Goal: Task Accomplishment & Management: Complete application form

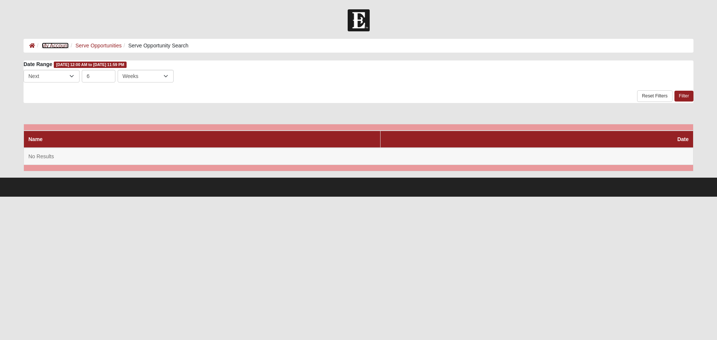
click at [57, 46] on link "My Account" at bounding box center [55, 46] width 27 height 6
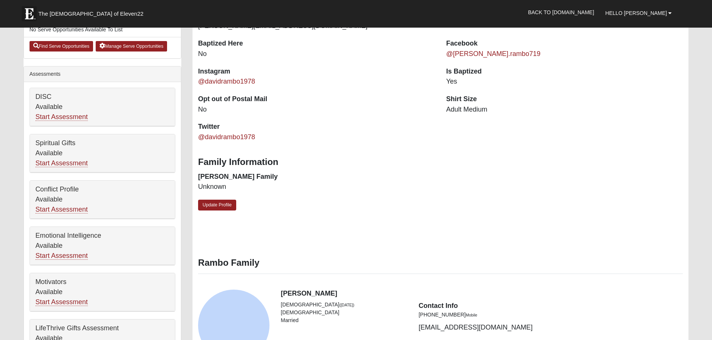
scroll to position [224, 0]
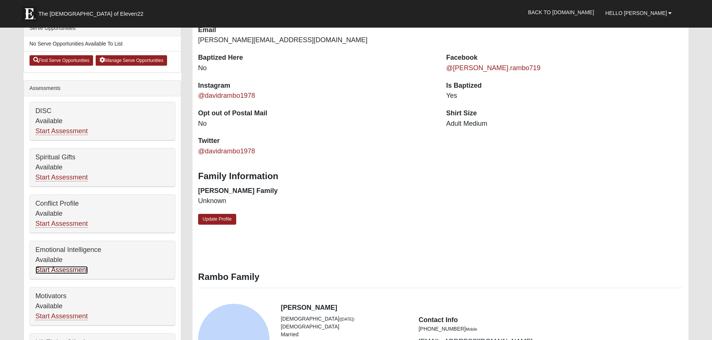
click at [74, 269] on link "Start Assessment" at bounding box center [61, 270] width 52 height 8
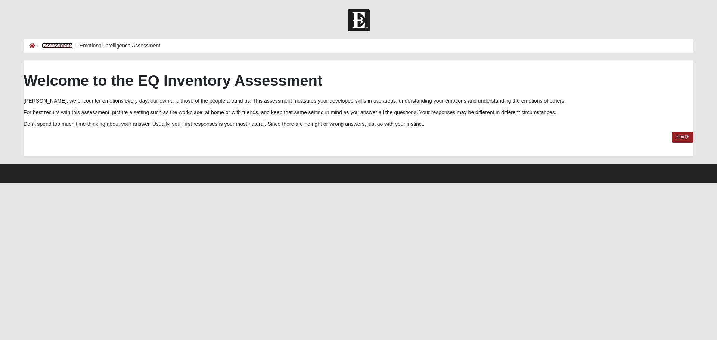
click at [51, 44] on link "Assessments" at bounding box center [57, 46] width 31 height 6
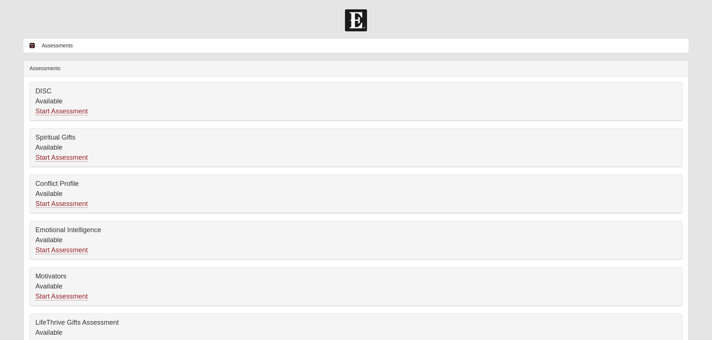
click at [32, 45] on icon at bounding box center [32, 45] width 6 height 5
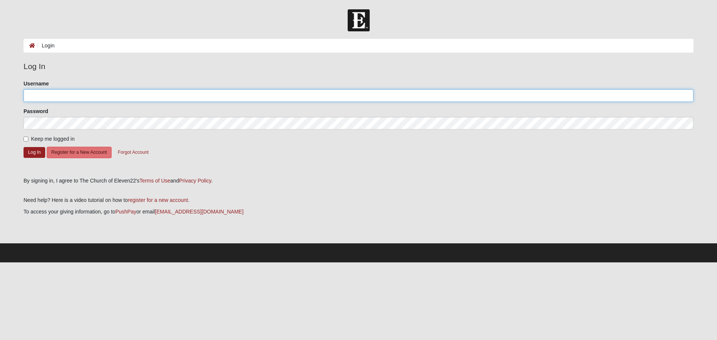
click at [68, 97] on input "Username" at bounding box center [359, 95] width 670 height 13
type input "david.rambo78@gmail.com"
click at [27, 141] on input "Keep me logged in" at bounding box center [26, 139] width 5 height 5
checkbox input "true"
click at [29, 149] on button "Log In" at bounding box center [35, 152] width 22 height 11
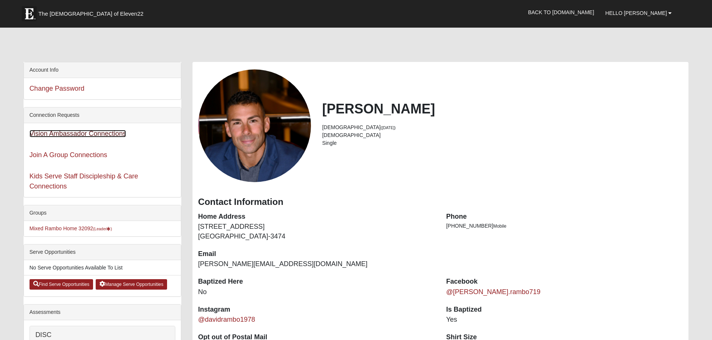
click at [98, 135] on link "Vision Ambassador Connections" at bounding box center [78, 133] width 97 height 7
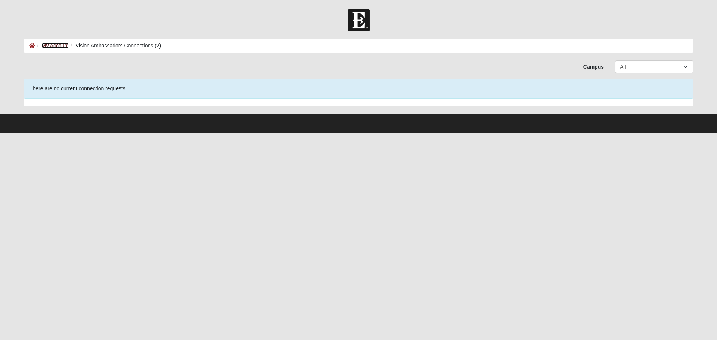
click at [50, 43] on link "My Account" at bounding box center [55, 46] width 27 height 6
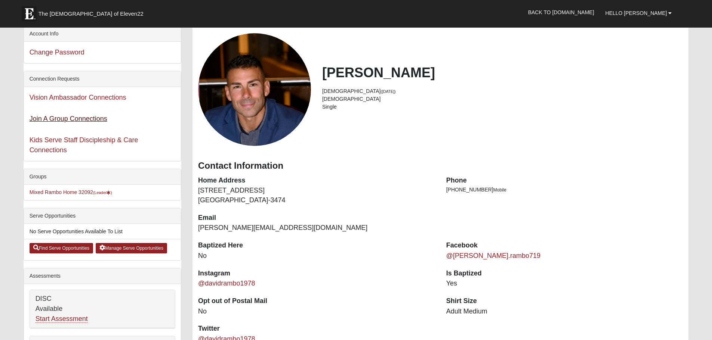
scroll to position [37, 0]
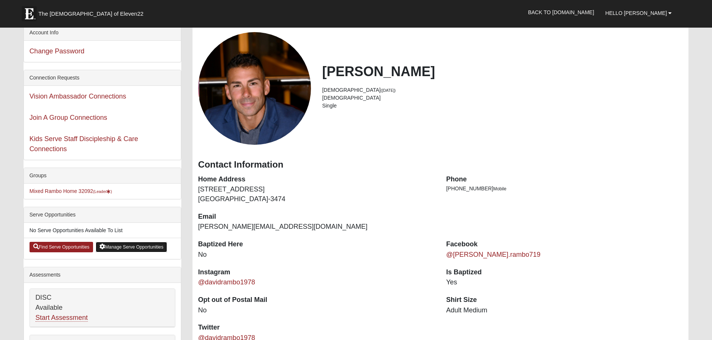
click at [135, 246] on link "Manage Serve Opportunities" at bounding box center [131, 247] width 71 height 10
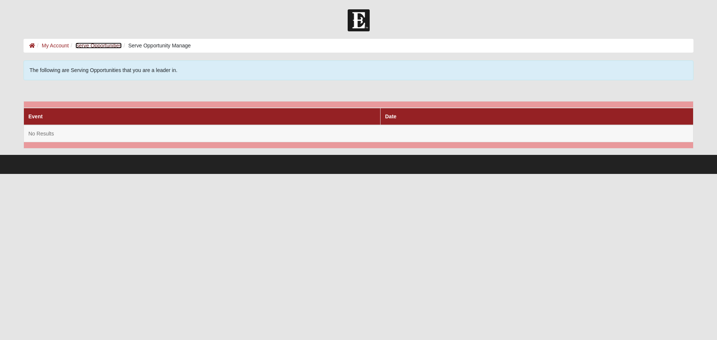
click at [102, 44] on link "Serve Opportunities" at bounding box center [98, 46] width 46 height 6
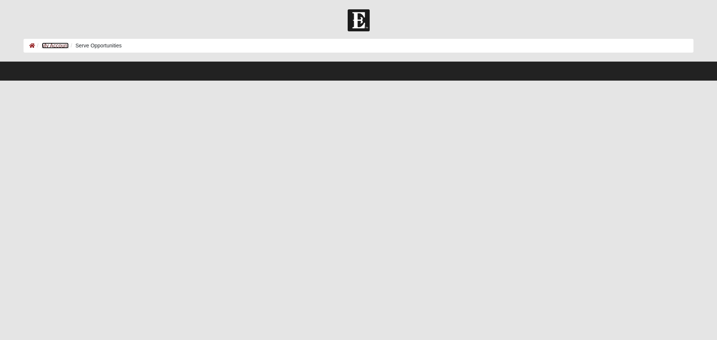
click at [52, 46] on link "My Account" at bounding box center [55, 46] width 27 height 6
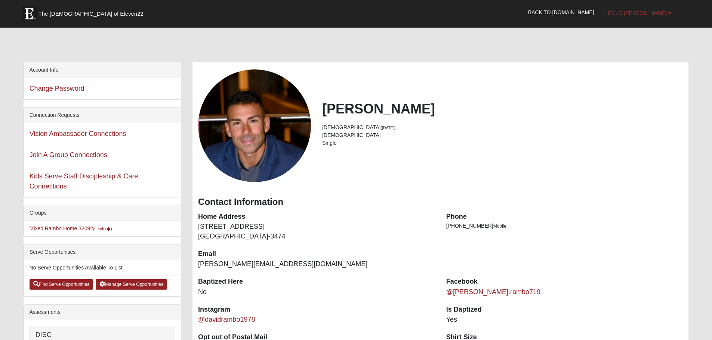
click at [671, 12] on b at bounding box center [669, 12] width 3 height 5
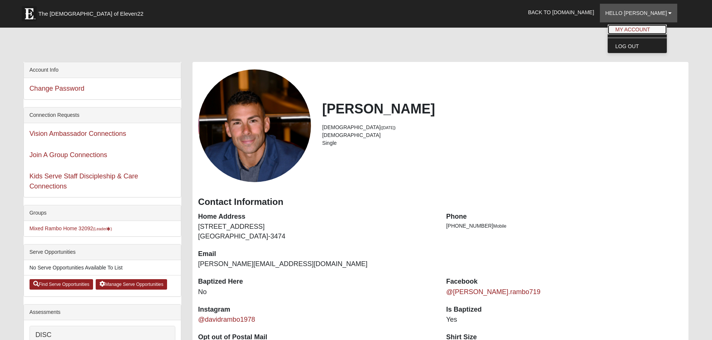
click at [645, 28] on link "My Account" at bounding box center [636, 30] width 59 height 10
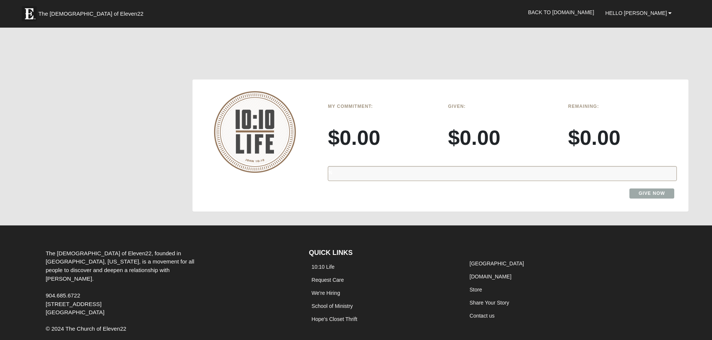
scroll to position [1083, 0]
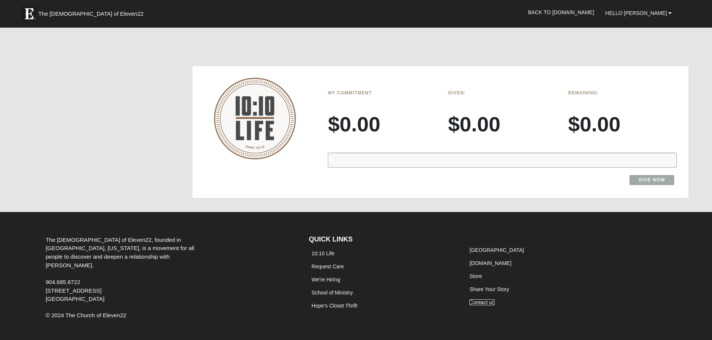
click at [484, 301] on link "Contact us" at bounding box center [481, 303] width 25 height 6
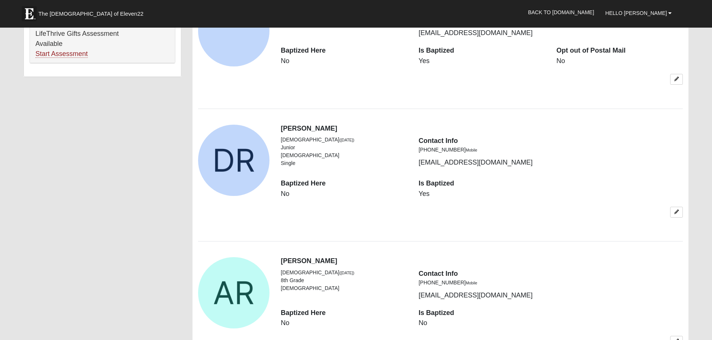
scroll to position [523, 0]
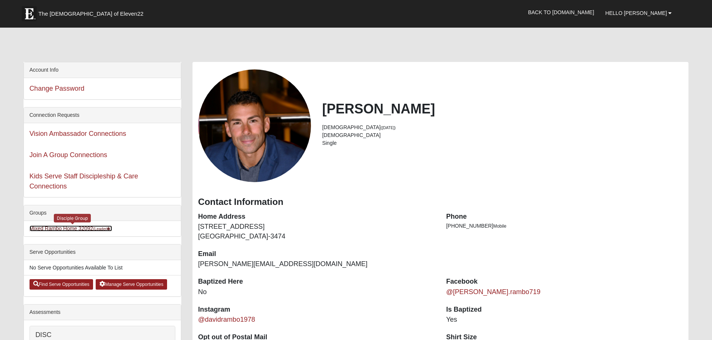
click at [74, 228] on link "Mixed Rambo Home 32092 (Leader )" at bounding box center [71, 229] width 83 height 6
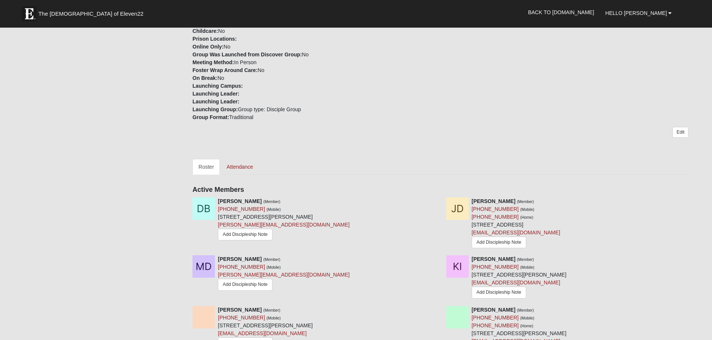
scroll to position [187, 0]
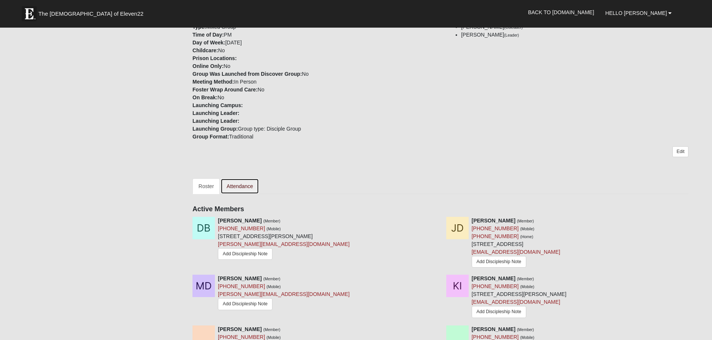
click at [234, 186] on link "Attendance" at bounding box center [239, 187] width 38 height 16
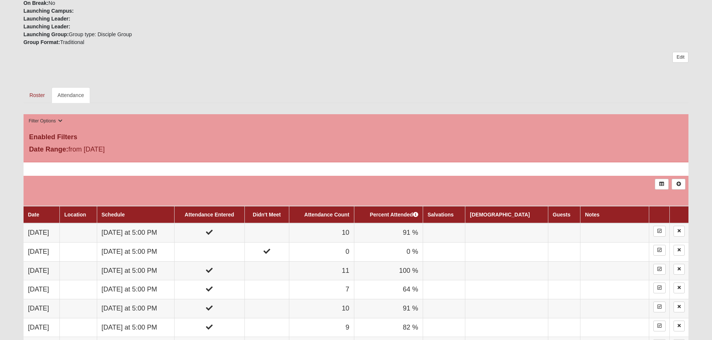
scroll to position [67, 0]
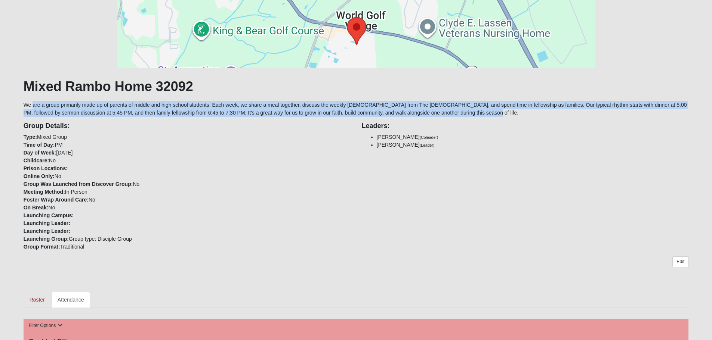
drag, startPoint x: 22, startPoint y: 106, endPoint x: 487, endPoint y: 111, distance: 464.7
click at [680, 263] on link "Edit" at bounding box center [680, 262] width 16 height 11
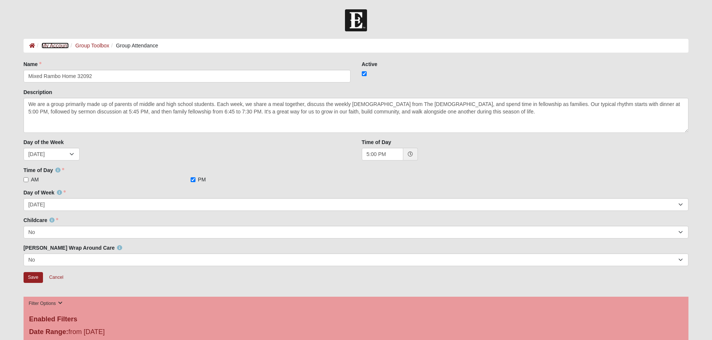
click at [58, 46] on link "My Account" at bounding box center [54, 46] width 27 height 6
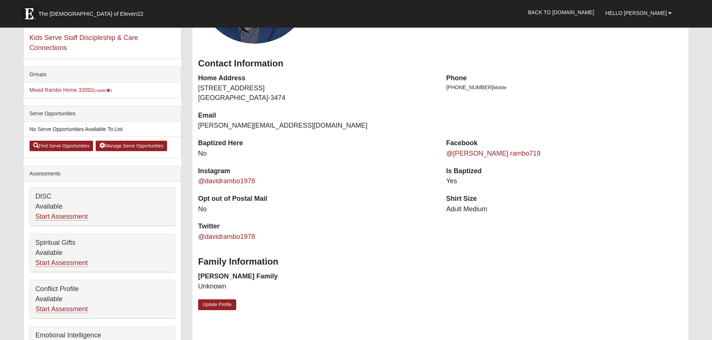
scroll to position [187, 0]
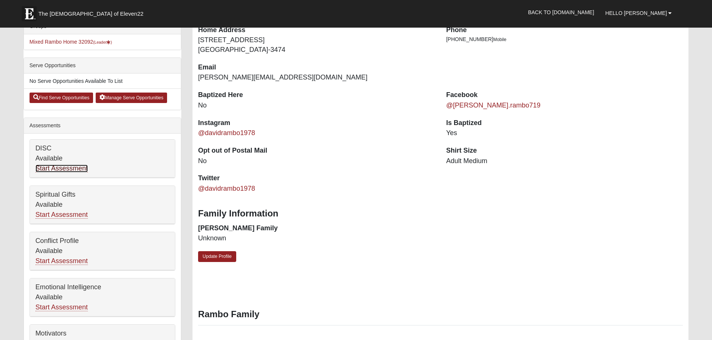
click at [69, 167] on link "Start Assessment" at bounding box center [61, 169] width 52 height 8
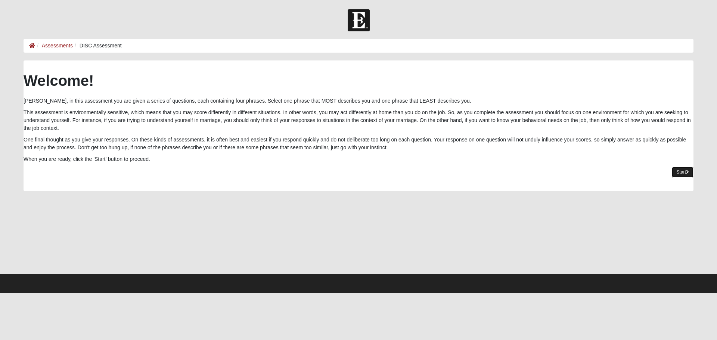
click at [684, 173] on link "Start" at bounding box center [683, 172] width 22 height 11
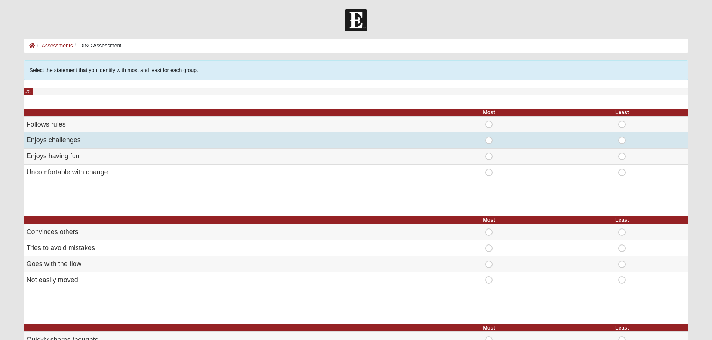
click at [489, 137] on span "Most" at bounding box center [489, 137] width 0 height 0
click at [489, 139] on input "Most" at bounding box center [491, 140] width 5 height 7
radio input "true"
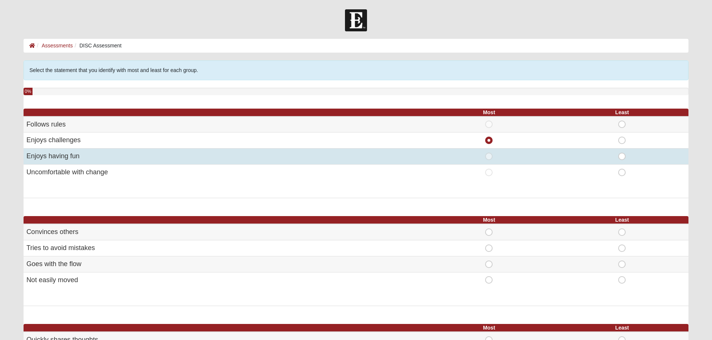
click at [489, 153] on span "Most" at bounding box center [489, 153] width 0 height 0
click at [489, 155] on input "Most" at bounding box center [491, 156] width 5 height 7
radio input "true"
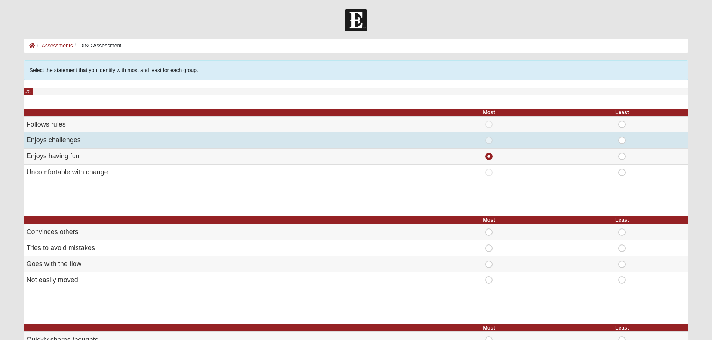
click at [489, 137] on span "Most" at bounding box center [489, 137] width 0 height 0
click at [489, 140] on input "Most" at bounding box center [491, 140] width 5 height 7
radio input "true"
radio input "false"
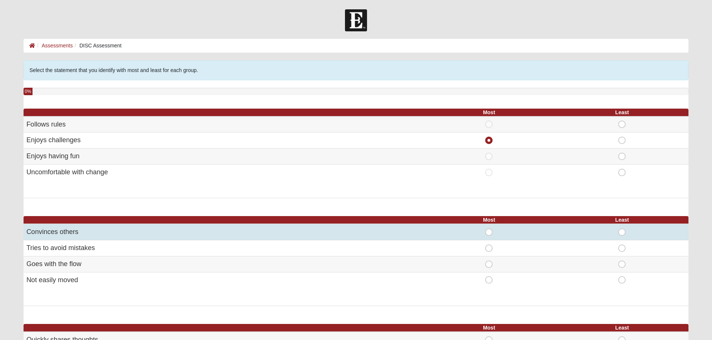
click at [489, 229] on span "Most" at bounding box center [489, 229] width 0 height 0
click at [489, 234] on input "Most" at bounding box center [491, 232] width 5 height 7
radio input "true"
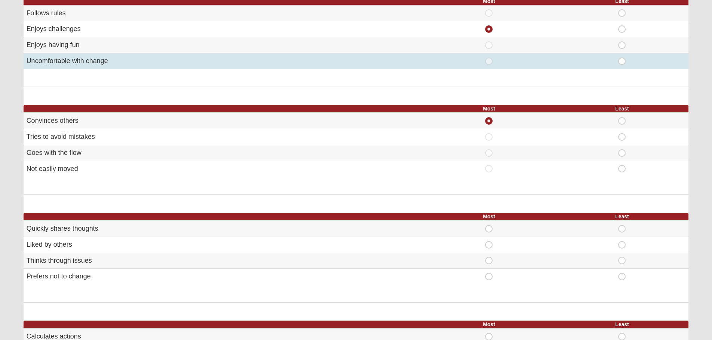
scroll to position [112, 0]
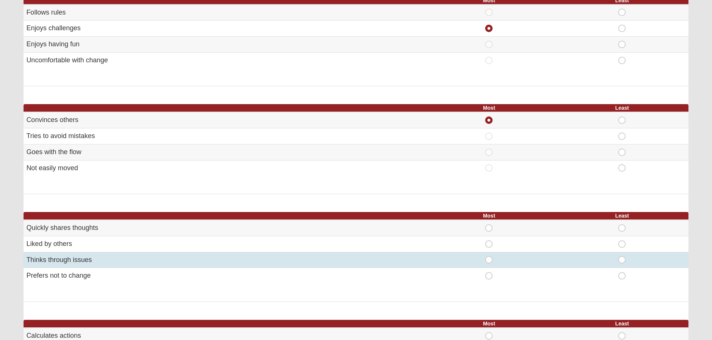
click at [489, 256] on span "Most" at bounding box center [489, 256] width 0 height 0
click at [492, 260] on input "Most" at bounding box center [491, 259] width 5 height 7
radio input "true"
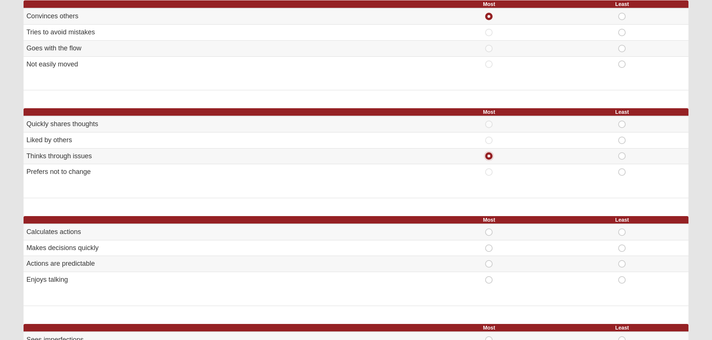
scroll to position [224, 0]
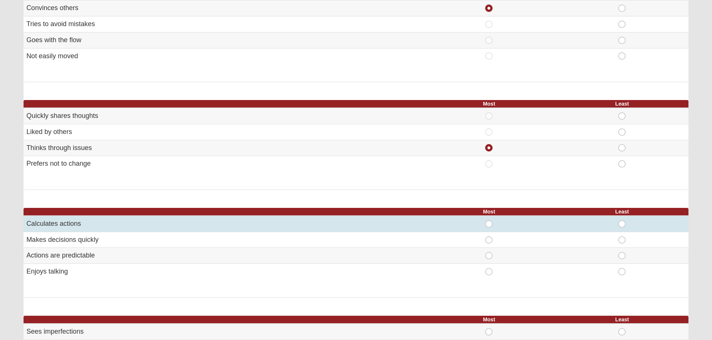
click at [489, 220] on span "Most" at bounding box center [489, 220] width 0 height 0
click at [489, 225] on input "Most" at bounding box center [491, 223] width 5 height 7
radio input "true"
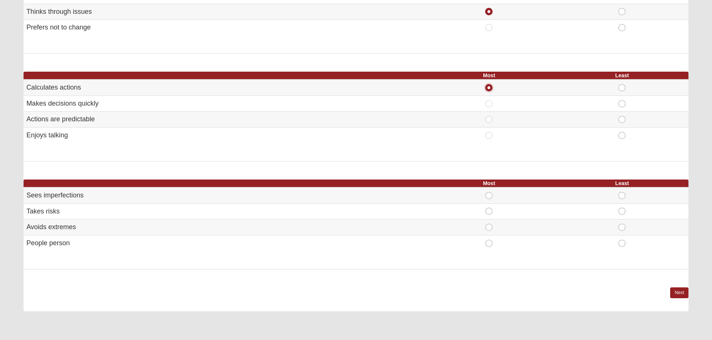
scroll to position [374, 0]
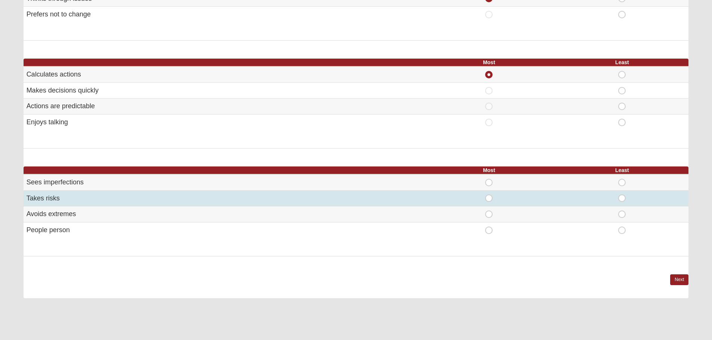
click at [489, 195] on span "Most" at bounding box center [489, 195] width 0 height 0
click at [489, 201] on input "Most" at bounding box center [491, 198] width 5 height 7
radio input "true"
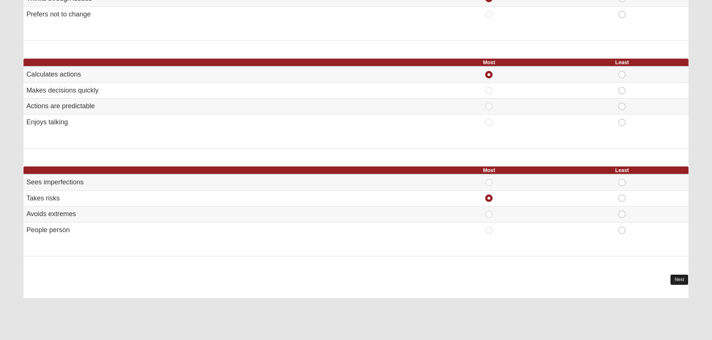
click at [681, 279] on link "Next" at bounding box center [679, 280] width 18 height 11
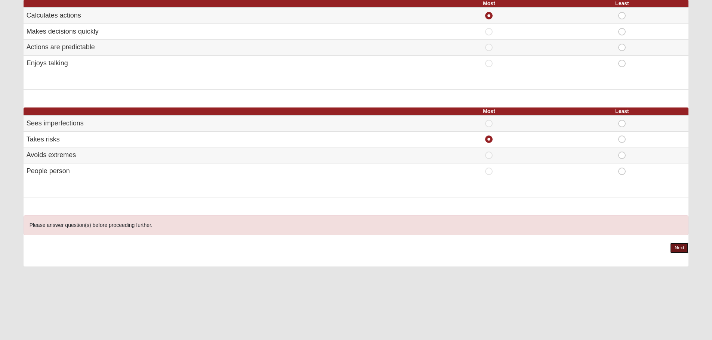
scroll to position [448, 0]
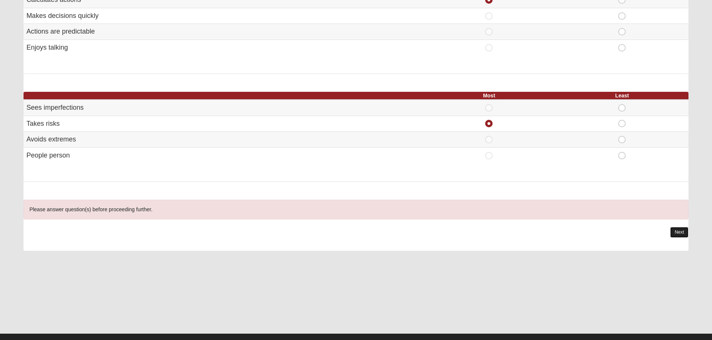
click at [679, 232] on link "Next" at bounding box center [679, 232] width 18 height 11
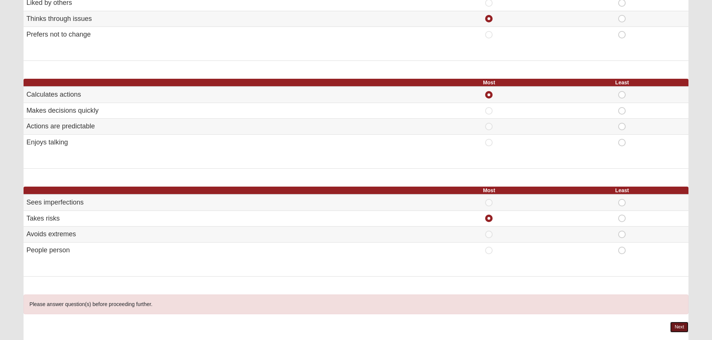
scroll to position [411, 0]
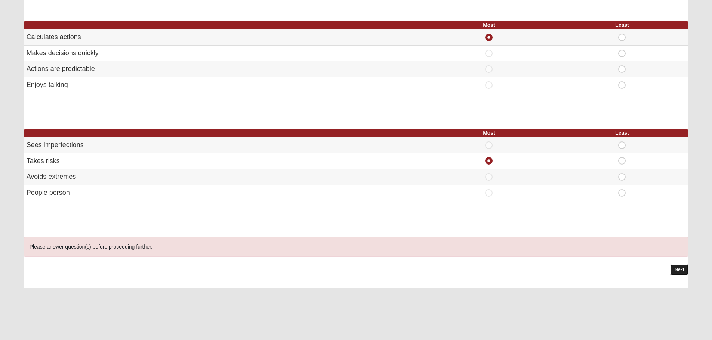
click at [675, 270] on link "Next" at bounding box center [679, 269] width 18 height 11
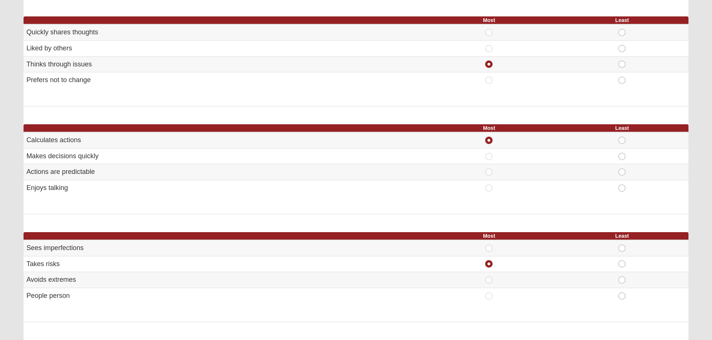
scroll to position [299, 0]
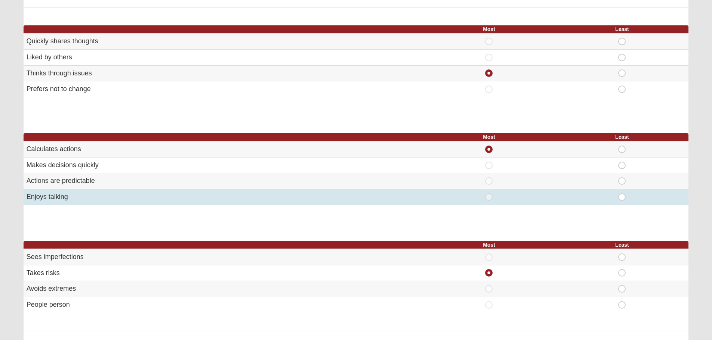
click at [489, 194] on span "Most" at bounding box center [489, 194] width 0 height 0
click at [491, 198] on input "Most" at bounding box center [491, 197] width 5 height 7
radio input "true"
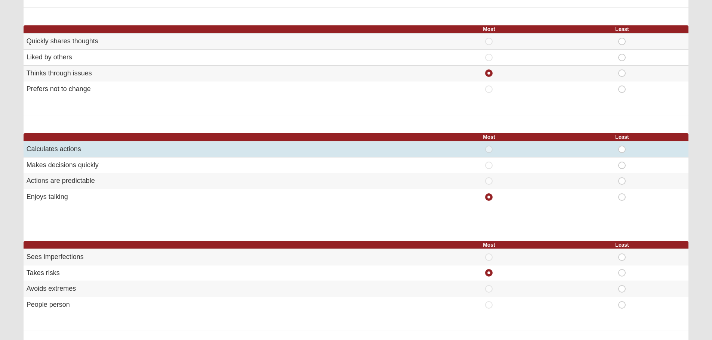
click at [489, 146] on span "Most" at bounding box center [489, 146] width 0 height 0
click at [489, 149] on input "Most" at bounding box center [491, 149] width 5 height 7
radio input "true"
radio input "false"
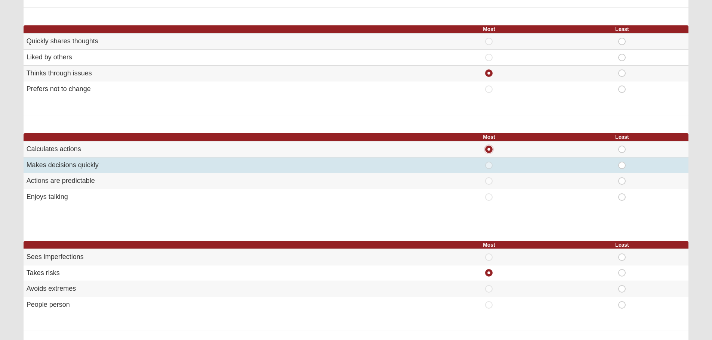
scroll to position [434, 0]
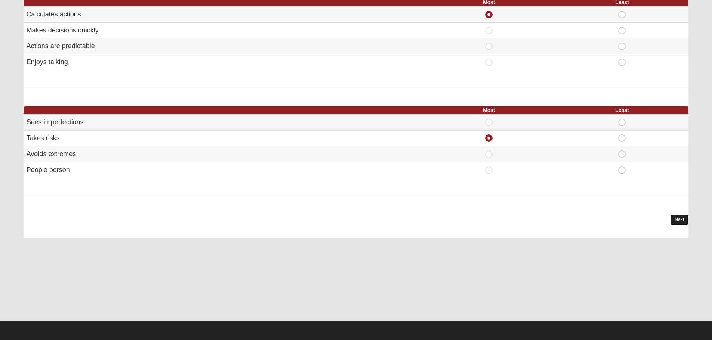
click at [678, 220] on link "Next" at bounding box center [679, 219] width 18 height 11
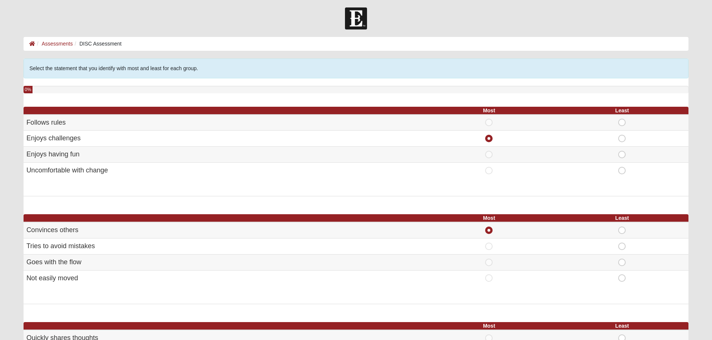
scroll to position [0, 0]
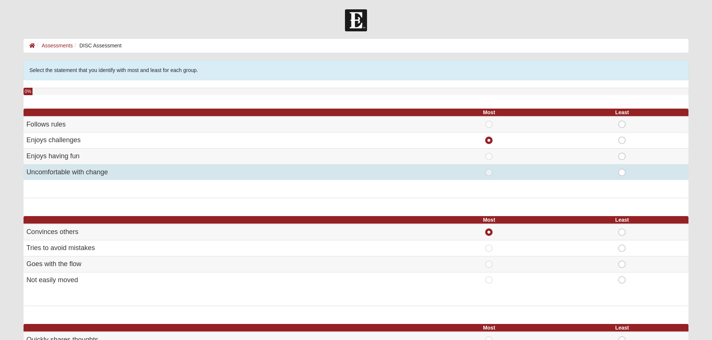
click at [622, 169] on span "Least" at bounding box center [622, 169] width 0 height 0
click at [622, 175] on input "Least" at bounding box center [624, 172] width 5 height 7
radio input "true"
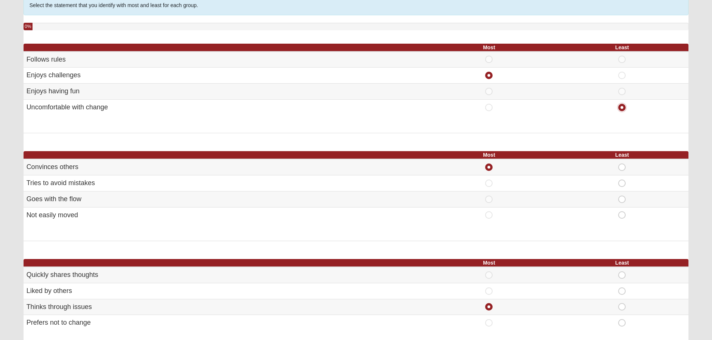
scroll to position [75, 0]
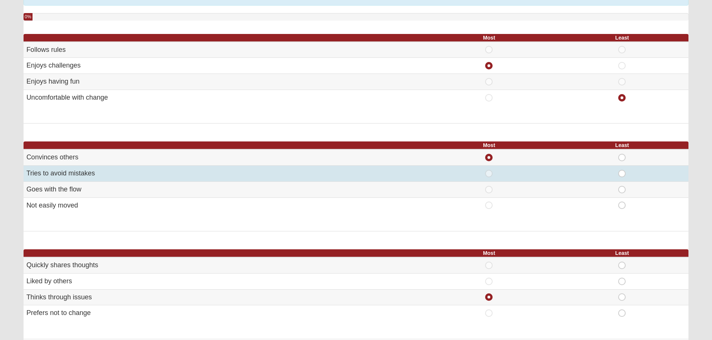
click at [622, 170] on span "Least" at bounding box center [622, 170] width 0 height 0
click at [622, 174] on input "Least" at bounding box center [624, 173] width 5 height 7
radio input "true"
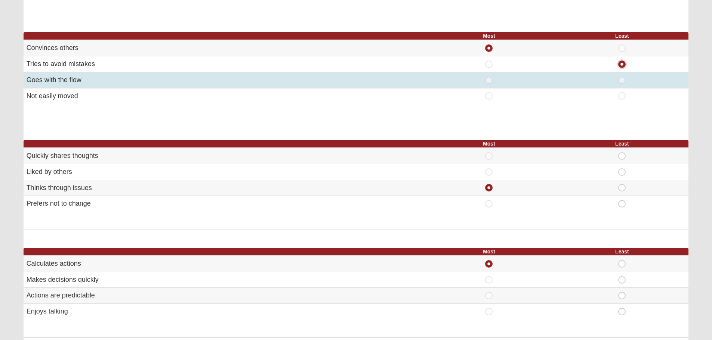
scroll to position [187, 0]
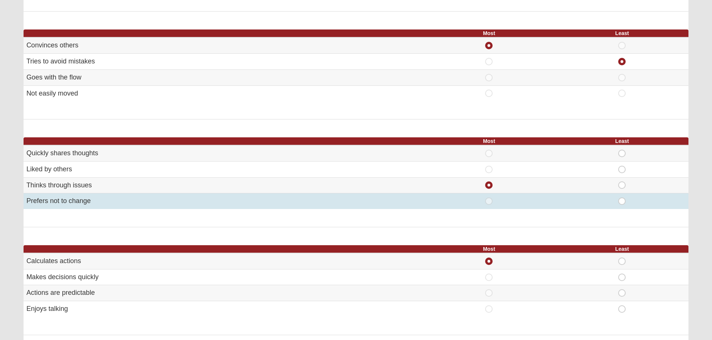
click at [622, 198] on span "Least" at bounding box center [622, 198] width 0 height 0
click at [622, 202] on input "Least" at bounding box center [624, 201] width 5 height 7
radio input "true"
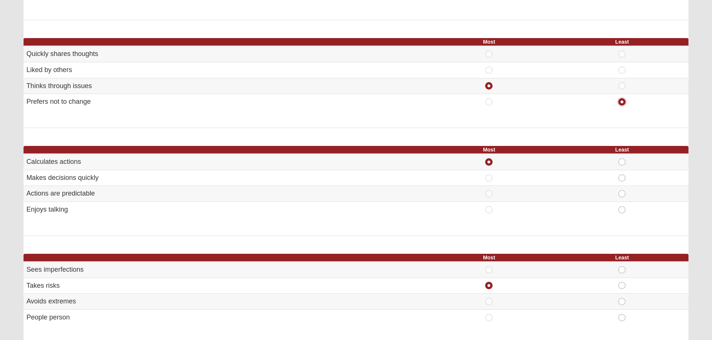
scroll to position [299, 0]
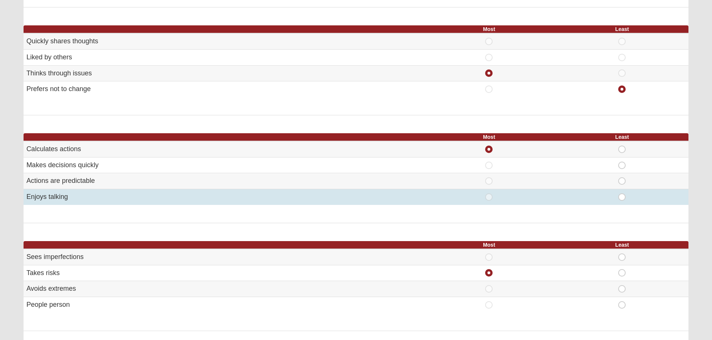
click at [622, 194] on span "Least" at bounding box center [622, 194] width 0 height 0
click at [622, 196] on input "Least" at bounding box center [624, 197] width 5 height 7
radio input "true"
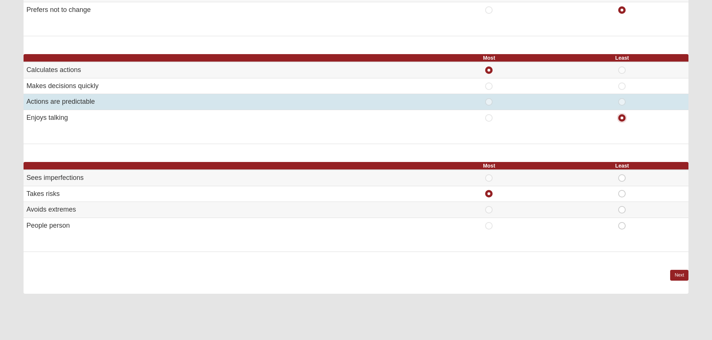
scroll to position [411, 0]
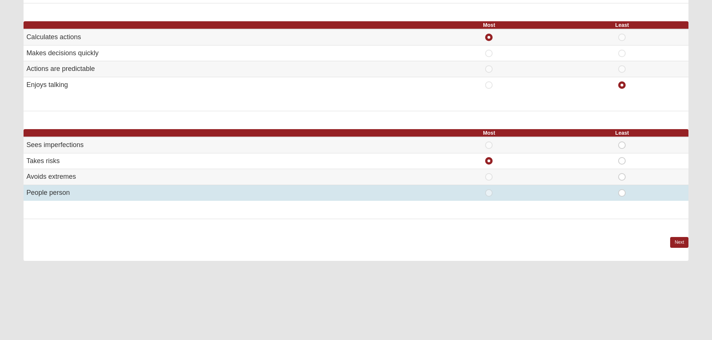
click at [622, 189] on span "Least" at bounding box center [622, 189] width 0 height 0
click at [622, 195] on input "Least" at bounding box center [624, 192] width 5 height 7
radio input "true"
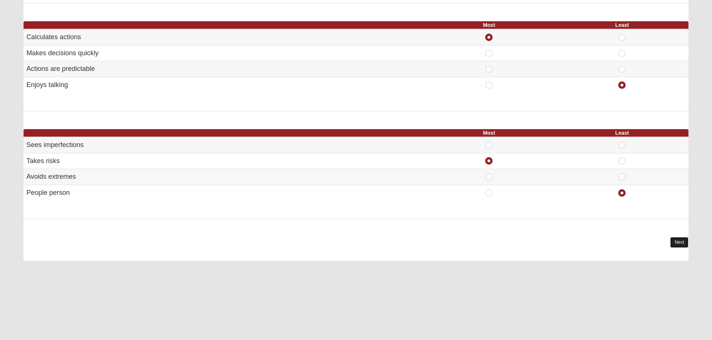
click at [680, 241] on link "Next" at bounding box center [679, 242] width 18 height 11
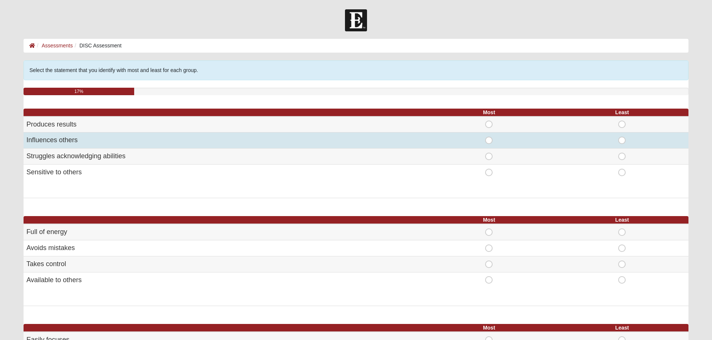
click at [489, 137] on span "Most" at bounding box center [489, 137] width 0 height 0
click at [489, 141] on input "Most" at bounding box center [491, 140] width 5 height 7
radio input "true"
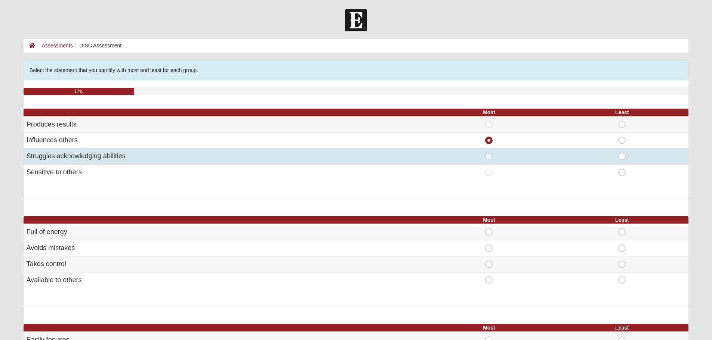
click at [622, 153] on span "Least" at bounding box center [622, 153] width 0 height 0
click at [622, 157] on input "Least" at bounding box center [624, 156] width 5 height 7
radio input "true"
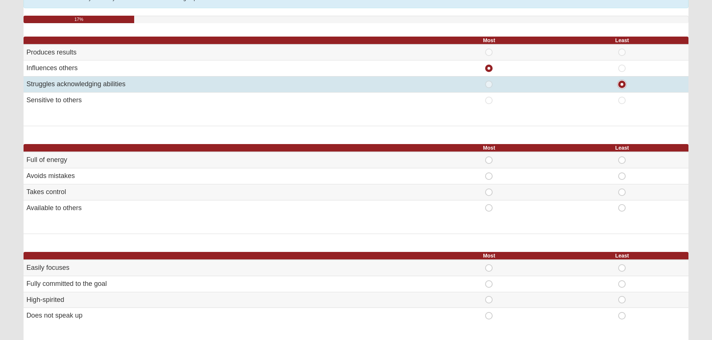
scroll to position [75, 0]
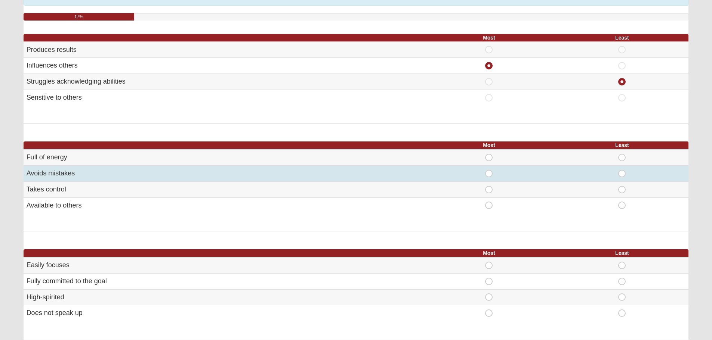
click at [622, 170] on span "Least" at bounding box center [622, 170] width 0 height 0
click at [623, 176] on input "Least" at bounding box center [624, 173] width 5 height 7
radio input "true"
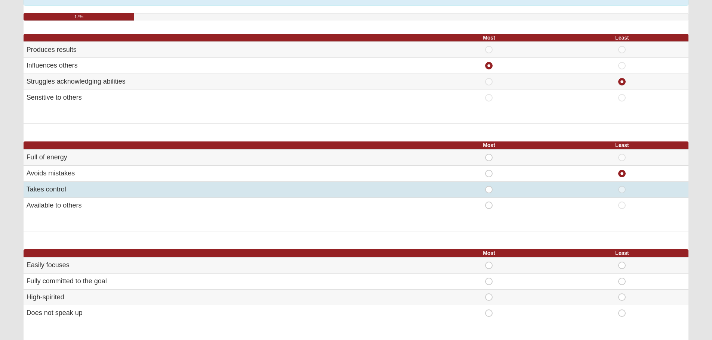
click at [489, 186] on span "Most" at bounding box center [489, 186] width 0 height 0
click at [489, 189] on input "Most" at bounding box center [491, 189] width 5 height 7
radio input "true"
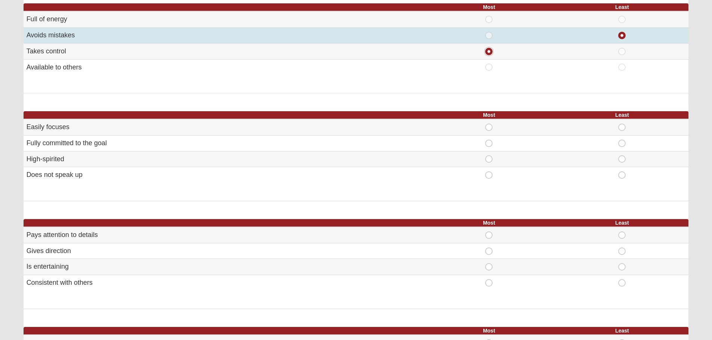
scroll to position [224, 0]
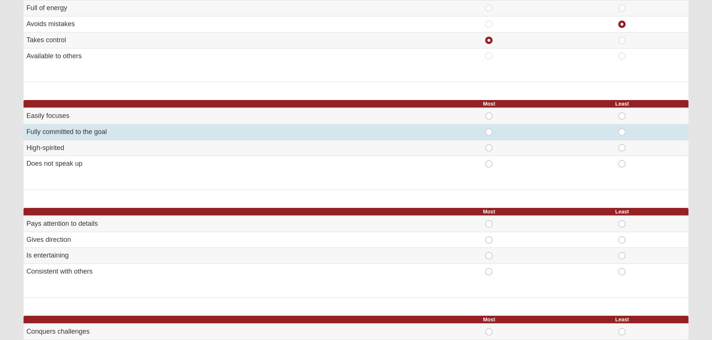
click at [489, 129] on span "Most" at bounding box center [489, 129] width 0 height 0
click at [490, 132] on input "Most" at bounding box center [491, 132] width 5 height 7
radio input "true"
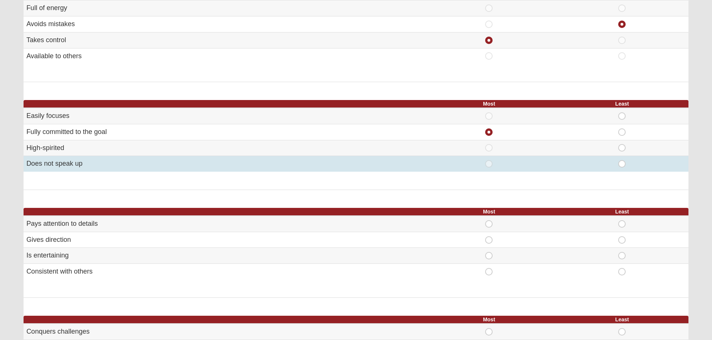
click at [622, 160] on span "Least" at bounding box center [622, 160] width 0 height 0
click at [622, 165] on input "Least" at bounding box center [624, 163] width 5 height 7
radio input "true"
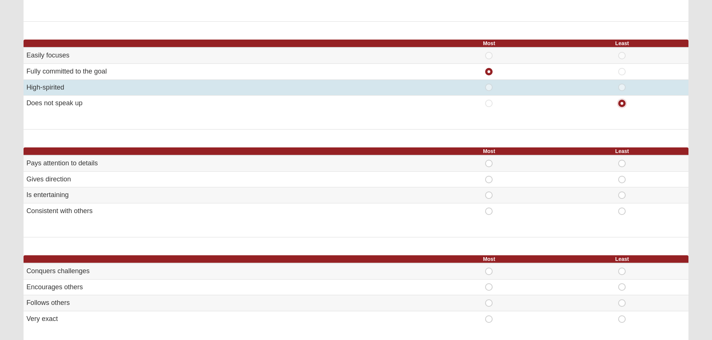
scroll to position [299, 0]
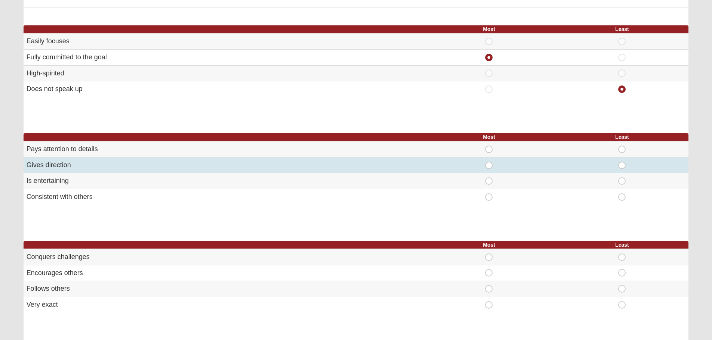
click at [489, 162] on span "Most" at bounding box center [489, 162] width 0 height 0
click at [489, 165] on input "Most" at bounding box center [491, 165] width 5 height 7
radio input "true"
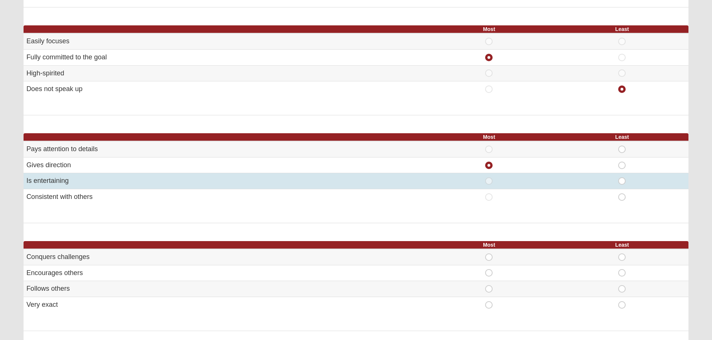
click at [622, 177] on span "Least" at bounding box center [622, 177] width 0 height 0
click at [622, 181] on input "Least" at bounding box center [624, 180] width 5 height 7
radio input "true"
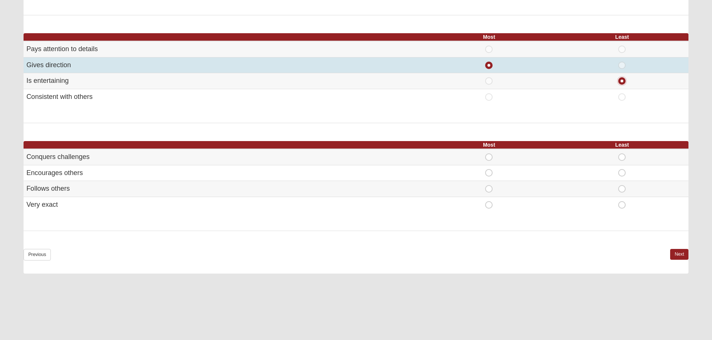
scroll to position [411, 0]
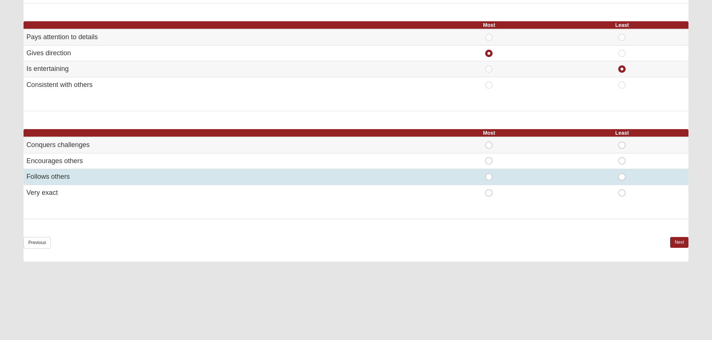
click at [622, 173] on span "Least" at bounding box center [622, 173] width 0 height 0
click at [622, 178] on input "Least" at bounding box center [624, 176] width 5 height 7
radio input "true"
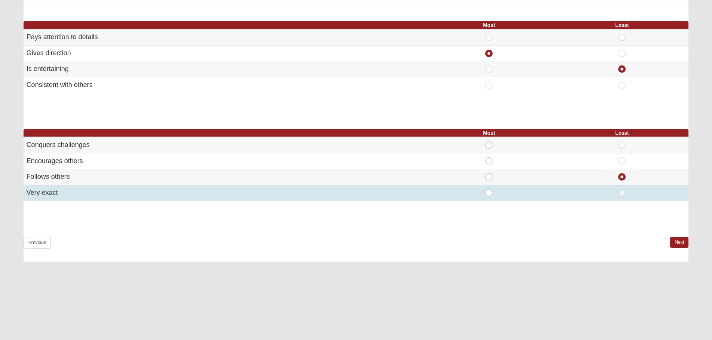
click at [622, 189] on span "Least" at bounding box center [622, 189] width 0 height 0
click at [622, 194] on input "Least" at bounding box center [624, 192] width 5 height 7
radio input "true"
radio input "false"
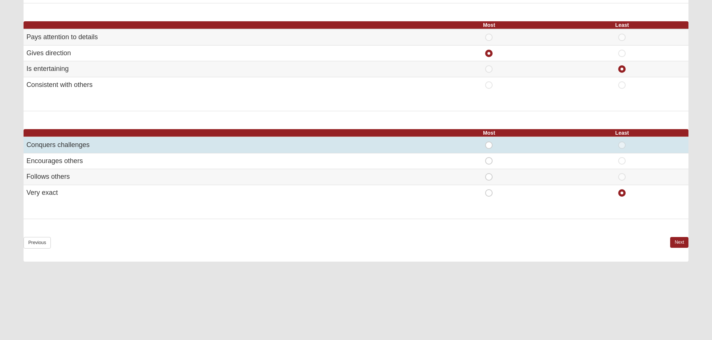
click at [489, 142] on span "Most" at bounding box center [489, 142] width 0 height 0
click at [489, 147] on input "Most" at bounding box center [491, 145] width 5 height 7
radio input "true"
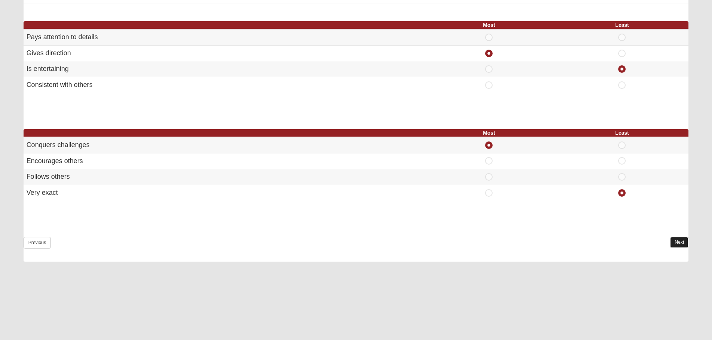
click at [681, 242] on link "Next" at bounding box center [679, 242] width 18 height 11
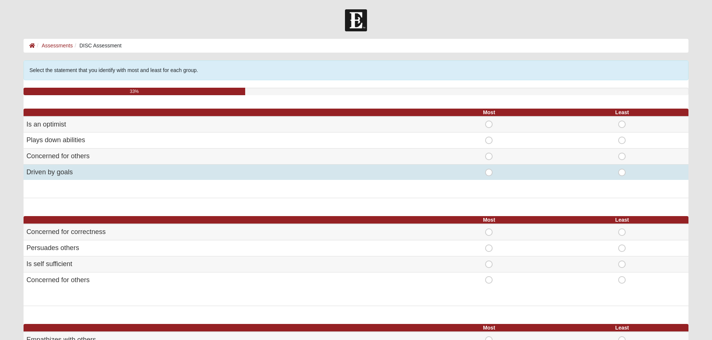
click at [622, 169] on span "Least" at bounding box center [622, 169] width 0 height 0
click at [622, 172] on input "Least" at bounding box center [624, 172] width 5 height 7
radio input "true"
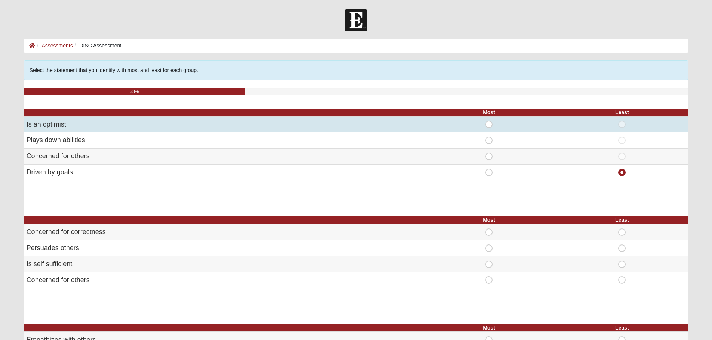
click at [622, 121] on span "Least" at bounding box center [622, 121] width 0 height 0
click at [624, 124] on input "Least" at bounding box center [624, 124] width 5 height 7
radio input "true"
radio input "false"
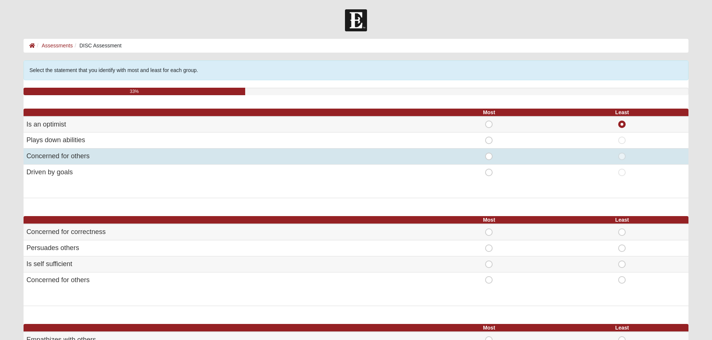
click at [489, 153] on span "Most" at bounding box center [489, 153] width 0 height 0
click at [489, 157] on input "Most" at bounding box center [491, 156] width 5 height 7
radio input "true"
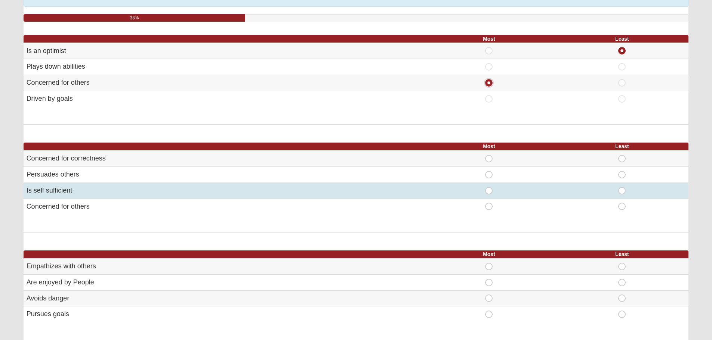
scroll to position [75, 0]
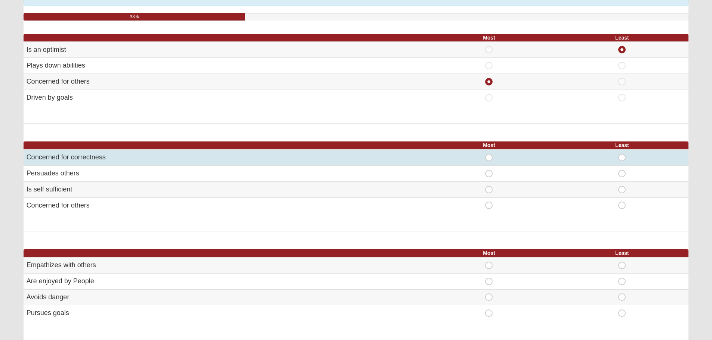
click at [622, 154] on span "Least" at bounding box center [622, 154] width 0 height 0
click at [622, 157] on input "Least" at bounding box center [624, 157] width 5 height 7
radio input "true"
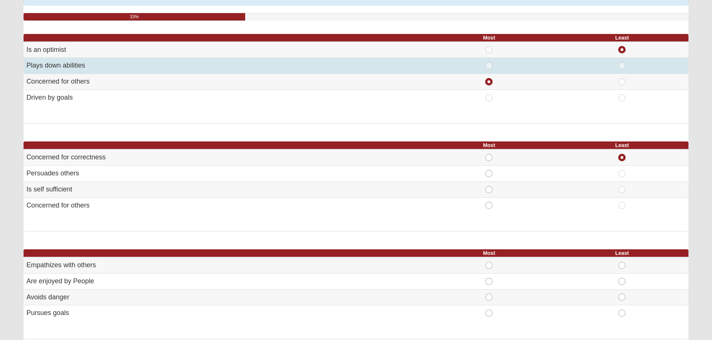
click at [489, 62] on span "Most" at bounding box center [489, 62] width 0 height 0
click at [489, 67] on input "Most" at bounding box center [491, 65] width 5 height 7
radio input "true"
radio input "false"
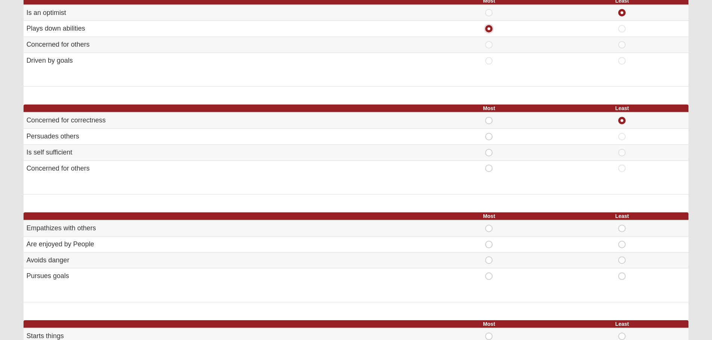
scroll to position [112, 0]
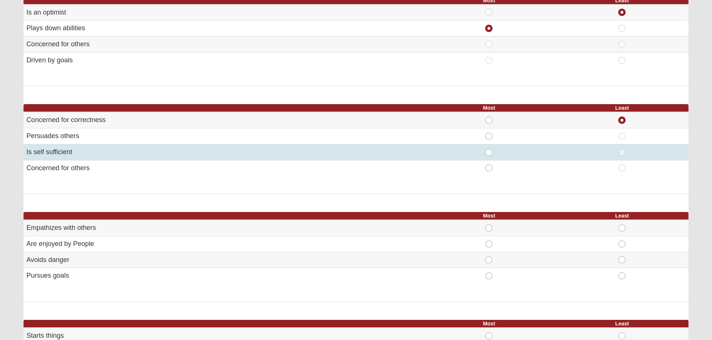
click at [489, 149] on span "Most" at bounding box center [489, 149] width 0 height 0
click at [490, 154] on input "Most" at bounding box center [491, 152] width 5 height 7
radio input "true"
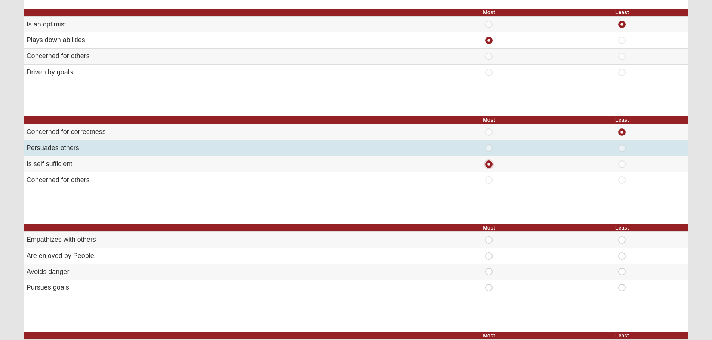
scroll to position [75, 0]
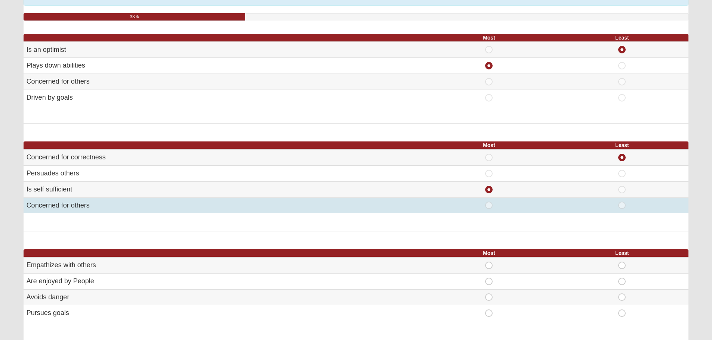
click at [489, 202] on span "Most" at bounding box center [489, 202] width 0 height 0
click at [489, 204] on input "Most" at bounding box center [491, 205] width 5 height 7
radio input "true"
radio input "false"
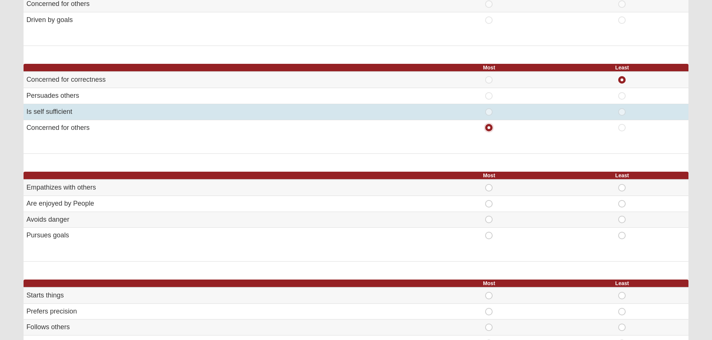
scroll to position [187, 0]
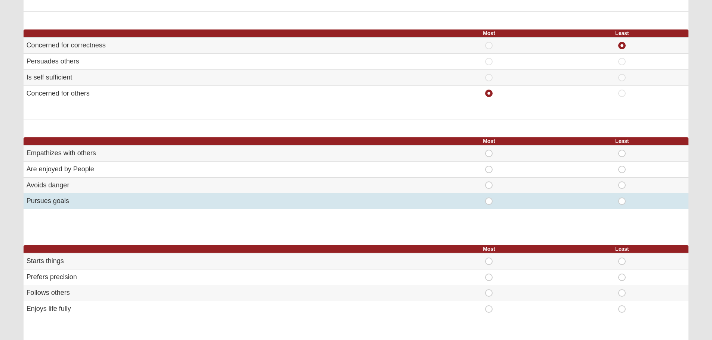
click at [489, 198] on span "Most" at bounding box center [489, 198] width 0 height 0
click at [489, 204] on input "Most" at bounding box center [491, 201] width 5 height 7
radio input "true"
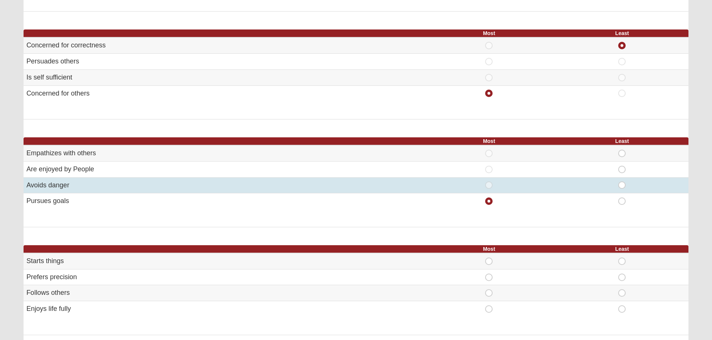
click at [622, 182] on span "Least" at bounding box center [622, 182] width 0 height 0
click at [622, 186] on input "Least" at bounding box center [624, 185] width 5 height 7
radio input "true"
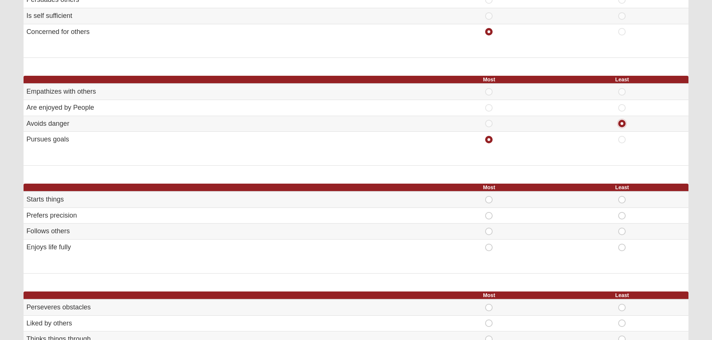
scroll to position [261, 0]
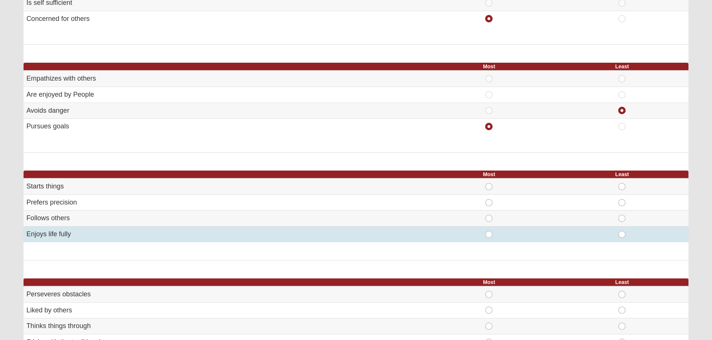
click at [489, 231] on span "Most" at bounding box center [489, 231] width 0 height 0
click at [489, 233] on input "Most" at bounding box center [491, 234] width 5 height 7
radio input "true"
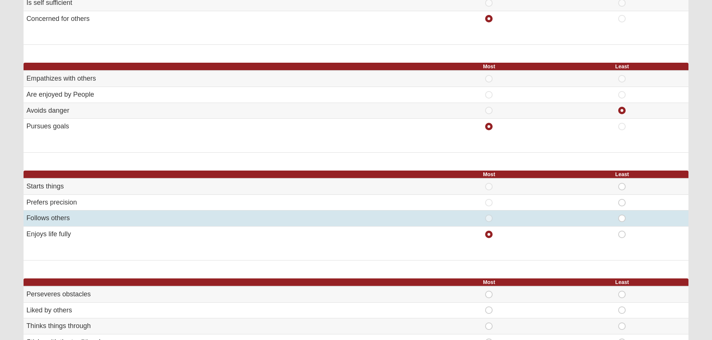
click at [622, 215] on span "Least" at bounding box center [622, 215] width 0 height 0
click at [622, 218] on input "Least" at bounding box center [624, 218] width 5 height 7
radio input "true"
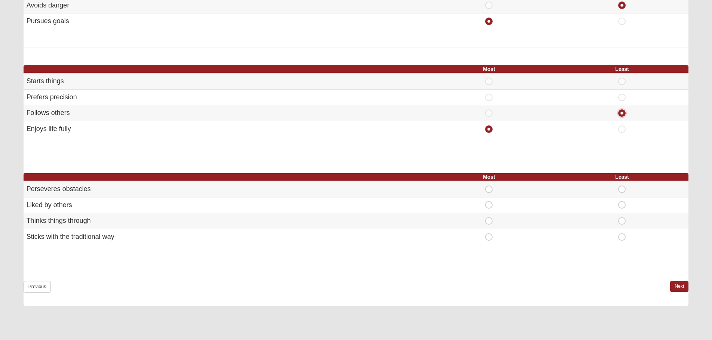
scroll to position [374, 0]
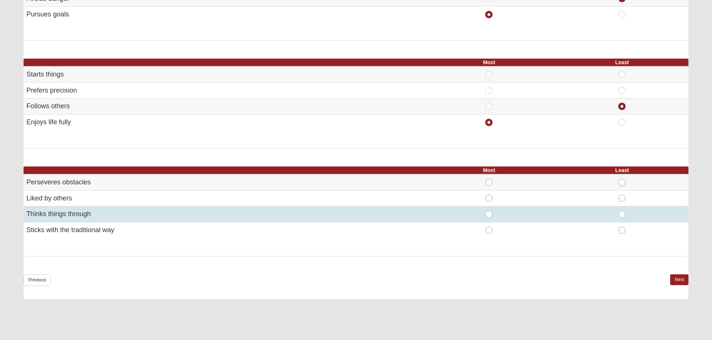
click at [489, 211] on span "Most" at bounding box center [489, 211] width 0 height 0
click at [489, 215] on input "Most" at bounding box center [491, 214] width 5 height 7
radio input "true"
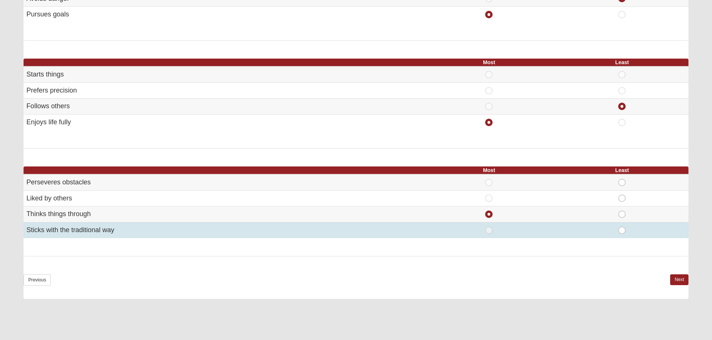
click at [622, 227] on span "Least" at bounding box center [622, 227] width 0 height 0
click at [622, 230] on input "Least" at bounding box center [624, 230] width 5 height 7
radio input "true"
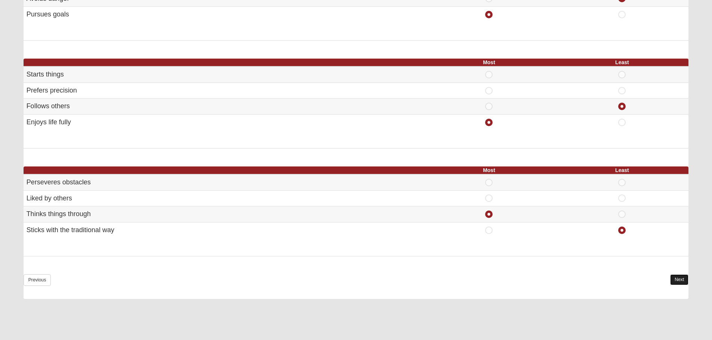
click at [680, 278] on link "Next" at bounding box center [679, 280] width 18 height 11
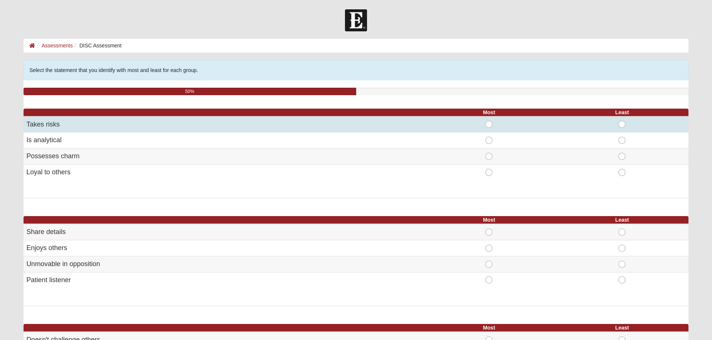
click at [489, 121] on span "Most" at bounding box center [489, 121] width 0 height 0
click at [489, 125] on input "Most" at bounding box center [491, 124] width 5 height 7
radio input "true"
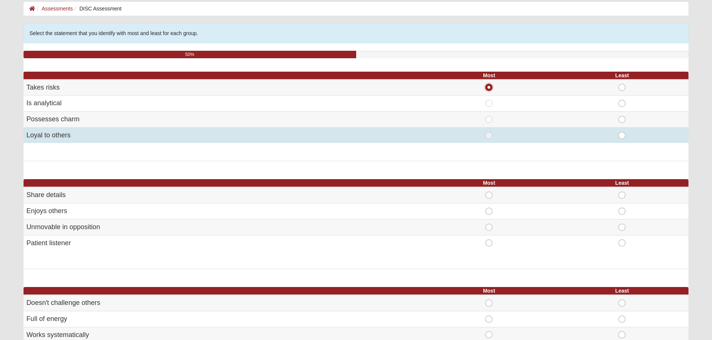
scroll to position [37, 0]
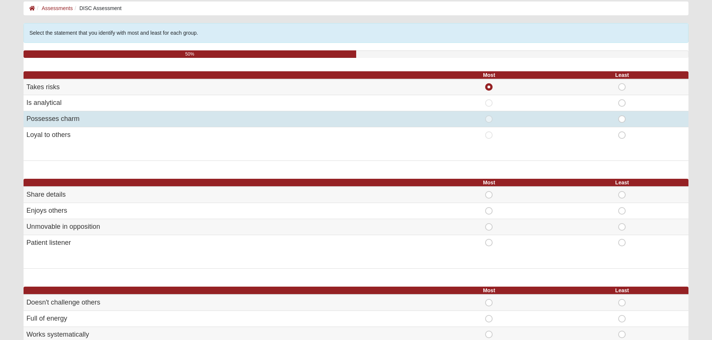
click at [622, 115] on span "Least" at bounding box center [622, 115] width 0 height 0
click at [622, 120] on input "Least" at bounding box center [624, 118] width 5 height 7
radio input "true"
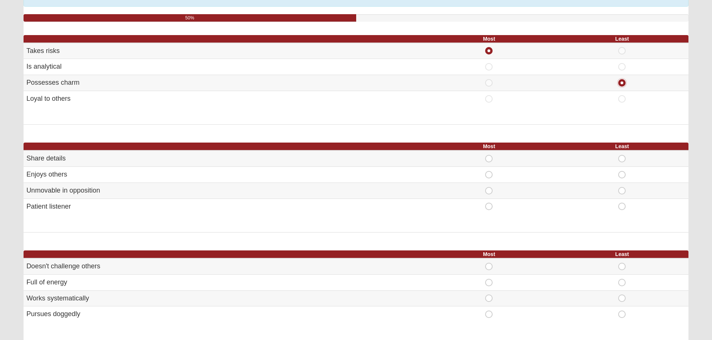
scroll to position [75, 0]
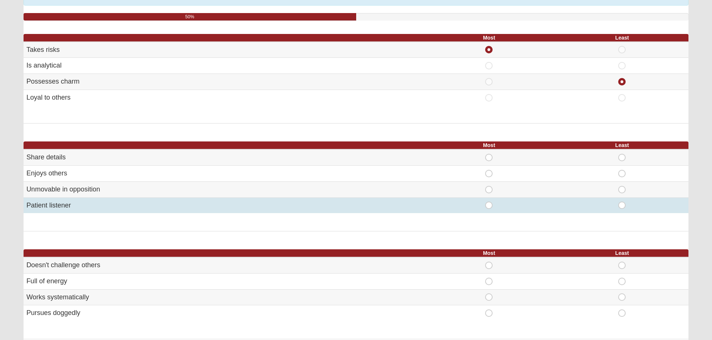
click at [489, 202] on span "Most" at bounding box center [489, 202] width 0 height 0
click at [490, 207] on input "Most" at bounding box center [491, 205] width 5 height 7
radio input "true"
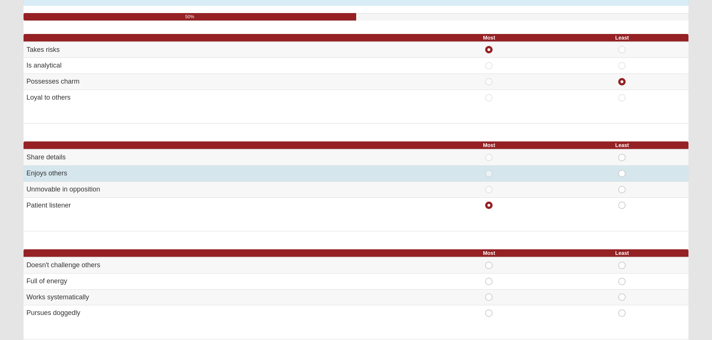
click at [489, 170] on span "Most" at bounding box center [489, 170] width 0 height 0
click at [489, 173] on input "Most" at bounding box center [491, 173] width 5 height 7
radio input "true"
radio input "false"
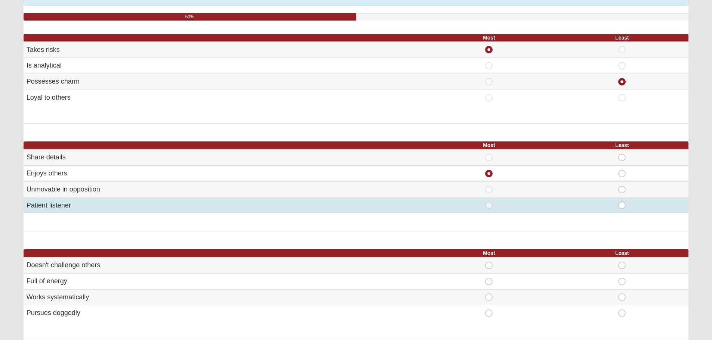
click at [622, 202] on span "Least" at bounding box center [622, 202] width 0 height 0
click at [623, 207] on input "Least" at bounding box center [624, 205] width 5 height 7
radio input "true"
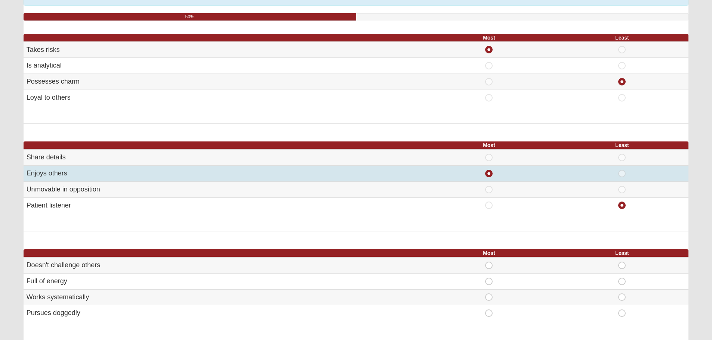
click at [622, 170] on span "Least" at bounding box center [622, 170] width 0 height 0
click at [622, 174] on input "Least" at bounding box center [624, 173] width 5 height 7
radio input "true"
radio input "false"
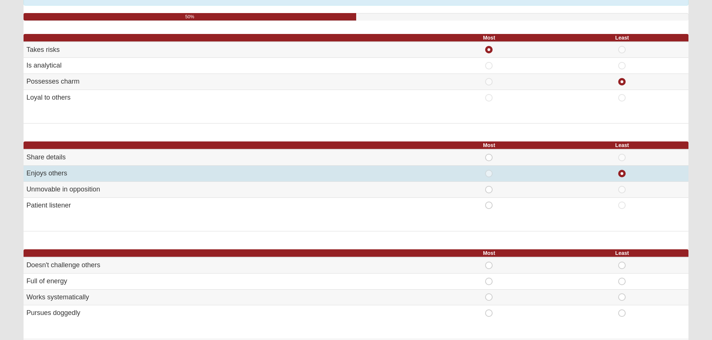
click at [489, 170] on span "Most" at bounding box center [489, 170] width 0 height 0
click at [492, 174] on input "Most" at bounding box center [491, 173] width 5 height 7
radio input "true"
radio input "false"
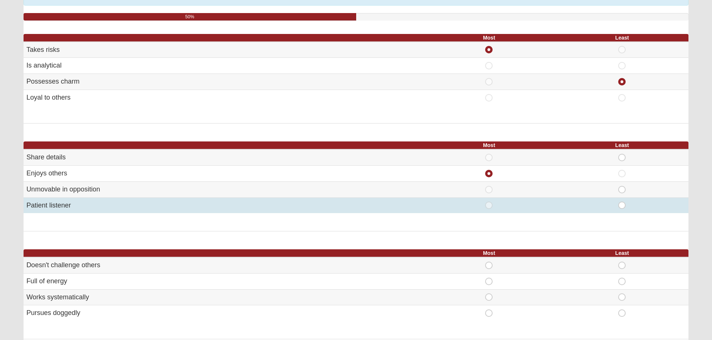
click at [622, 202] on span "Least" at bounding box center [622, 202] width 0 height 0
click at [622, 205] on input "Least" at bounding box center [624, 205] width 5 height 7
radio input "true"
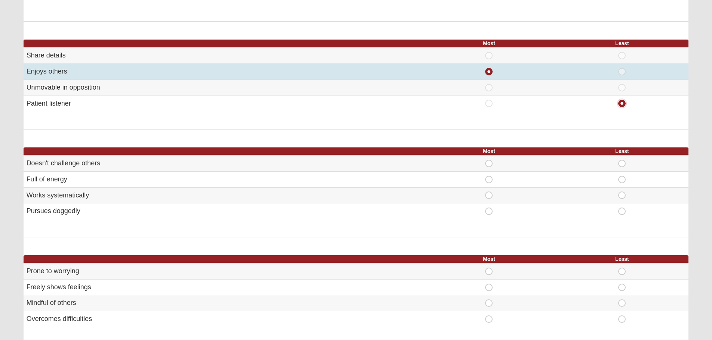
scroll to position [187, 0]
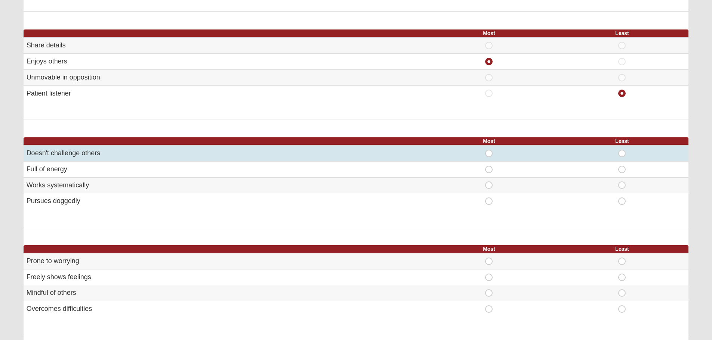
click at [622, 150] on span "Least" at bounding box center [622, 150] width 0 height 0
click at [622, 154] on input "Least" at bounding box center [624, 153] width 5 height 7
radio input "true"
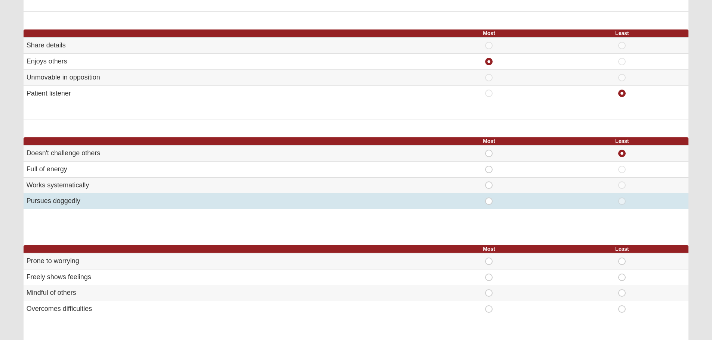
click at [489, 198] on span "Most" at bounding box center [489, 198] width 0 height 0
click at [490, 200] on input "Most" at bounding box center [491, 201] width 5 height 7
radio input "true"
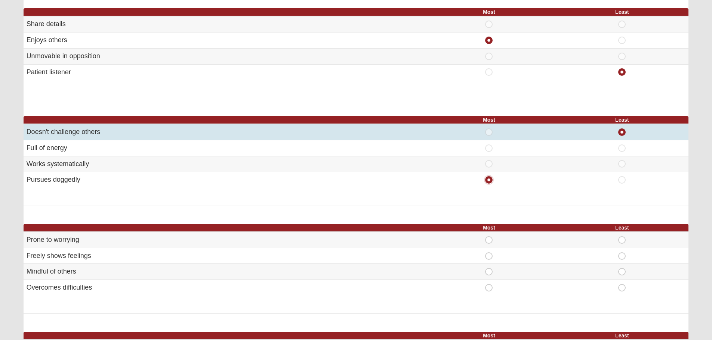
scroll to position [299, 0]
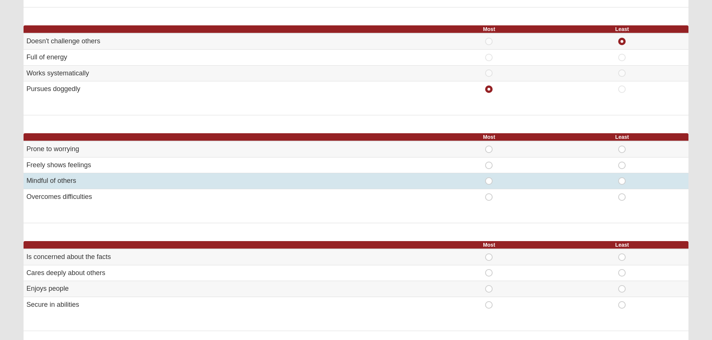
click at [489, 177] on span "Most" at bounding box center [489, 177] width 0 height 0
click at [489, 183] on input "Most" at bounding box center [491, 180] width 5 height 7
radio input "true"
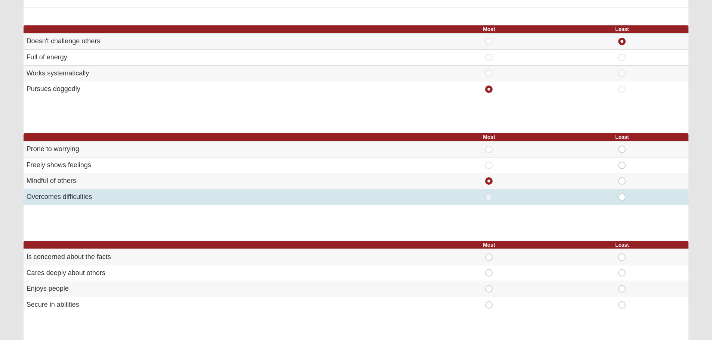
click at [489, 194] on span "Most" at bounding box center [489, 194] width 0 height 0
click at [489, 195] on input "Most" at bounding box center [491, 197] width 5 height 7
radio input "true"
radio input "false"
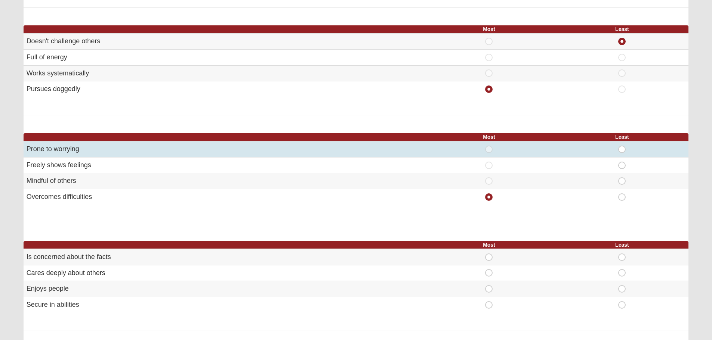
click at [626, 149] on div "Least" at bounding box center [622, 149] width 124 height 7
click at [622, 146] on span "Least" at bounding box center [622, 146] width 0 height 0
click at [625, 149] on input "Least" at bounding box center [624, 149] width 5 height 7
radio input "true"
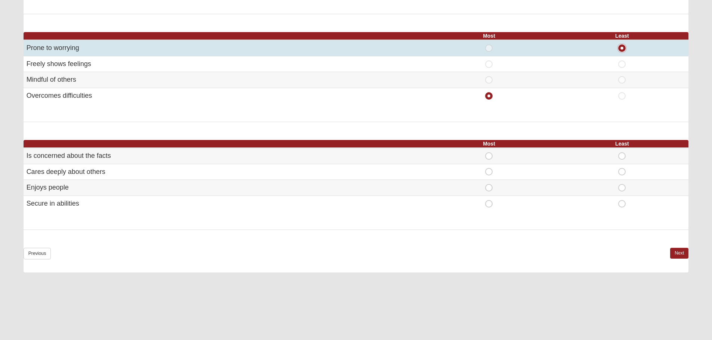
scroll to position [411, 0]
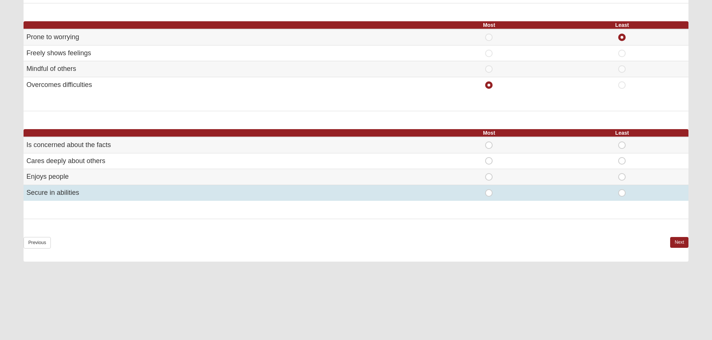
click at [489, 189] on span "Most" at bounding box center [489, 189] width 0 height 0
click at [489, 193] on input "Most" at bounding box center [491, 192] width 5 height 7
radio input "true"
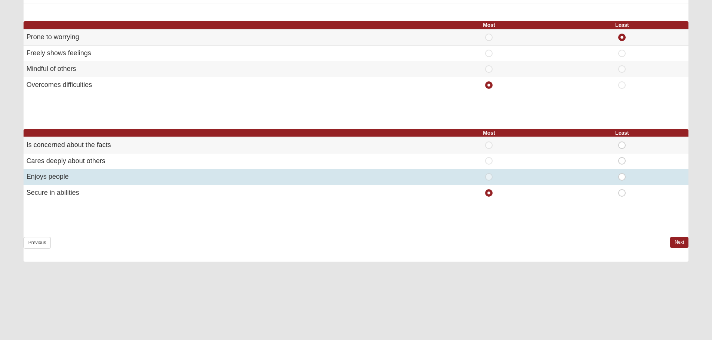
click at [622, 173] on span "Least" at bounding box center [622, 173] width 0 height 0
click at [622, 176] on input "Least" at bounding box center [624, 176] width 5 height 7
radio input "true"
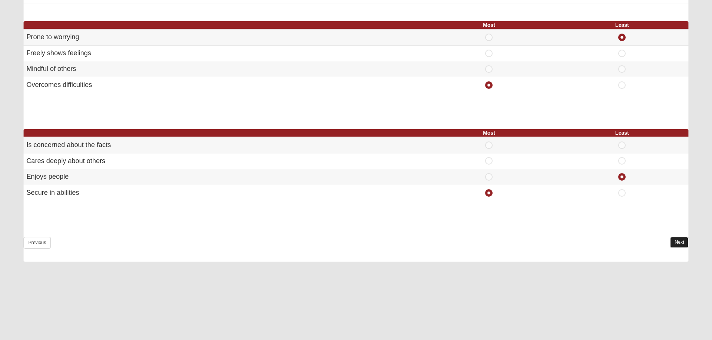
click at [678, 241] on link "Next" at bounding box center [679, 242] width 18 height 11
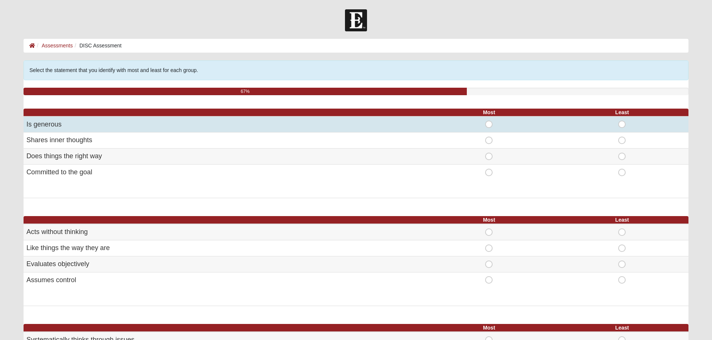
click at [489, 121] on span "Most" at bounding box center [489, 121] width 0 height 0
click at [490, 127] on input "Most" at bounding box center [491, 124] width 5 height 7
radio input "true"
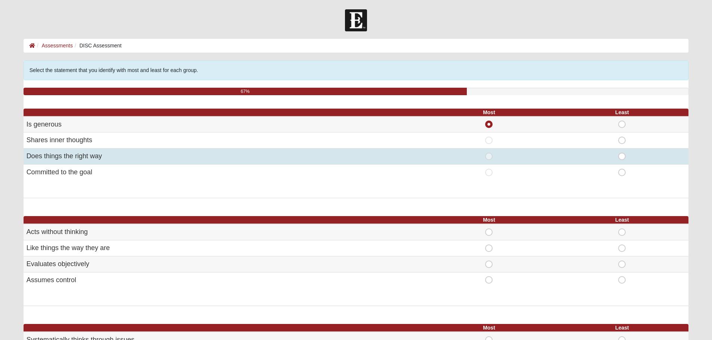
click at [622, 153] on span "Least" at bounding box center [622, 153] width 0 height 0
click at [623, 157] on input "Least" at bounding box center [624, 156] width 5 height 7
radio input "true"
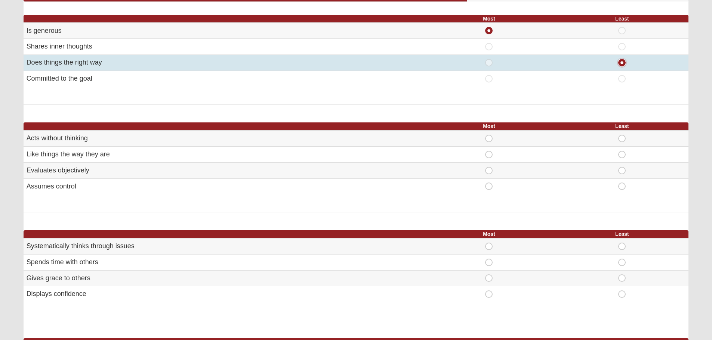
scroll to position [112, 0]
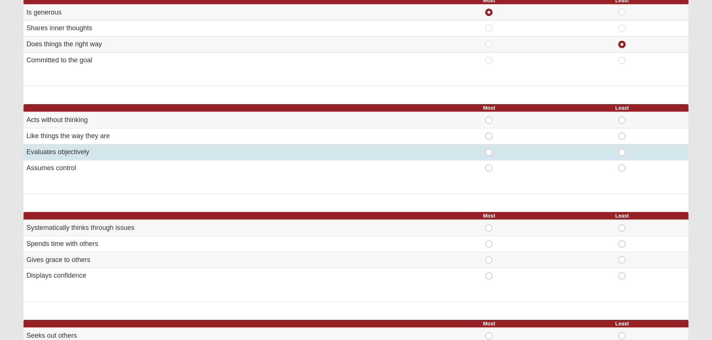
click at [489, 149] on span "Most" at bounding box center [489, 149] width 0 height 0
click at [489, 154] on input "Most" at bounding box center [491, 152] width 5 height 7
radio input "true"
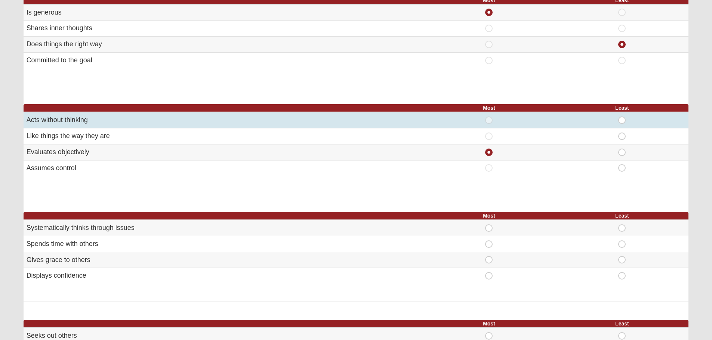
click at [622, 117] on span "Least" at bounding box center [622, 117] width 0 height 0
click at [622, 120] on input "Least" at bounding box center [624, 120] width 5 height 7
radio input "true"
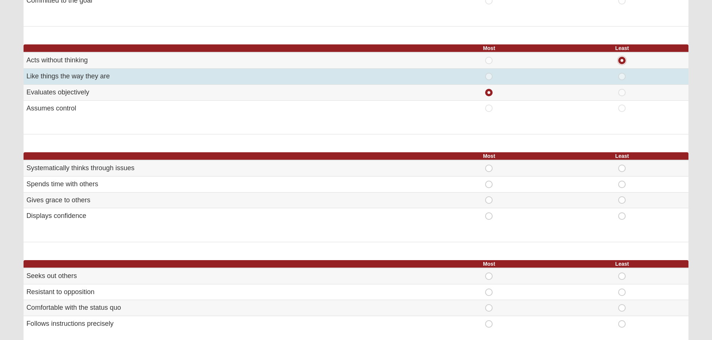
scroll to position [187, 0]
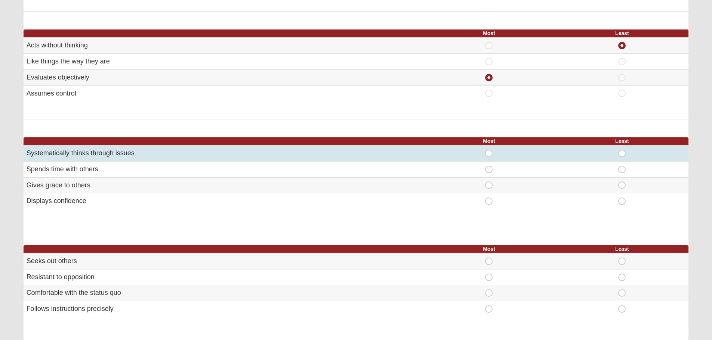
click at [489, 150] on span "Most" at bounding box center [489, 150] width 0 height 0
click at [490, 154] on input "Most" at bounding box center [491, 153] width 5 height 7
radio input "true"
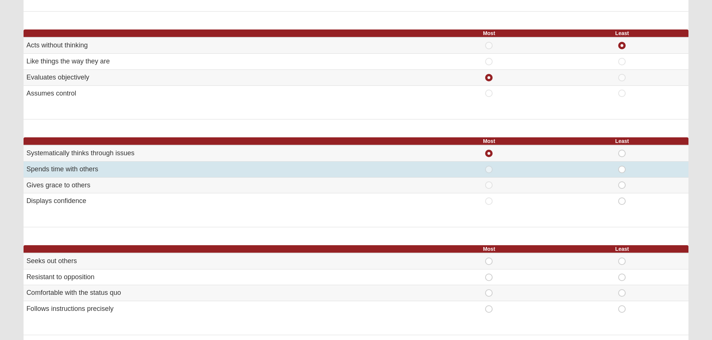
click at [622, 166] on span "Least" at bounding box center [622, 166] width 0 height 0
click at [622, 168] on input "Least" at bounding box center [624, 169] width 5 height 7
radio input "true"
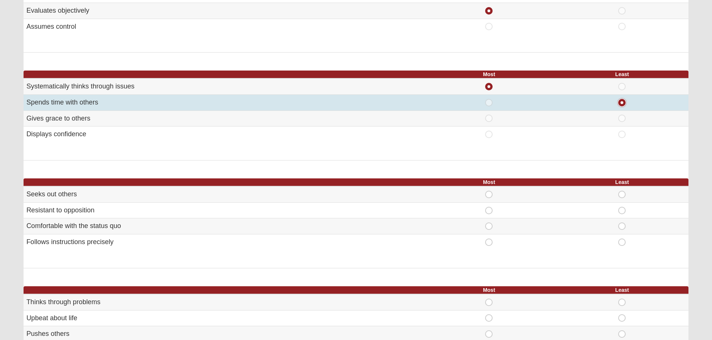
scroll to position [261, 0]
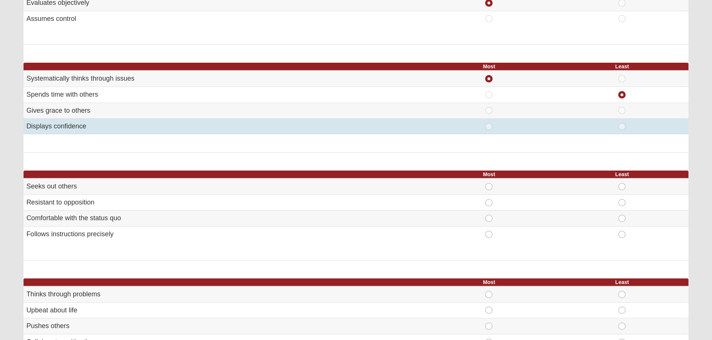
click at [622, 123] on span "Least" at bounding box center [622, 123] width 0 height 0
click at [622, 126] on input "Least" at bounding box center [624, 126] width 5 height 7
radio input "true"
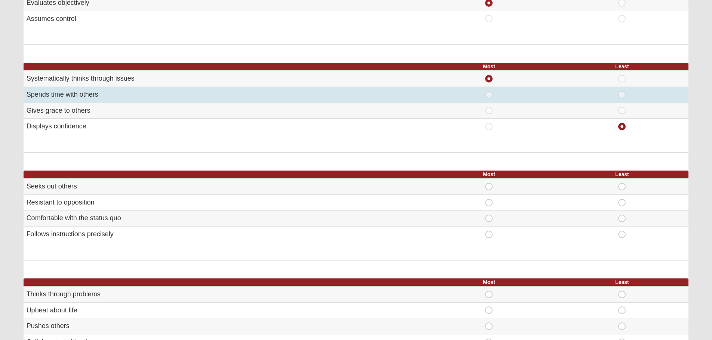
click at [622, 91] on span "Least" at bounding box center [622, 91] width 0 height 0
click at [622, 98] on input "Least" at bounding box center [624, 94] width 5 height 7
radio input "true"
radio input "false"
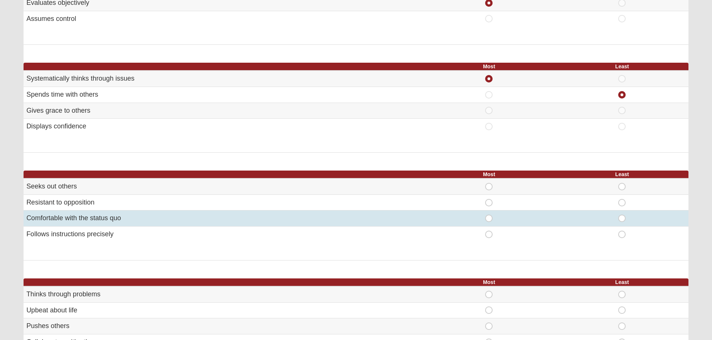
click at [622, 215] on span "Least" at bounding box center [622, 215] width 0 height 0
click at [622, 217] on input "Least" at bounding box center [624, 218] width 5 height 7
radio input "true"
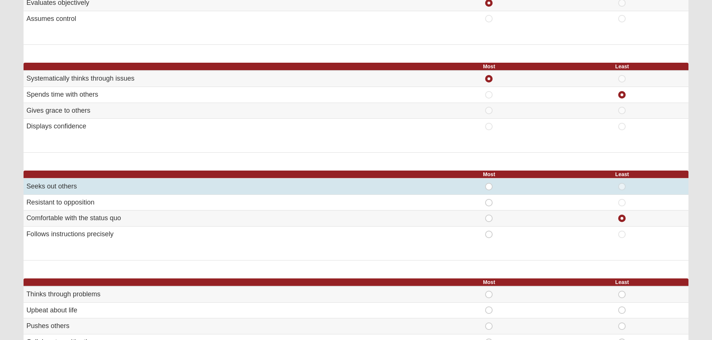
click at [489, 183] on span "Most" at bounding box center [489, 183] width 0 height 0
click at [489, 187] on input "Most" at bounding box center [491, 186] width 5 height 7
radio input "true"
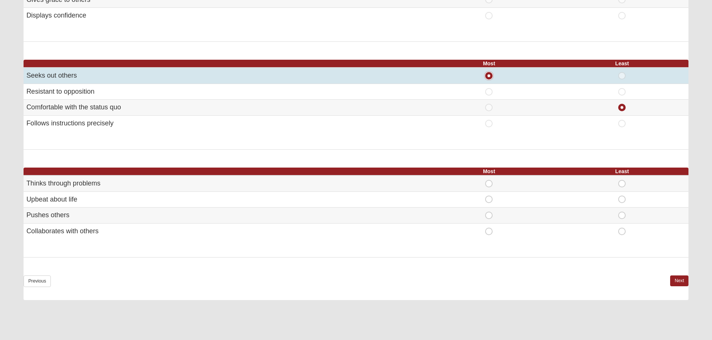
scroll to position [374, 0]
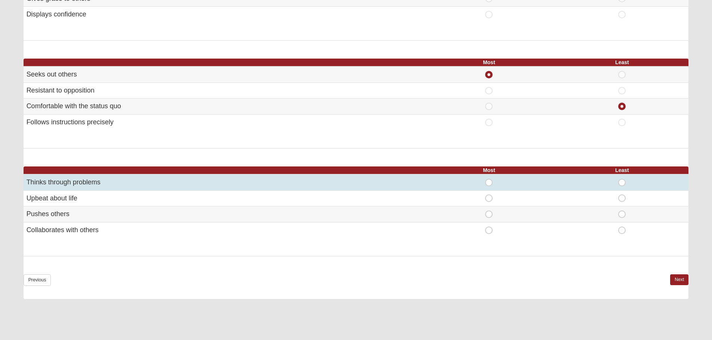
click at [489, 179] on span "Most" at bounding box center [489, 179] width 0 height 0
click at [489, 185] on input "Most" at bounding box center [491, 182] width 5 height 7
radio input "true"
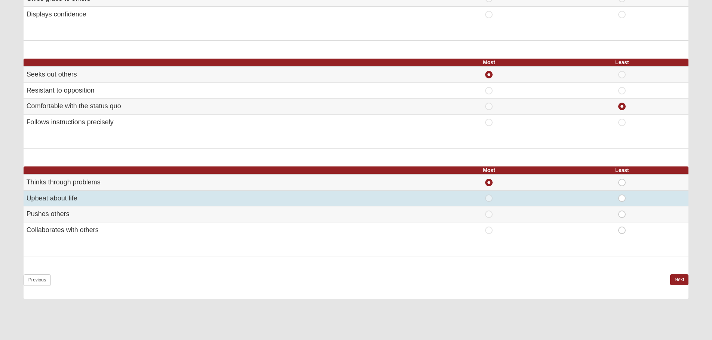
click at [489, 195] on span "Most" at bounding box center [489, 195] width 0 height 0
click at [489, 198] on input "Most" at bounding box center [491, 198] width 5 height 7
radio input "true"
radio input "false"
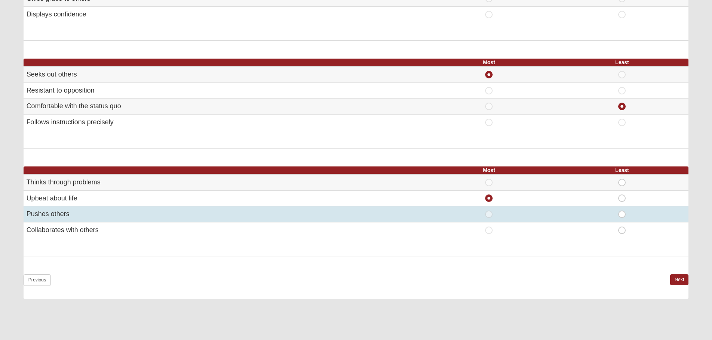
click at [622, 211] on span "Least" at bounding box center [622, 211] width 0 height 0
click at [622, 215] on input "Least" at bounding box center [624, 214] width 5 height 7
radio input "true"
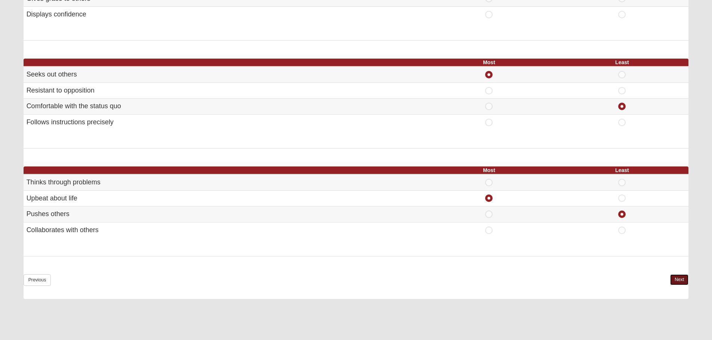
click at [676, 281] on link "Next" at bounding box center [679, 280] width 18 height 11
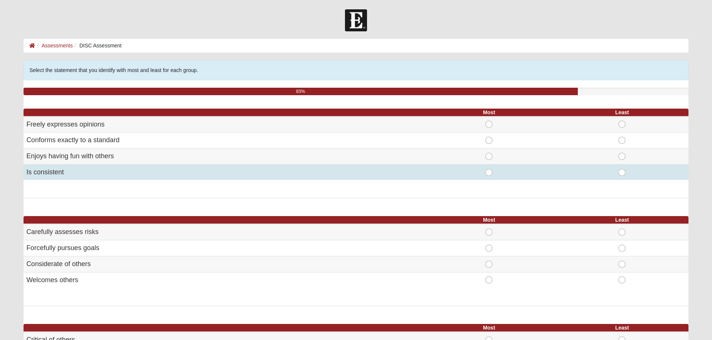
click at [489, 169] on span "Most" at bounding box center [489, 169] width 0 height 0
click at [489, 173] on input "Most" at bounding box center [491, 172] width 5 height 7
radio input "true"
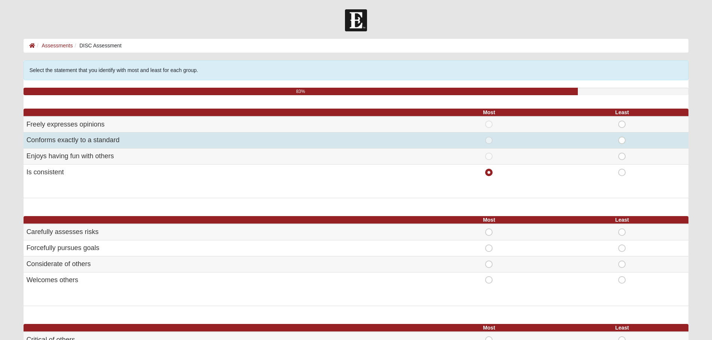
click at [622, 137] on span "Least" at bounding box center [622, 137] width 0 height 0
click at [622, 139] on input "Least" at bounding box center [624, 140] width 5 height 7
radio input "true"
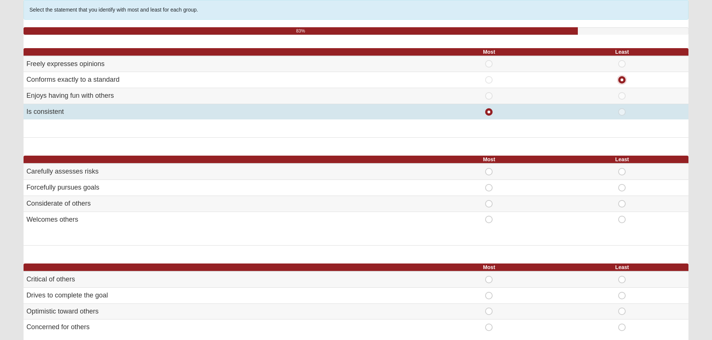
scroll to position [75, 0]
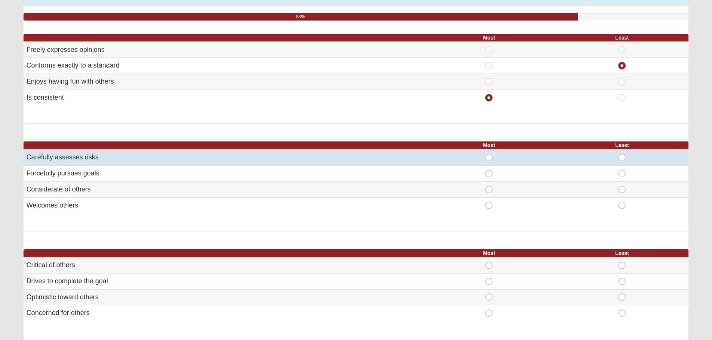
click at [489, 154] on span "Most" at bounding box center [489, 154] width 0 height 0
click at [489, 159] on input "Most" at bounding box center [491, 157] width 5 height 7
radio input "true"
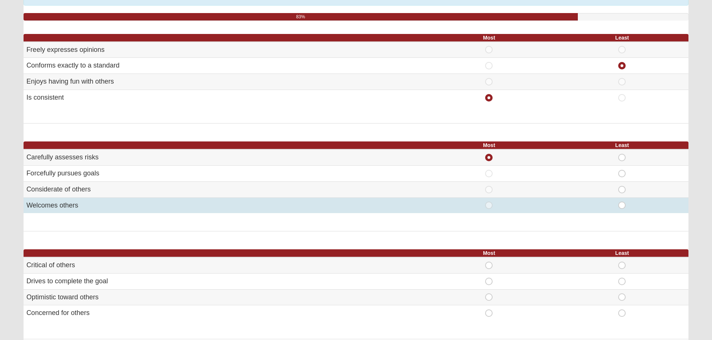
click at [622, 202] on span "Least" at bounding box center [622, 202] width 0 height 0
click at [622, 206] on input "Least" at bounding box center [624, 205] width 5 height 7
radio input "true"
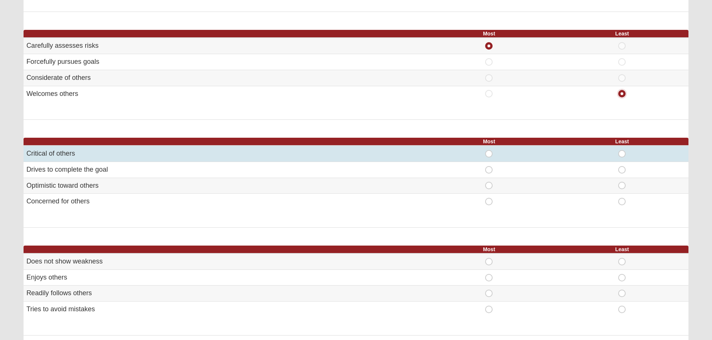
scroll to position [187, 0]
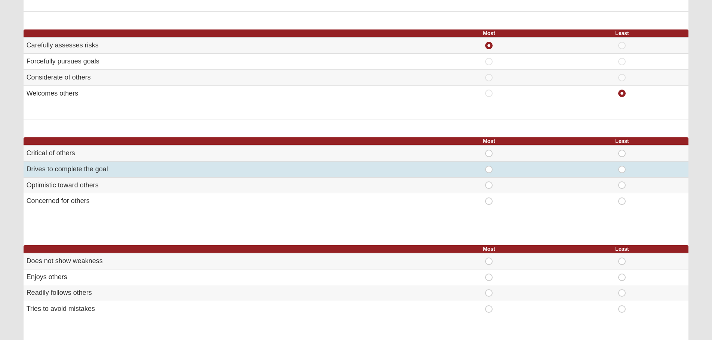
click at [489, 166] on span "Most" at bounding box center [489, 166] width 0 height 0
click at [489, 168] on input "Most" at bounding box center [491, 169] width 5 height 7
radio input "true"
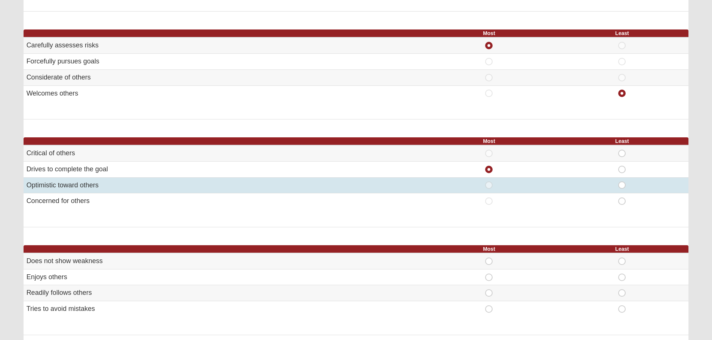
click at [622, 182] on span "Least" at bounding box center [622, 182] width 0 height 0
click at [622, 185] on input "Least" at bounding box center [624, 185] width 5 height 7
radio input "true"
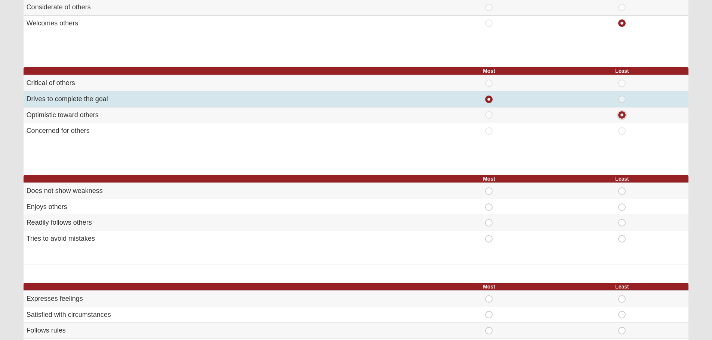
scroll to position [261, 0]
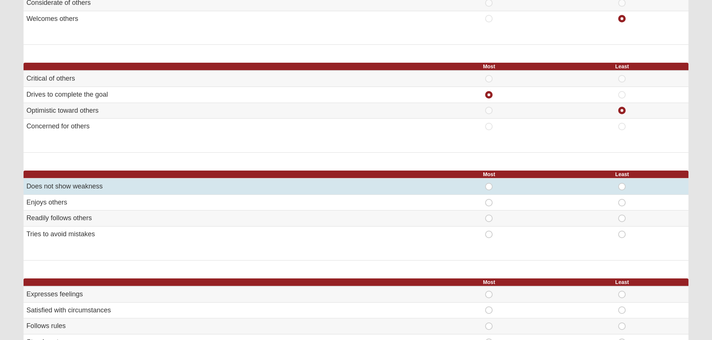
click at [489, 183] on span "Most" at bounding box center [489, 183] width 0 height 0
click at [489, 186] on input "Most" at bounding box center [491, 186] width 5 height 7
radio input "true"
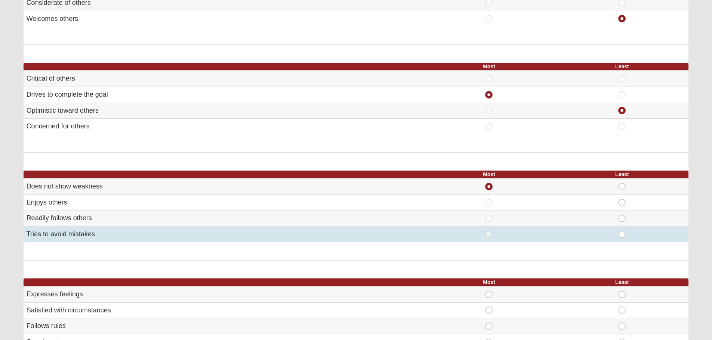
click at [622, 231] on span "Least" at bounding box center [622, 231] width 0 height 0
click at [622, 233] on input "Least" at bounding box center [624, 234] width 5 height 7
radio input "true"
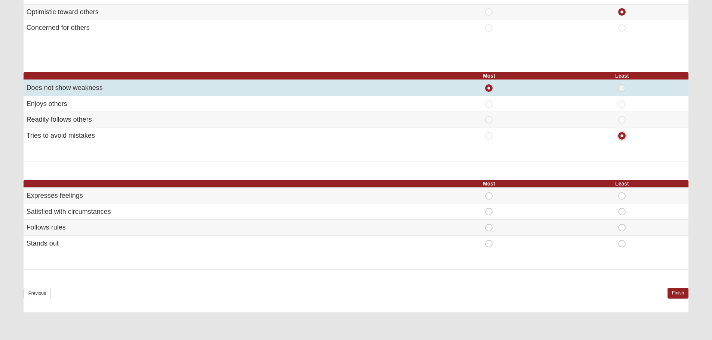
scroll to position [374, 0]
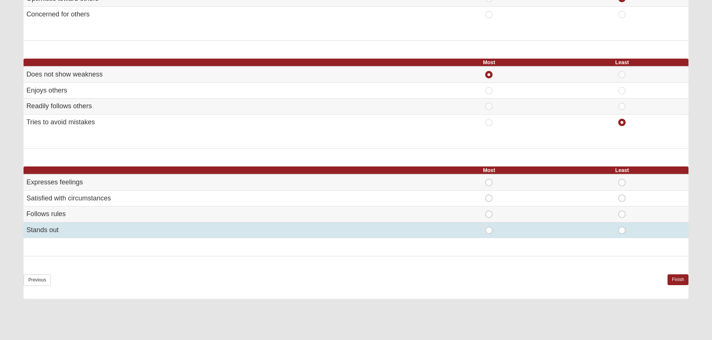
click at [489, 227] on span "Most" at bounding box center [489, 227] width 0 height 0
click at [489, 229] on input "Most" at bounding box center [491, 230] width 5 height 7
radio input "true"
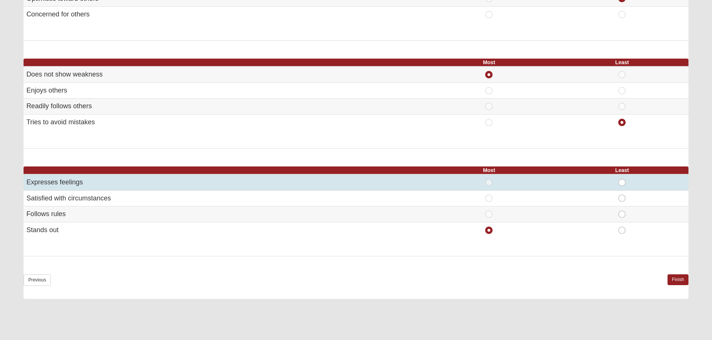
click at [622, 179] on span "Least" at bounding box center [622, 179] width 0 height 0
click at [622, 185] on input "Least" at bounding box center [624, 182] width 5 height 7
radio input "true"
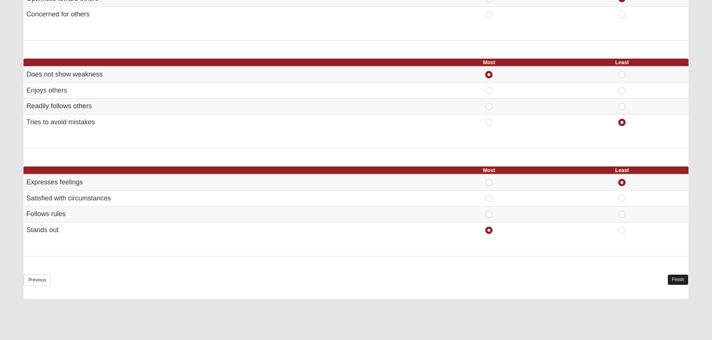
click at [682, 282] on link "Finish" at bounding box center [677, 280] width 21 height 11
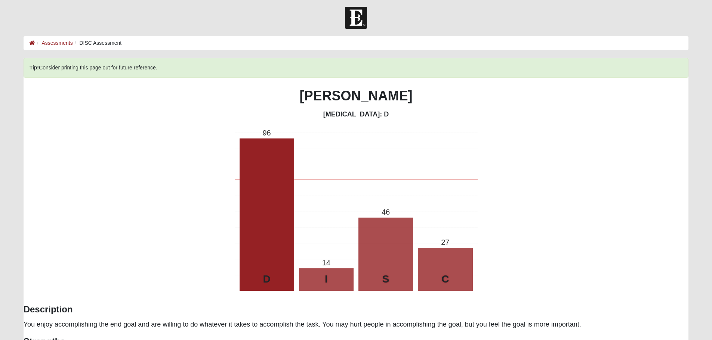
scroll to position [0, 0]
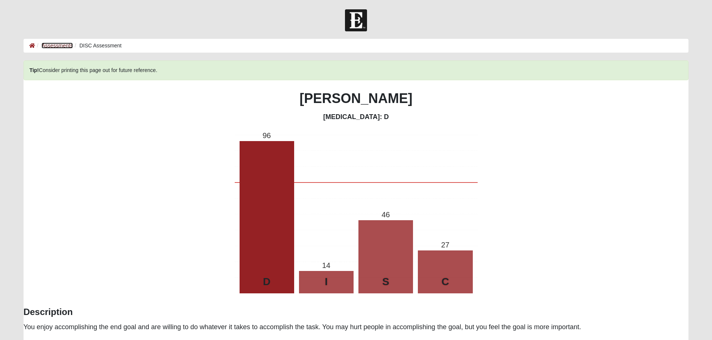
click at [60, 47] on link "Assessments" at bounding box center [56, 46] width 31 height 6
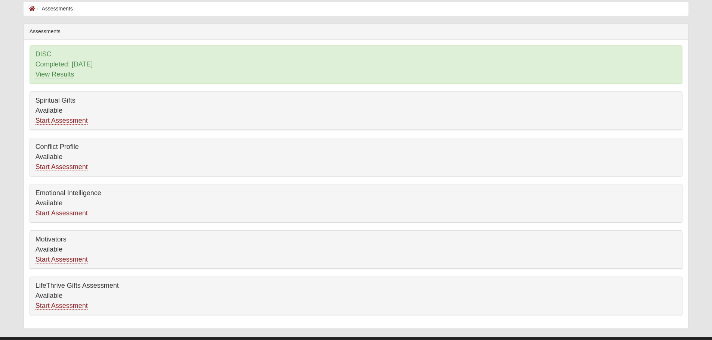
scroll to position [37, 0]
click at [57, 121] on link "Start Assessment" at bounding box center [61, 121] width 52 height 8
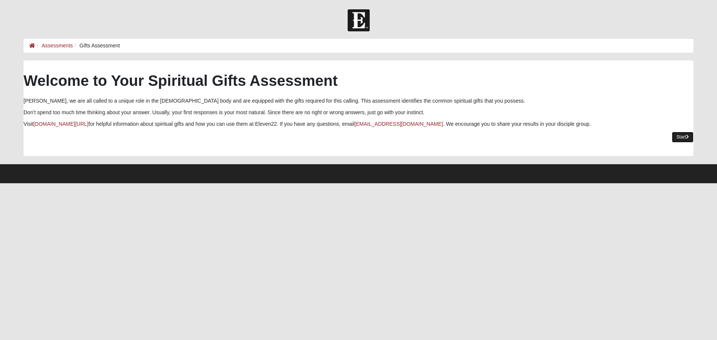
click at [681, 138] on link "Start" at bounding box center [683, 137] width 22 height 11
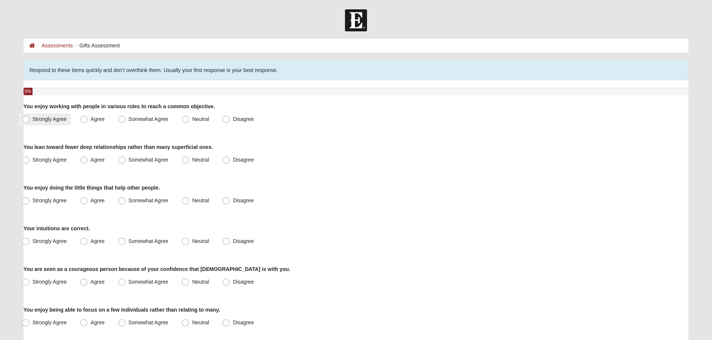
click at [33, 119] on span "Strongly Agree" at bounding box center [50, 119] width 34 height 6
click at [28, 119] on input "Strongly Agree" at bounding box center [27, 119] width 5 height 5
radio input "true"
click at [33, 161] on span "Strongly Agree" at bounding box center [50, 160] width 34 height 6
click at [27, 161] on input "Strongly Agree" at bounding box center [27, 160] width 5 height 5
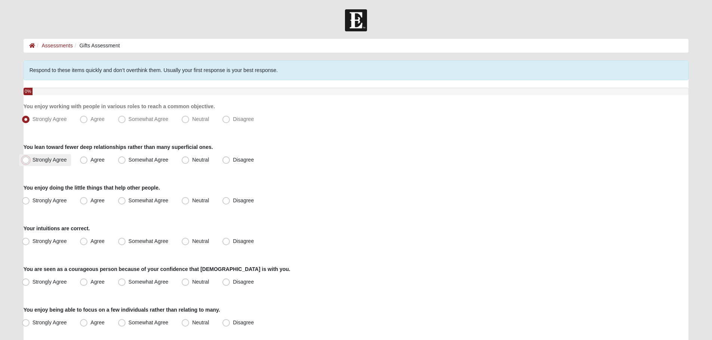
radio input "true"
click at [129, 201] on span "Somewhat Agree" at bounding box center [149, 201] width 40 height 6
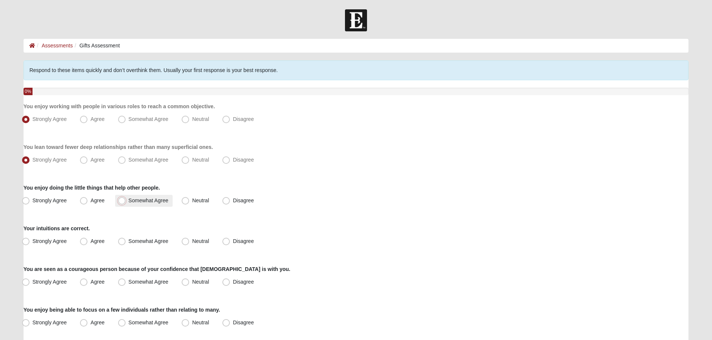
click at [124, 201] on input "Somewhat Agree" at bounding box center [123, 200] width 5 height 5
radio input "true"
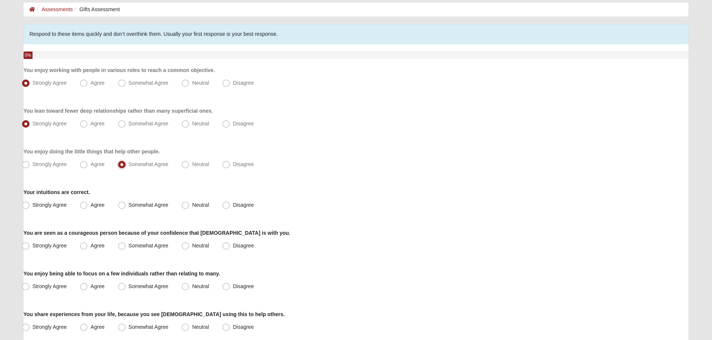
scroll to position [37, 0]
click at [59, 205] on span "Strongly Agree" at bounding box center [50, 204] width 34 height 6
click at [30, 205] on input "Strongly Agree" at bounding box center [27, 204] width 5 height 5
radio input "true"
click at [90, 245] on span "Agree" at bounding box center [97, 245] width 14 height 6
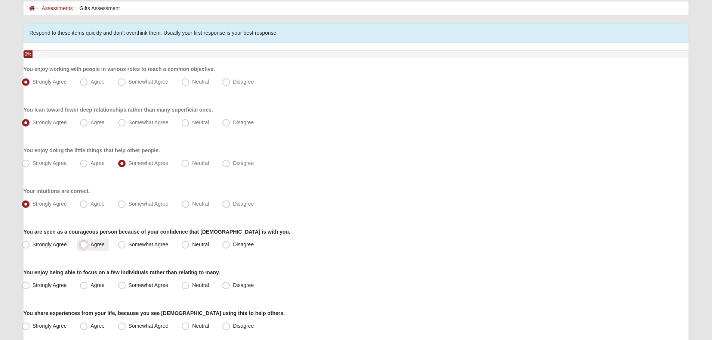
click at [84, 245] on input "Agree" at bounding box center [85, 244] width 5 height 5
radio input "true"
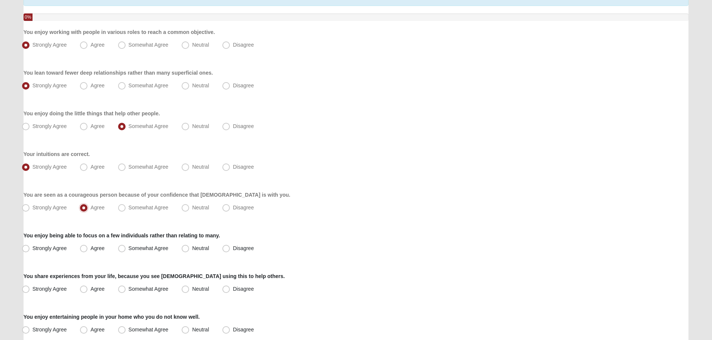
scroll to position [75, 0]
click at [42, 249] on span "Strongly Agree" at bounding box center [50, 248] width 34 height 6
click at [30, 249] on input "Strongly Agree" at bounding box center [27, 248] width 5 height 5
radio input "true"
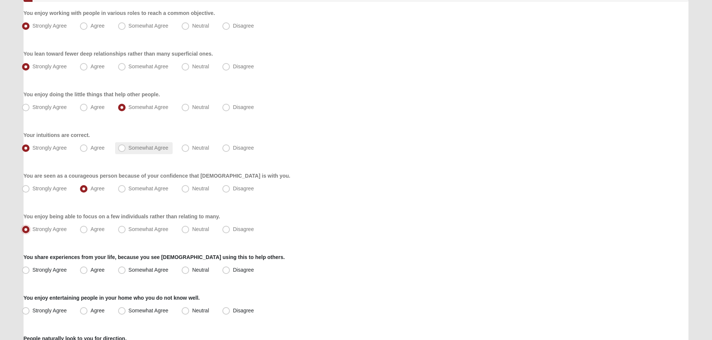
scroll to position [112, 0]
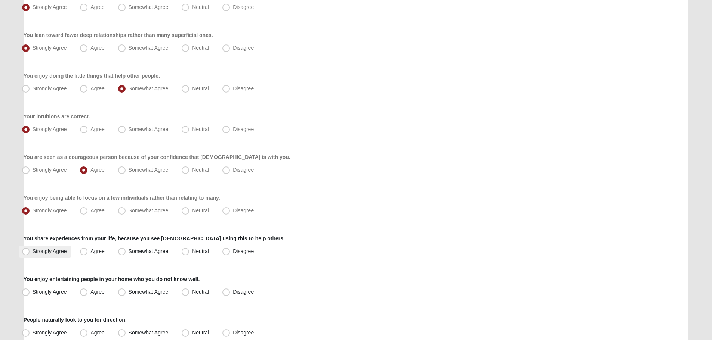
click at [50, 251] on span "Strongly Agree" at bounding box center [50, 251] width 34 height 6
click at [30, 251] on input "Strongly Agree" at bounding box center [27, 251] width 5 height 5
radio input "true"
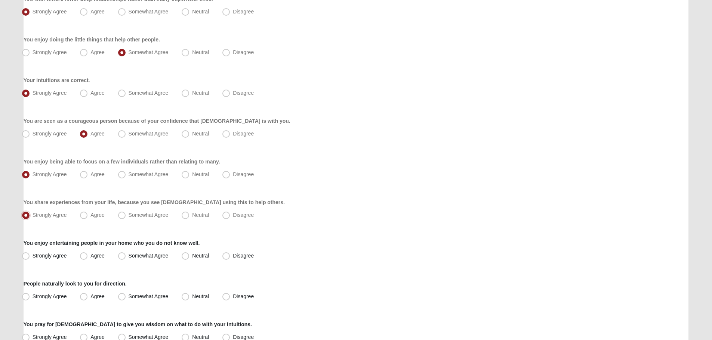
scroll to position [149, 0]
click at [45, 256] on span "Strongly Agree" at bounding box center [50, 255] width 34 height 6
click at [30, 256] on input "Strongly Agree" at bounding box center [27, 255] width 5 height 5
radio input "true"
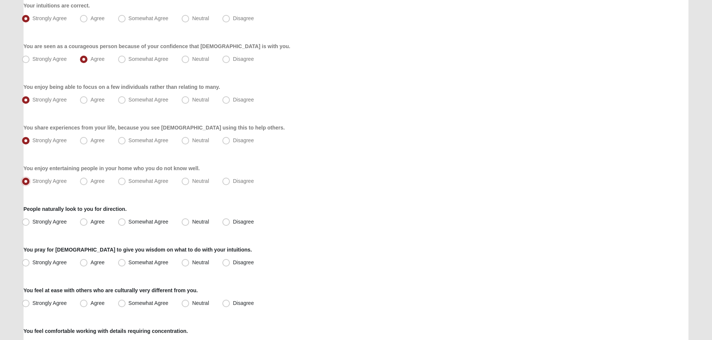
scroll to position [224, 0]
click at [88, 220] on label "Agree" at bounding box center [93, 221] width 32 height 12
click at [88, 220] on input "Agree" at bounding box center [85, 221] width 5 height 5
radio input "true"
click at [46, 261] on span "Strongly Agree" at bounding box center [50, 262] width 34 height 6
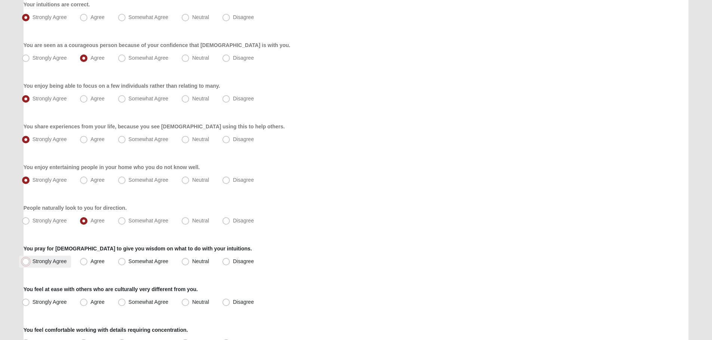
click at [30, 261] on input "Strongly Agree" at bounding box center [27, 261] width 5 height 5
radio input "true"
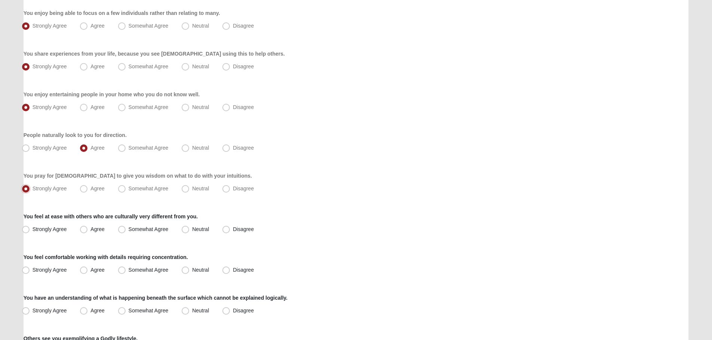
scroll to position [299, 0]
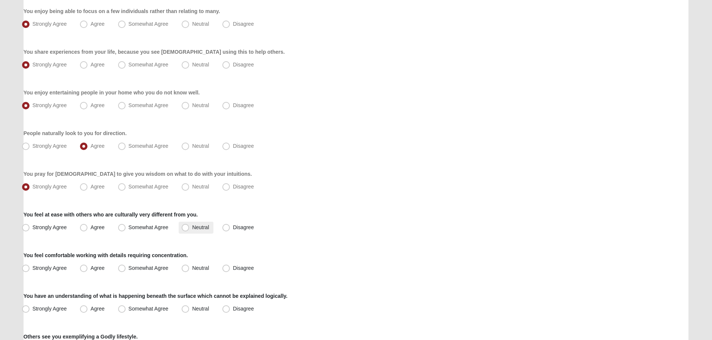
click at [192, 225] on span "Neutral" at bounding box center [200, 228] width 17 height 6
click at [185, 225] on input "Neutral" at bounding box center [187, 227] width 5 height 5
radio input "true"
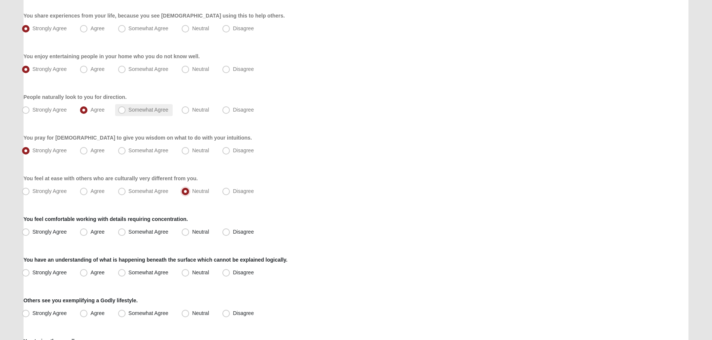
scroll to position [336, 0]
click at [134, 194] on label "Somewhat Agree" at bounding box center [144, 191] width 58 height 12
click at [126, 193] on input "Somewhat Agree" at bounding box center [123, 190] width 5 height 5
radio input "true"
click at [190, 191] on label "Neutral" at bounding box center [196, 191] width 35 height 12
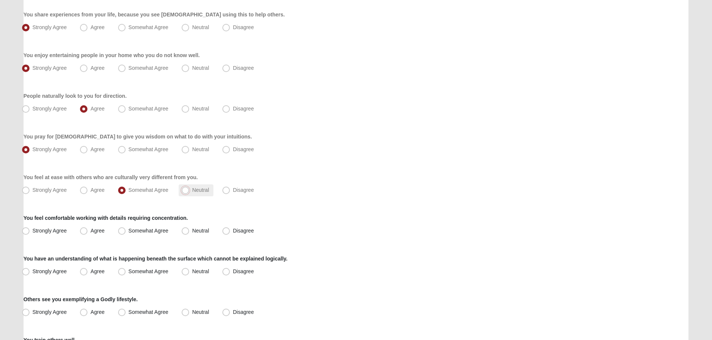
click at [189, 191] on input "Neutral" at bounding box center [187, 190] width 5 height 5
radio input "true"
click at [90, 232] on span "Agree" at bounding box center [97, 231] width 14 height 6
click at [84, 232] on input "Agree" at bounding box center [85, 231] width 5 height 5
radio input "true"
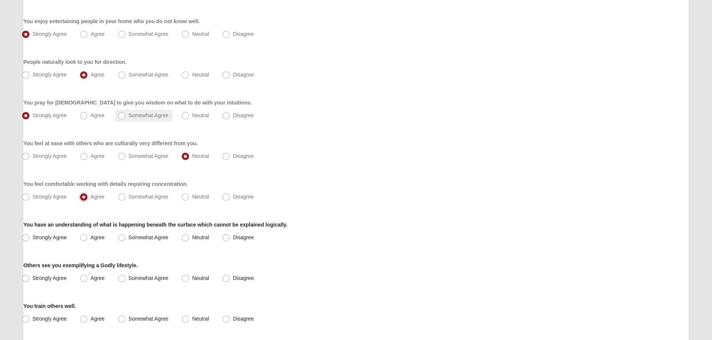
scroll to position [374, 0]
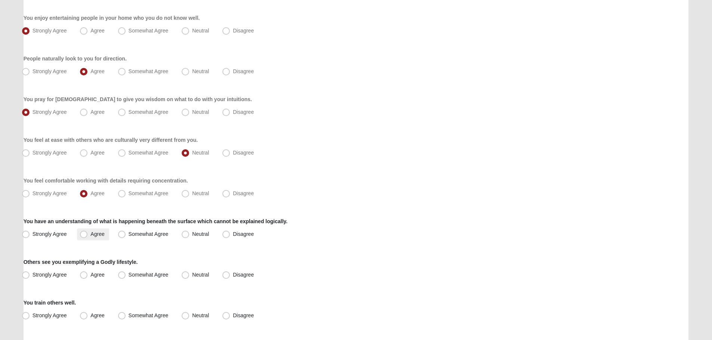
click at [90, 232] on span "Agree" at bounding box center [97, 234] width 14 height 6
click at [83, 232] on input "Agree" at bounding box center [85, 234] width 5 height 5
radio input "true"
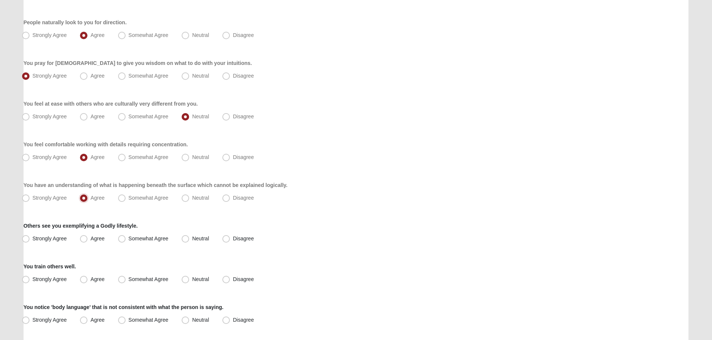
scroll to position [411, 0]
click at [47, 241] on label "Strongly Agree" at bounding box center [45, 238] width 52 height 12
click at [30, 240] on input "Strongly Agree" at bounding box center [27, 237] width 5 height 5
radio input "true"
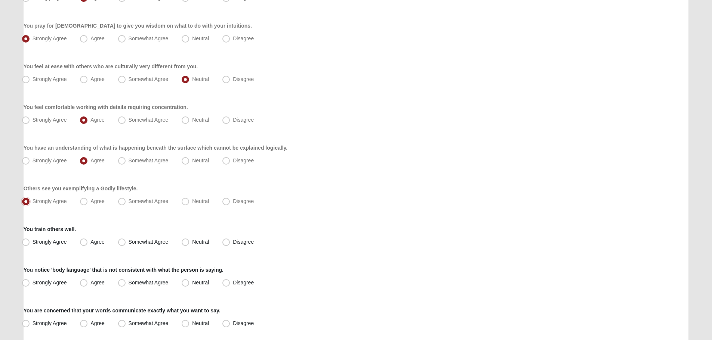
scroll to position [448, 0]
click at [129, 241] on span "Somewhat Agree" at bounding box center [149, 241] width 40 height 6
click at [121, 241] on input "Somewhat Agree" at bounding box center [123, 241] width 5 height 5
radio input "true"
click at [90, 279] on span "Agree" at bounding box center [97, 282] width 14 height 6
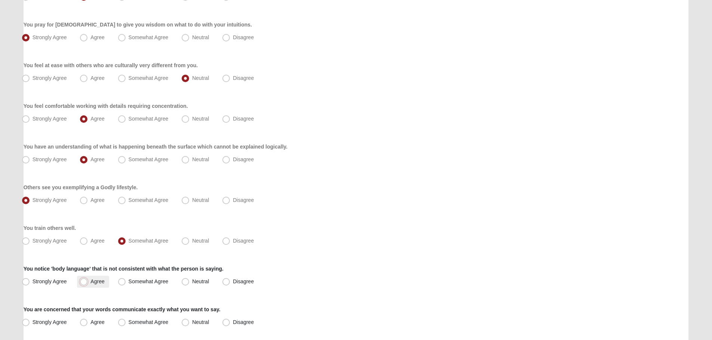
click at [83, 279] on input "Agree" at bounding box center [85, 281] width 5 height 5
radio input "true"
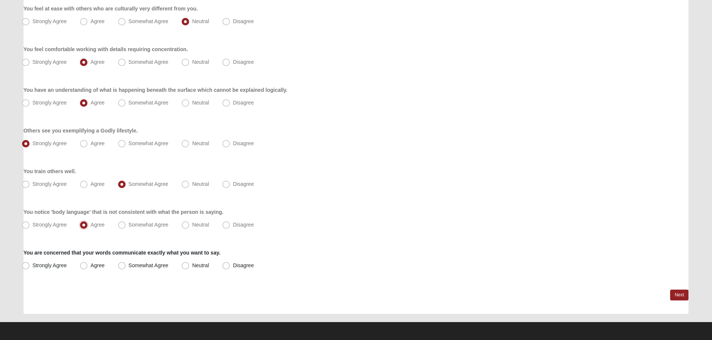
scroll to position [506, 0]
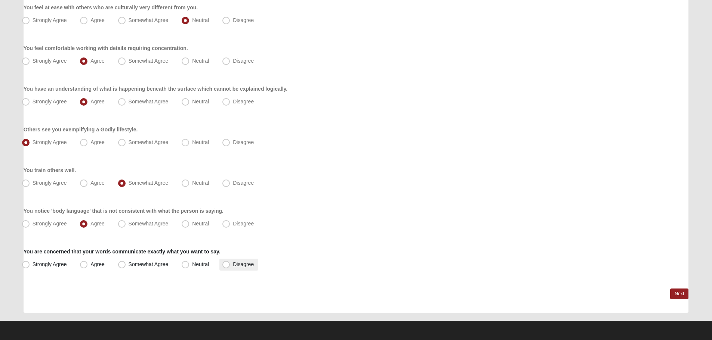
click at [233, 263] on span "Disagree" at bounding box center [243, 264] width 21 height 6
click at [228, 263] on input "Disagree" at bounding box center [227, 264] width 5 height 5
radio input "true"
click at [678, 291] on link "Next" at bounding box center [679, 294] width 18 height 11
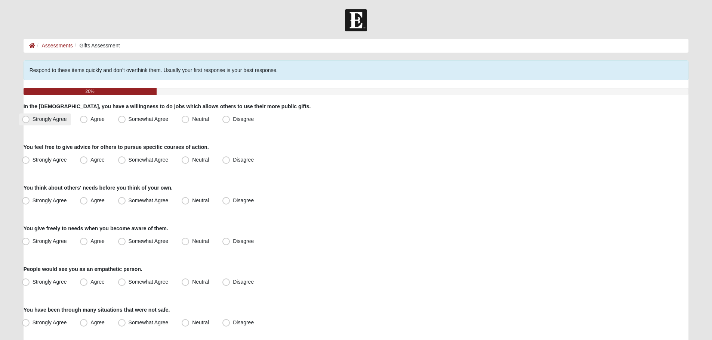
click at [42, 120] on span "Strongly Agree" at bounding box center [50, 119] width 34 height 6
click at [30, 120] on input "Strongly Agree" at bounding box center [27, 119] width 5 height 5
radio input "true"
click at [49, 157] on span "Strongly Agree" at bounding box center [50, 160] width 34 height 6
click at [30, 158] on input "Strongly Agree" at bounding box center [27, 160] width 5 height 5
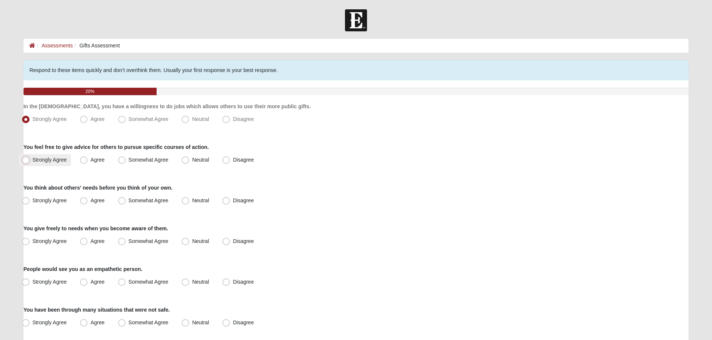
radio input "true"
click at [90, 202] on span "Agree" at bounding box center [97, 201] width 14 height 6
click at [84, 202] on input "Agree" at bounding box center [85, 200] width 5 height 5
radio input "true"
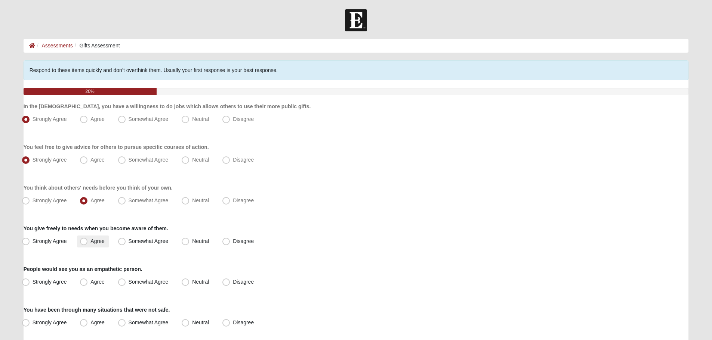
click at [90, 241] on span "Agree" at bounding box center [97, 241] width 14 height 6
click at [87, 241] on input "Agree" at bounding box center [85, 241] width 5 height 5
radio input "true"
click at [192, 281] on span "Neutral" at bounding box center [200, 282] width 17 height 6
click at [186, 281] on input "Neutral" at bounding box center [187, 282] width 5 height 5
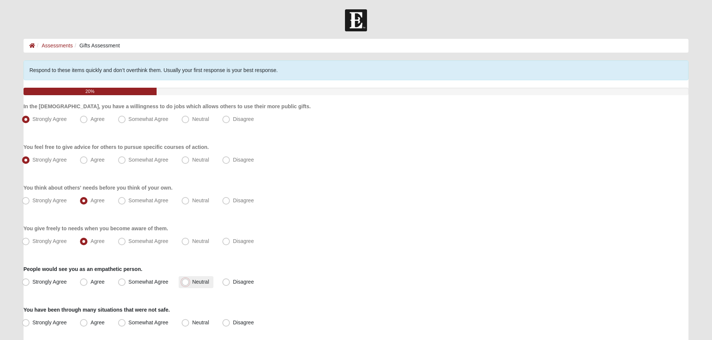
radio input "true"
click at [131, 282] on span "Somewhat Agree" at bounding box center [149, 282] width 40 height 6
click at [126, 282] on input "Somewhat Agree" at bounding box center [123, 282] width 5 height 5
radio input "true"
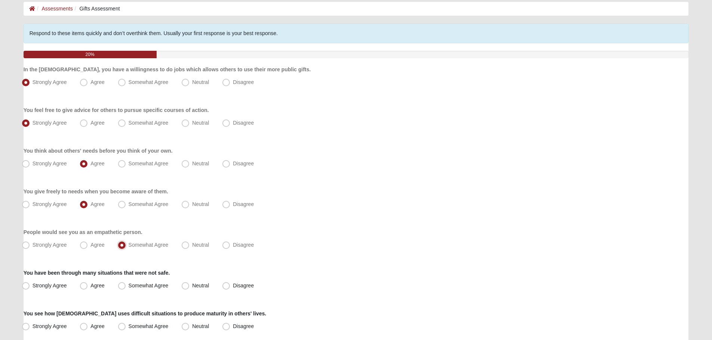
scroll to position [37, 0]
click at [90, 285] on span "Agree" at bounding box center [97, 285] width 14 height 6
click at [84, 285] on input "Agree" at bounding box center [85, 285] width 5 height 5
radio input "true"
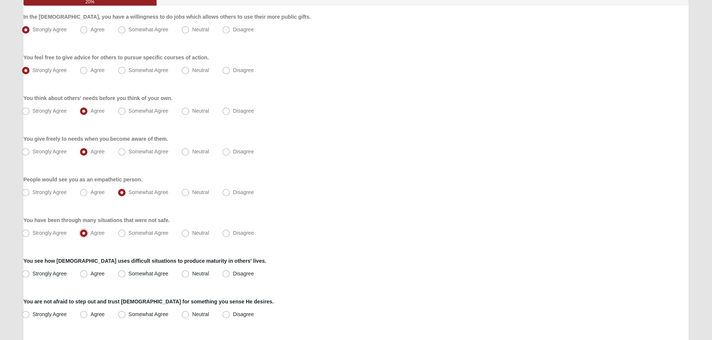
scroll to position [112, 0]
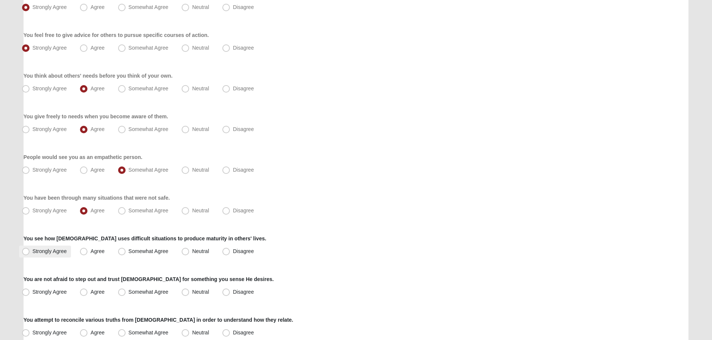
click at [51, 253] on span "Strongly Agree" at bounding box center [50, 251] width 34 height 6
click at [30, 253] on input "Strongly Agree" at bounding box center [27, 251] width 5 height 5
radio input "true"
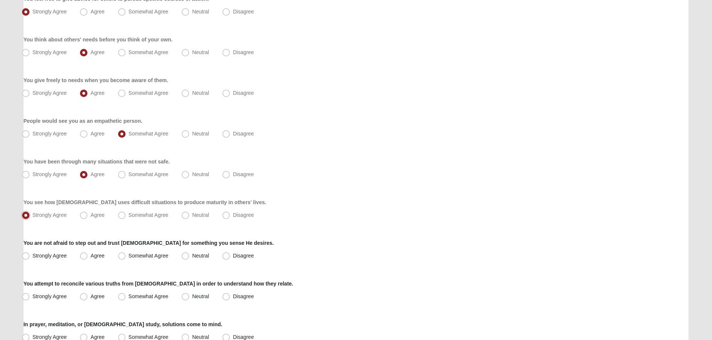
scroll to position [149, 0]
click at [44, 255] on span "Strongly Agree" at bounding box center [50, 255] width 34 height 6
click at [30, 255] on input "Strongly Agree" at bounding box center [27, 255] width 5 height 5
radio input "true"
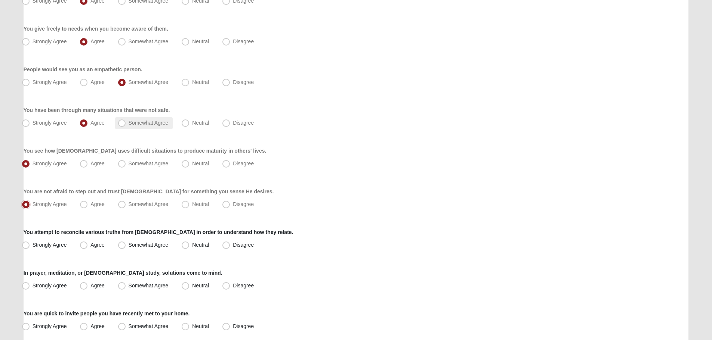
scroll to position [224, 0]
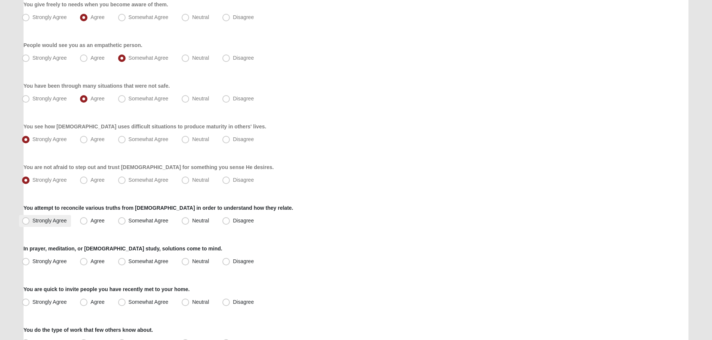
drag, startPoint x: 52, startPoint y: 223, endPoint x: 58, endPoint y: 217, distance: 7.7
click at [52, 222] on span "Strongly Agree" at bounding box center [50, 221] width 34 height 6
click at [30, 222] on input "Strongly Agree" at bounding box center [27, 221] width 5 height 5
radio input "true"
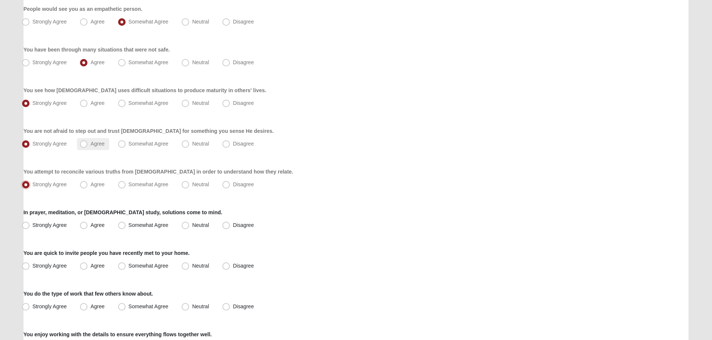
scroll to position [261, 0]
click at [56, 223] on span "Strongly Agree" at bounding box center [50, 224] width 34 height 6
click at [30, 223] on input "Strongly Agree" at bounding box center [27, 224] width 5 height 5
radio input "true"
click at [52, 264] on span "Strongly Agree" at bounding box center [50, 265] width 34 height 6
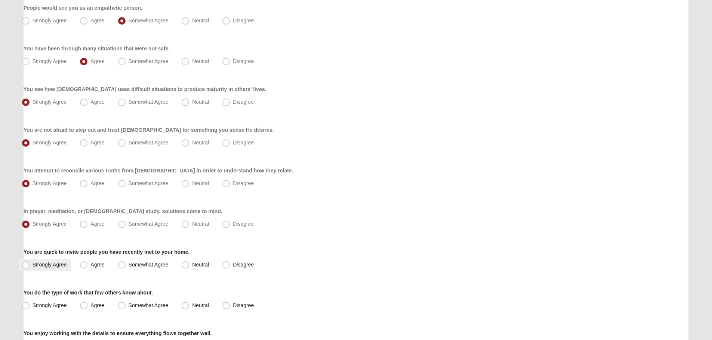
click at [30, 264] on input "Strongly Agree" at bounding box center [27, 265] width 5 height 5
radio input "true"
drag, startPoint x: 52, startPoint y: 264, endPoint x: 321, endPoint y: 220, distance: 272.6
click at [321, 220] on div "Strongly Agree Agree Somewhat Agree Neutral Disagree" at bounding box center [356, 225] width 665 height 12
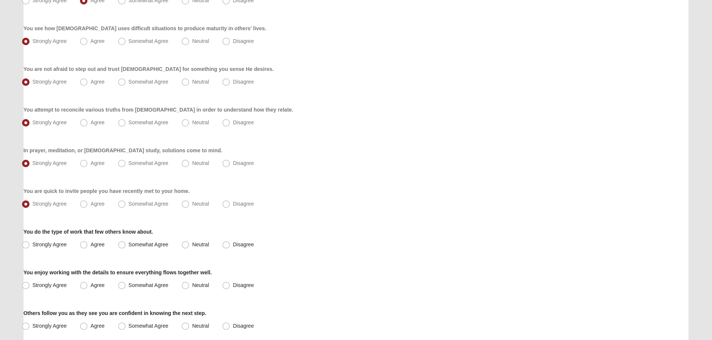
scroll to position [336, 0]
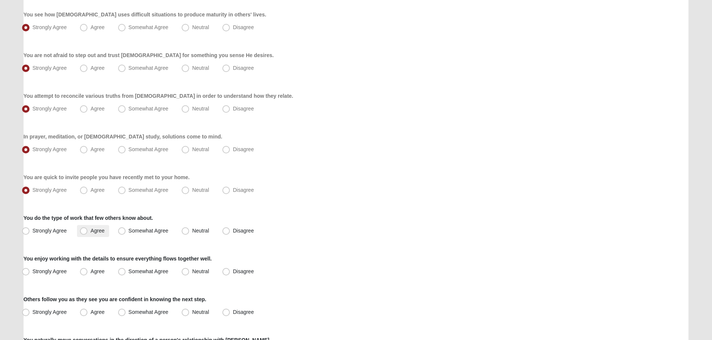
click at [90, 230] on span "Agree" at bounding box center [97, 231] width 14 height 6
click at [83, 230] on input "Agree" at bounding box center [85, 231] width 5 height 5
radio input "true"
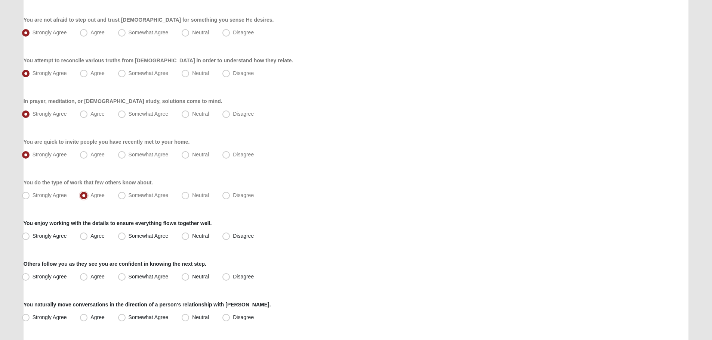
scroll to position [374, 0]
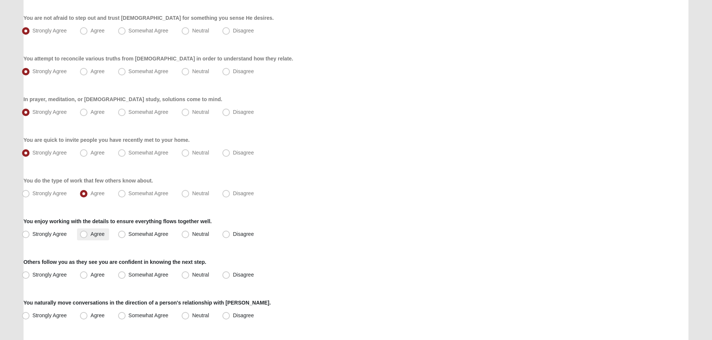
click at [102, 236] on span "Agree" at bounding box center [97, 234] width 14 height 6
click at [88, 236] on input "Agree" at bounding box center [85, 234] width 5 height 5
radio input "true"
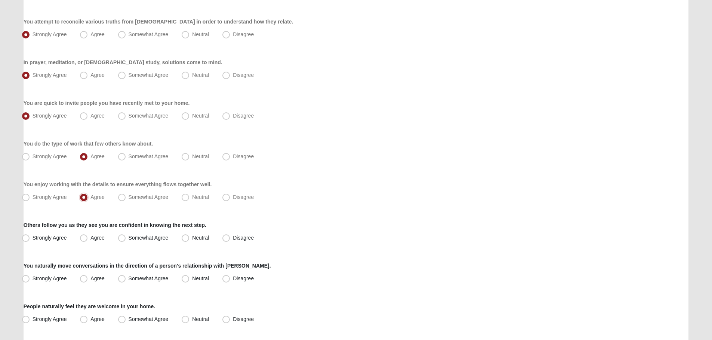
scroll to position [411, 0]
click at [50, 239] on span "Strongly Agree" at bounding box center [50, 238] width 34 height 6
click at [30, 239] on input "Strongly Agree" at bounding box center [27, 237] width 5 height 5
radio input "true"
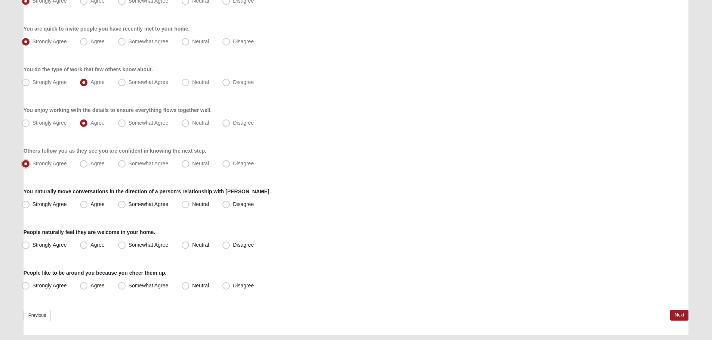
scroll to position [486, 0]
click at [61, 203] on span "Strongly Agree" at bounding box center [50, 204] width 34 height 6
click at [30, 203] on input "Strongly Agree" at bounding box center [27, 203] width 5 height 5
radio input "true"
click at [52, 239] on label "Strongly Agree" at bounding box center [45, 245] width 52 height 12
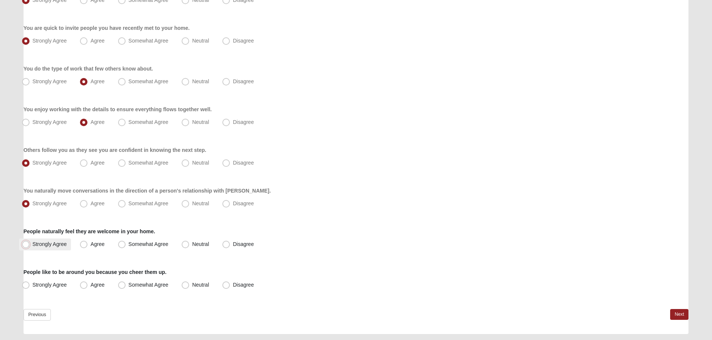
click at [30, 242] on input "Strongly Agree" at bounding box center [27, 244] width 5 height 5
radio input "true"
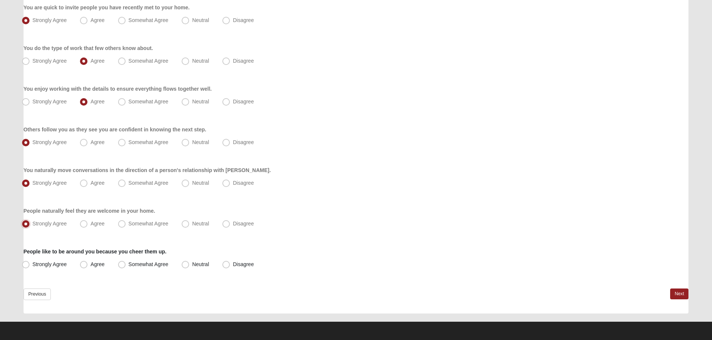
scroll to position [507, 0]
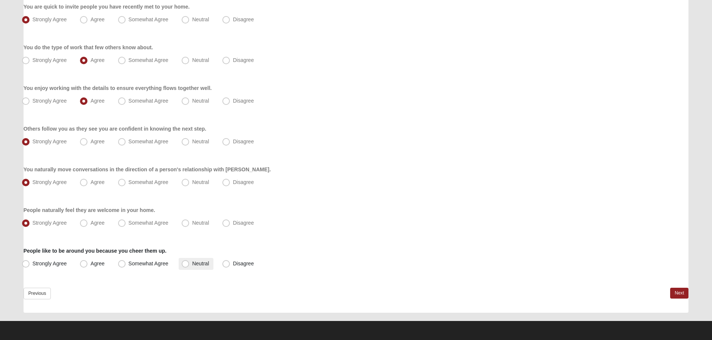
click at [192, 262] on span "Neutral" at bounding box center [200, 264] width 17 height 6
click at [187, 262] on input "Neutral" at bounding box center [187, 263] width 5 height 5
radio input "true"
click at [679, 292] on link "Next" at bounding box center [679, 293] width 18 height 11
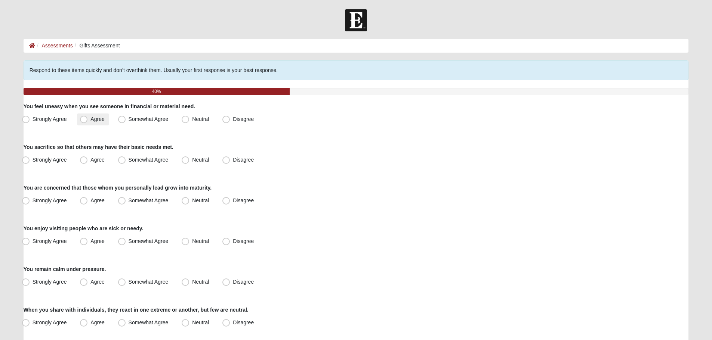
click at [90, 120] on span "Agree" at bounding box center [97, 119] width 14 height 6
click at [86, 120] on input "Agree" at bounding box center [85, 119] width 5 height 5
radio input "true"
click at [97, 162] on span "Agree" at bounding box center [97, 160] width 14 height 6
click at [88, 162] on input "Agree" at bounding box center [85, 160] width 5 height 5
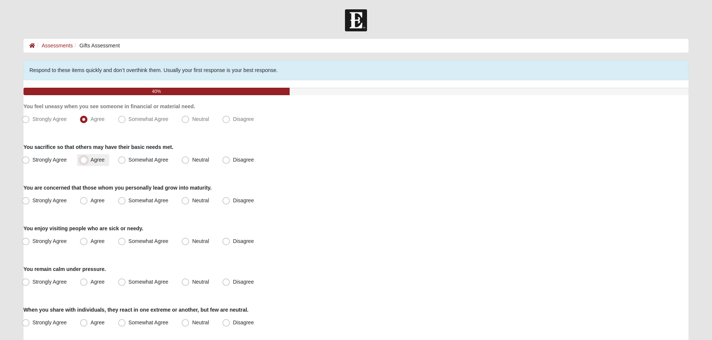
radio input "true"
click at [36, 200] on span "Strongly Agree" at bounding box center [50, 201] width 34 height 6
click at [30, 200] on input "Strongly Agree" at bounding box center [27, 200] width 5 height 5
radio input "true"
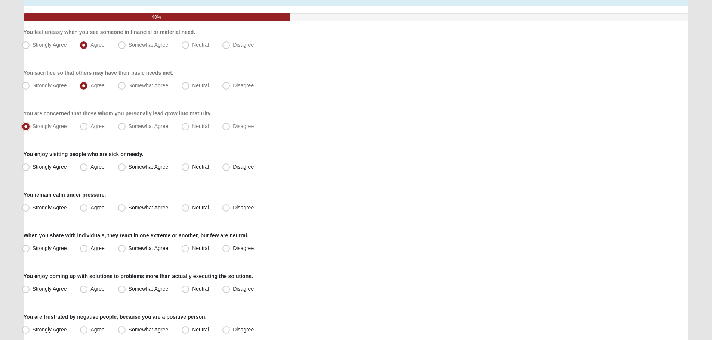
scroll to position [75, 0]
click at [233, 165] on span "Disagree" at bounding box center [243, 167] width 21 height 6
click at [225, 165] on input "Disagree" at bounding box center [227, 166] width 5 height 5
radio input "true"
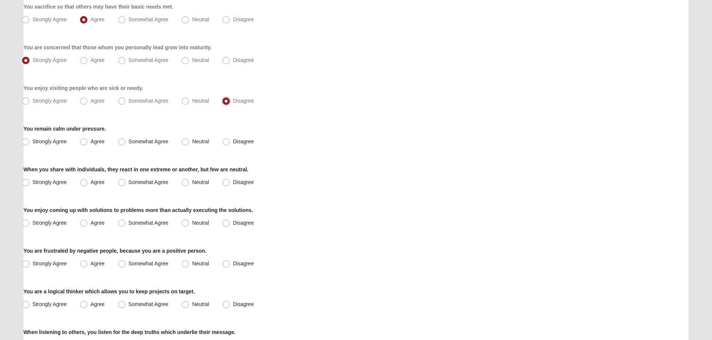
scroll to position [149, 0]
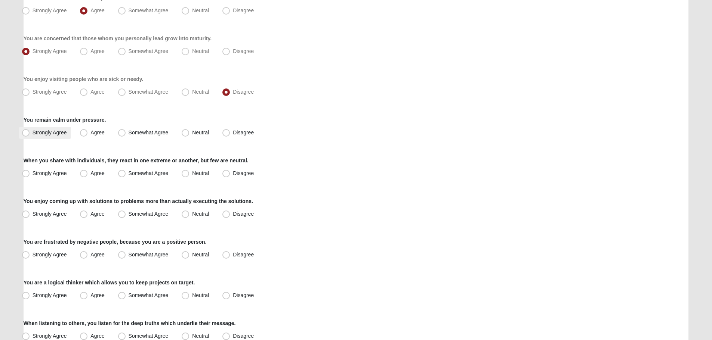
click at [41, 136] on label "Strongly Agree" at bounding box center [45, 133] width 52 height 12
click at [30, 135] on input "Strongly Agree" at bounding box center [27, 132] width 5 height 5
radio input "true"
click at [192, 175] on span "Neutral" at bounding box center [200, 173] width 17 height 6
click at [185, 175] on input "Neutral" at bounding box center [187, 173] width 5 height 5
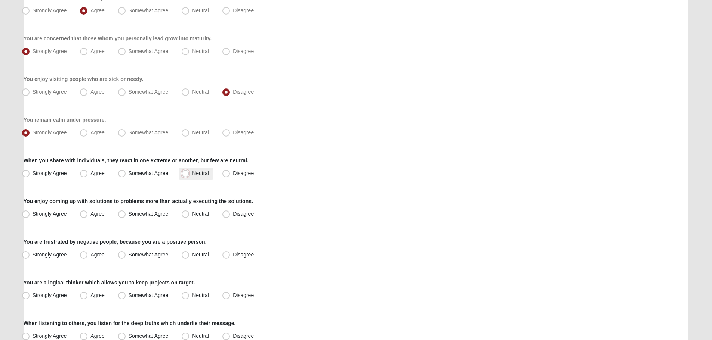
radio input "true"
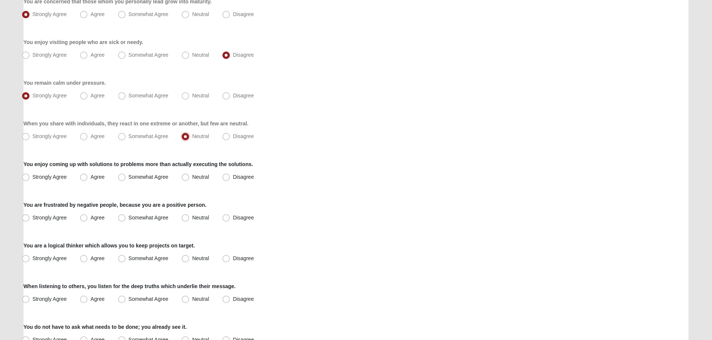
scroll to position [187, 0]
click at [90, 177] on span "Agree" at bounding box center [97, 177] width 14 height 6
click at [84, 177] on input "Agree" at bounding box center [85, 176] width 5 height 5
radio input "true"
click at [192, 216] on span "Neutral" at bounding box center [200, 217] width 17 height 6
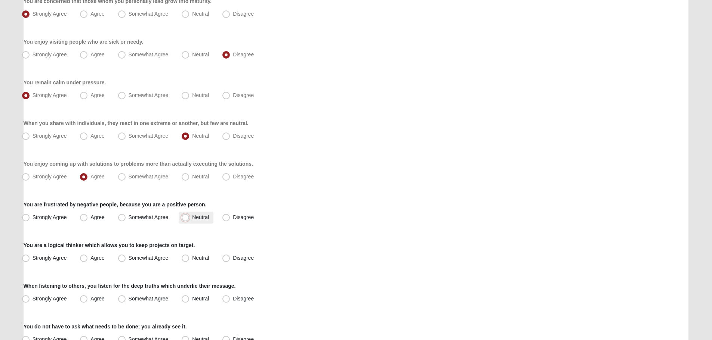
click at [185, 216] on input "Neutral" at bounding box center [187, 217] width 5 height 5
radio input "true"
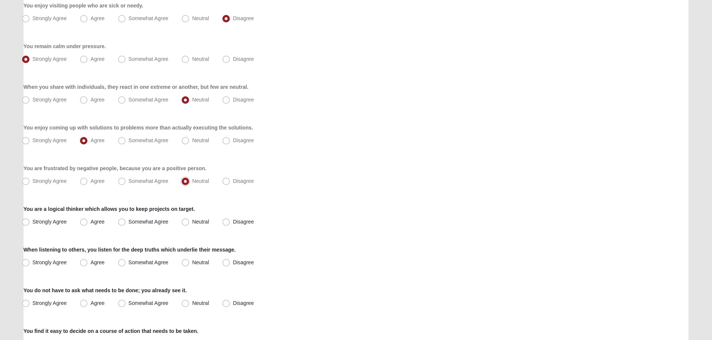
scroll to position [224, 0]
click at [57, 222] on span "Strongly Agree" at bounding box center [50, 221] width 34 height 6
click at [30, 222] on input "Strongly Agree" at bounding box center [27, 221] width 5 height 5
radio input "true"
click at [90, 220] on span "Agree" at bounding box center [97, 221] width 14 height 6
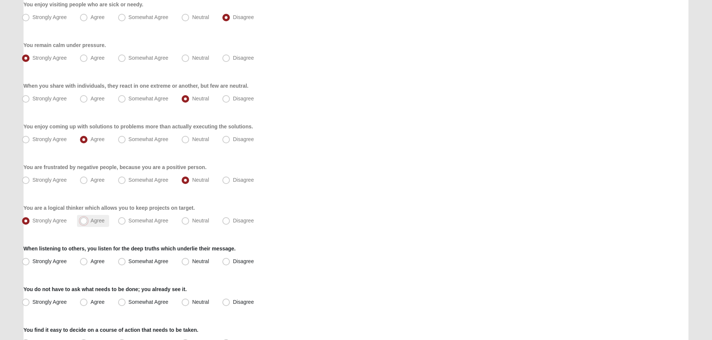
click at [83, 220] on input "Agree" at bounding box center [85, 221] width 5 height 5
radio input "true"
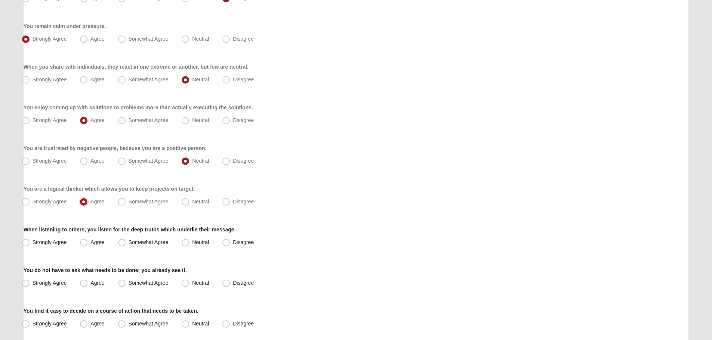
scroll to position [261, 0]
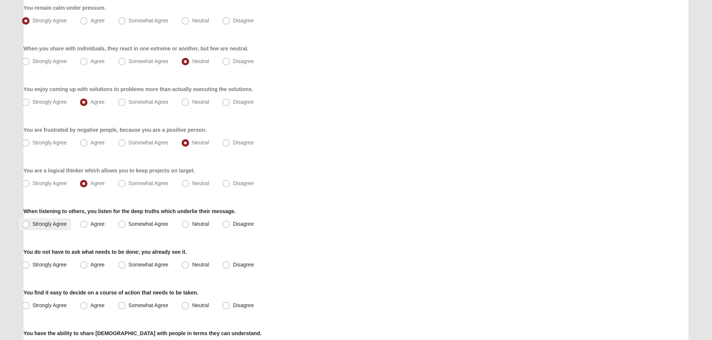
click at [40, 226] on span "Strongly Agree" at bounding box center [50, 224] width 34 height 6
click at [30, 226] on input "Strongly Agree" at bounding box center [27, 224] width 5 height 5
radio input "true"
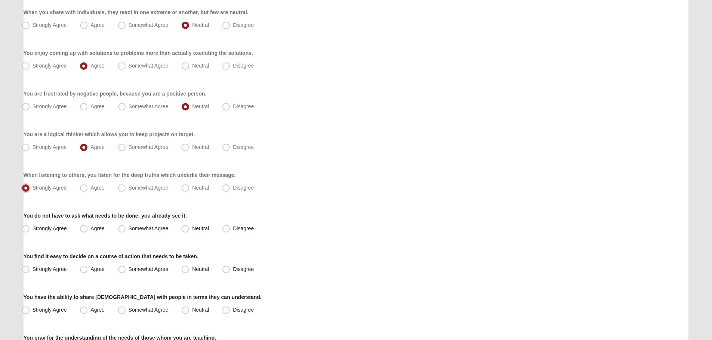
scroll to position [299, 0]
click at [49, 226] on span "Strongly Agree" at bounding box center [50, 228] width 34 height 6
click at [30, 226] on input "Strongly Agree" at bounding box center [27, 227] width 5 height 5
radio input "true"
click at [90, 269] on span "Agree" at bounding box center [97, 268] width 14 height 6
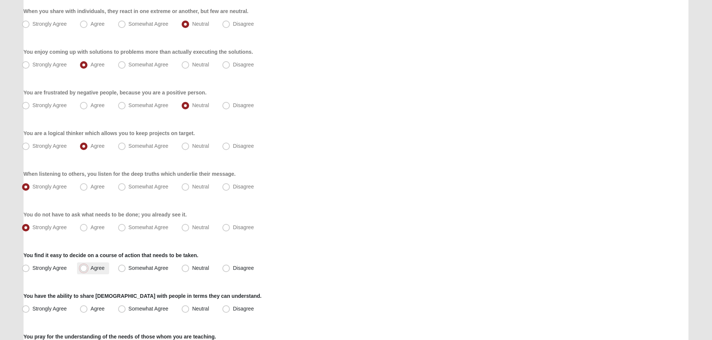
click at [83, 269] on input "Agree" at bounding box center [85, 268] width 5 height 5
radio input "true"
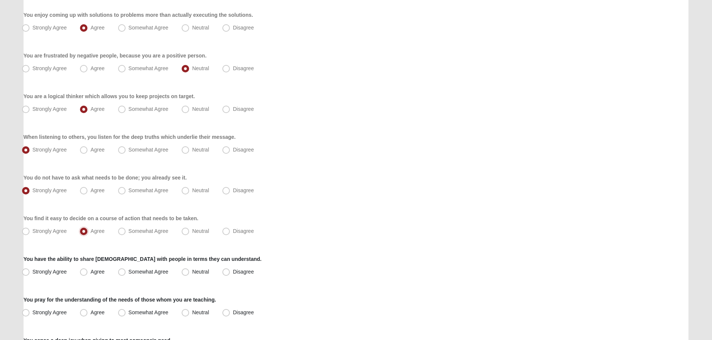
scroll to position [336, 0]
click at [40, 273] on span "Strongly Agree" at bounding box center [50, 272] width 34 height 6
click at [30, 273] on input "Strongly Agree" at bounding box center [27, 271] width 5 height 5
radio input "true"
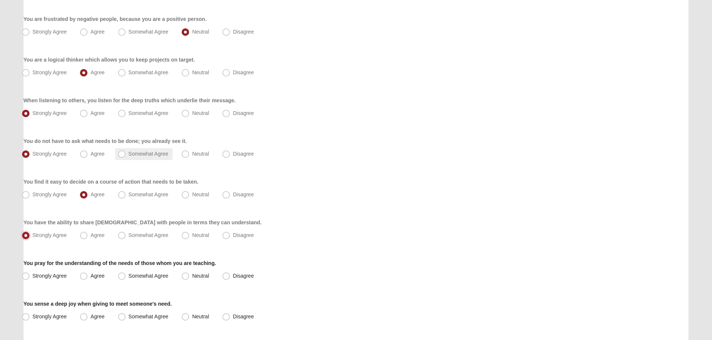
scroll to position [374, 0]
click at [98, 276] on span "Agree" at bounding box center [97, 275] width 14 height 6
click at [88, 276] on input "Agree" at bounding box center [85, 275] width 5 height 5
radio input "true"
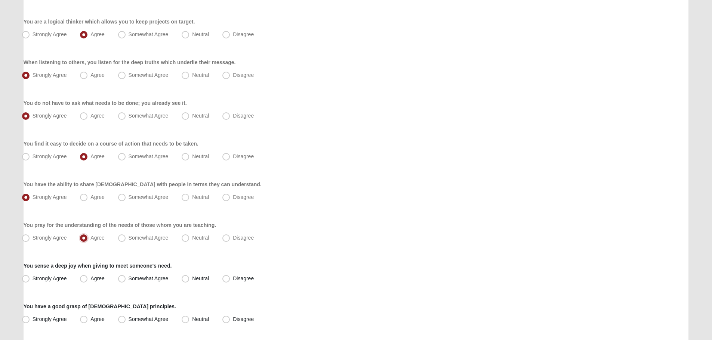
scroll to position [411, 0]
click at [36, 278] on span "Strongly Agree" at bounding box center [50, 278] width 34 height 6
click at [30, 278] on input "Strongly Agree" at bounding box center [27, 278] width 5 height 5
radio input "true"
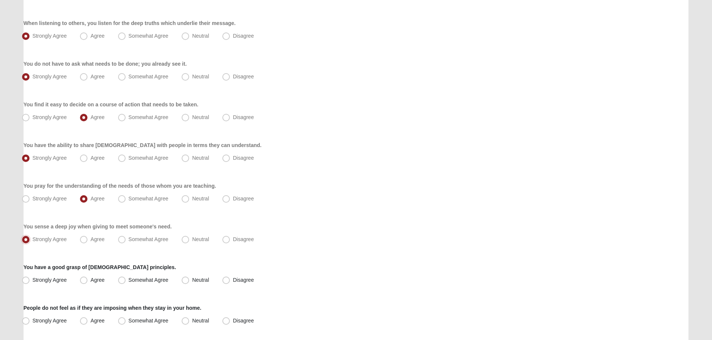
scroll to position [486, 0]
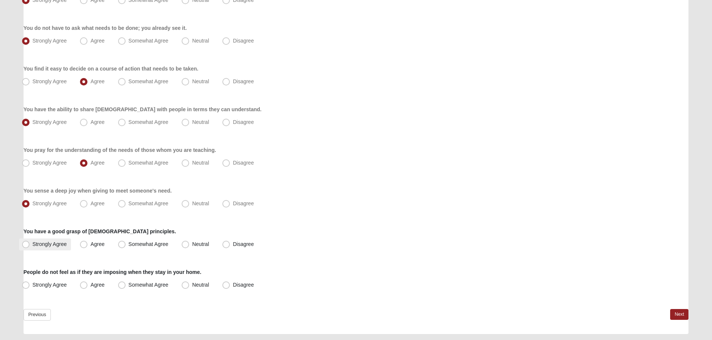
click at [49, 247] on span "Strongly Agree" at bounding box center [50, 244] width 34 height 6
click at [30, 247] on input "Strongly Agree" at bounding box center [27, 244] width 5 height 5
radio input "true"
click at [46, 283] on span "Strongly Agree" at bounding box center [50, 285] width 34 height 6
click at [30, 283] on input "Strongly Agree" at bounding box center [27, 285] width 5 height 5
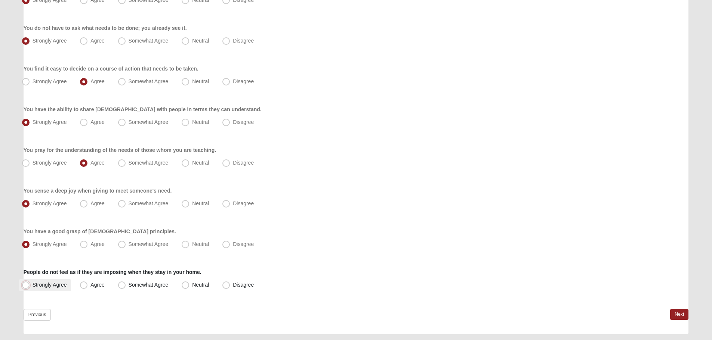
radio input "true"
click at [678, 313] on link "Next" at bounding box center [679, 314] width 18 height 11
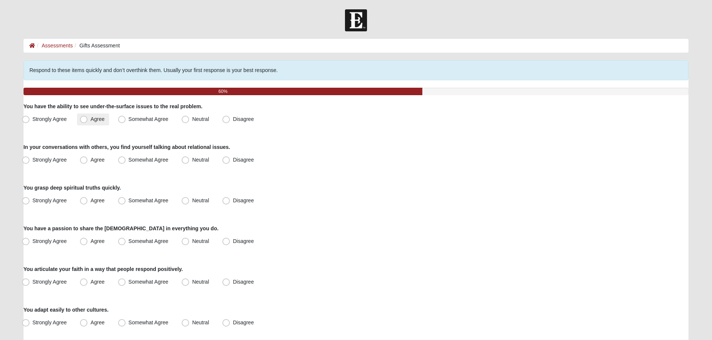
click at [90, 122] on span "Agree" at bounding box center [97, 119] width 14 height 6
click at [83, 122] on input "Agree" at bounding box center [85, 119] width 5 height 5
radio input "true"
click at [192, 161] on span "Neutral" at bounding box center [200, 160] width 17 height 6
click at [185, 161] on input "Neutral" at bounding box center [187, 160] width 5 height 5
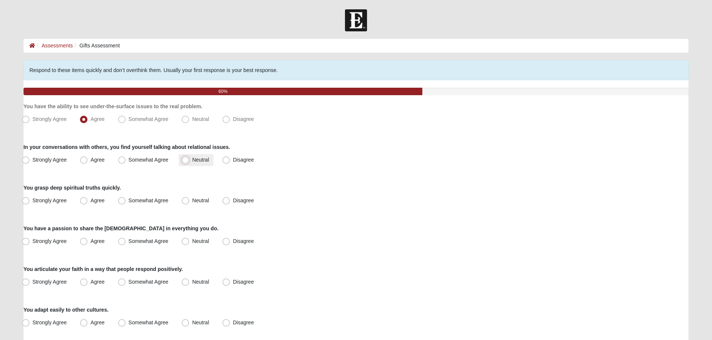
radio input "true"
click at [38, 201] on span "Strongly Agree" at bounding box center [50, 201] width 34 height 6
click at [30, 201] on input "Strongly Agree" at bounding box center [27, 200] width 5 height 5
radio input "true"
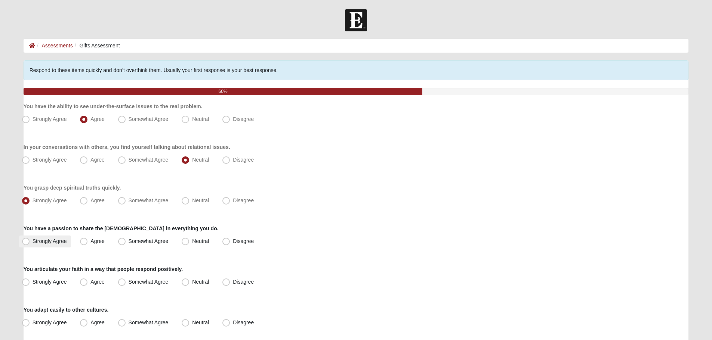
click at [37, 242] on span "Strongly Agree" at bounding box center [50, 241] width 34 height 6
click at [30, 242] on input "Strongly Agree" at bounding box center [27, 241] width 5 height 5
radio input "true"
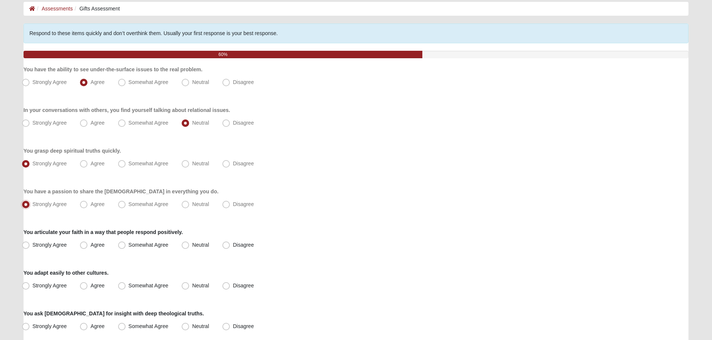
scroll to position [37, 0]
click at [51, 246] on span "Strongly Agree" at bounding box center [50, 245] width 34 height 6
click at [30, 246] on input "Strongly Agree" at bounding box center [27, 244] width 5 height 5
radio input "true"
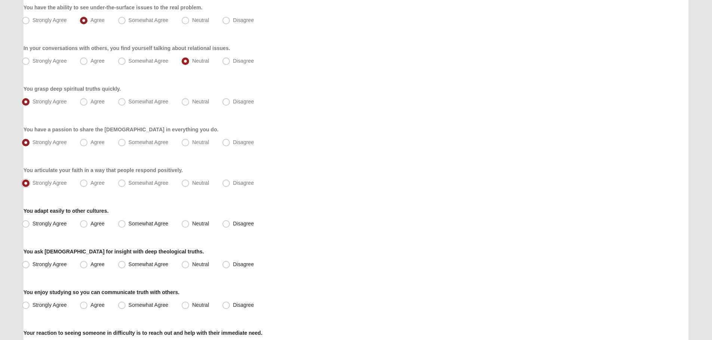
scroll to position [112, 0]
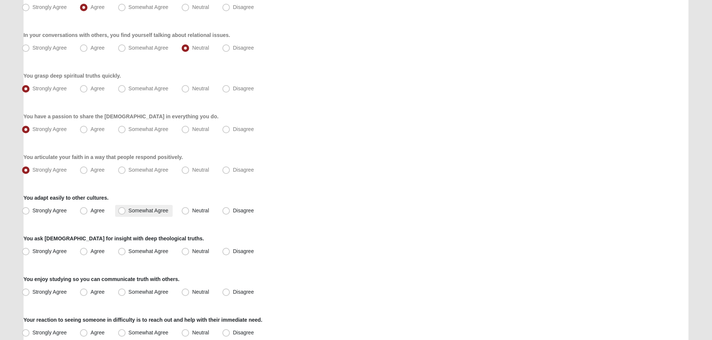
click at [131, 211] on span "Somewhat Agree" at bounding box center [149, 211] width 40 height 6
click at [126, 211] on input "Somewhat Agree" at bounding box center [123, 210] width 5 height 5
radio input "true"
click at [45, 253] on span "Strongly Agree" at bounding box center [50, 251] width 34 height 6
click at [30, 253] on input "Strongly Agree" at bounding box center [27, 251] width 5 height 5
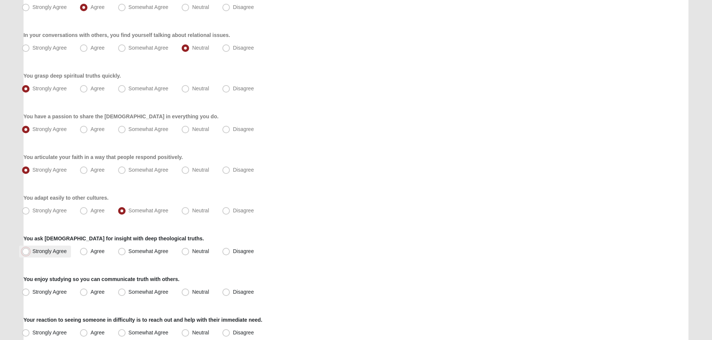
radio input "true"
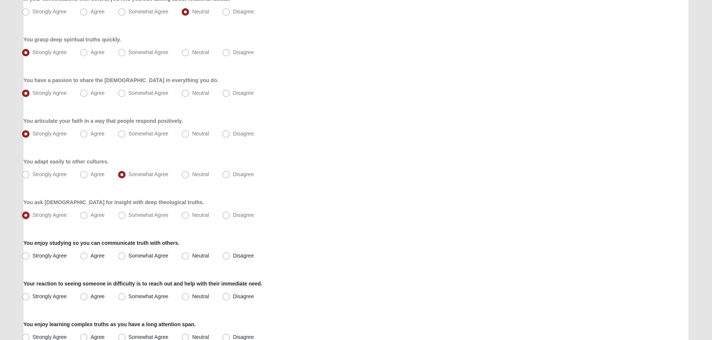
scroll to position [149, 0]
click at [47, 256] on span "Strongly Agree" at bounding box center [50, 255] width 34 height 6
click at [30, 256] on input "Strongly Agree" at bounding box center [27, 255] width 5 height 5
radio input "true"
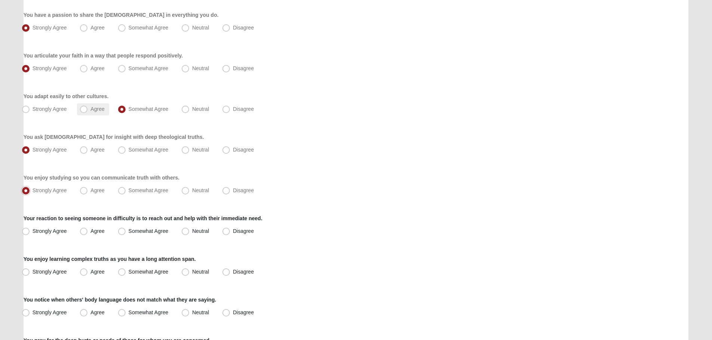
scroll to position [224, 0]
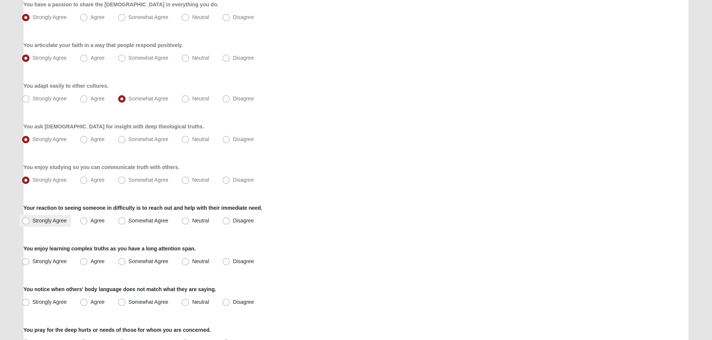
click at [49, 220] on span "Strongly Agree" at bounding box center [50, 221] width 34 height 6
click at [30, 220] on input "Strongly Agree" at bounding box center [27, 221] width 5 height 5
radio input "true"
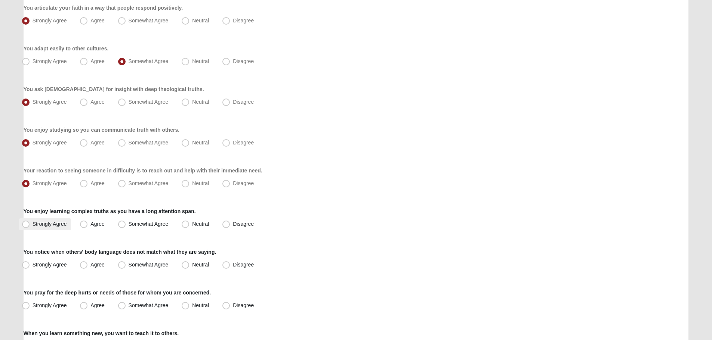
click at [48, 225] on span "Strongly Agree" at bounding box center [50, 224] width 34 height 6
click at [30, 225] on input "Strongly Agree" at bounding box center [27, 224] width 5 height 5
radio input "true"
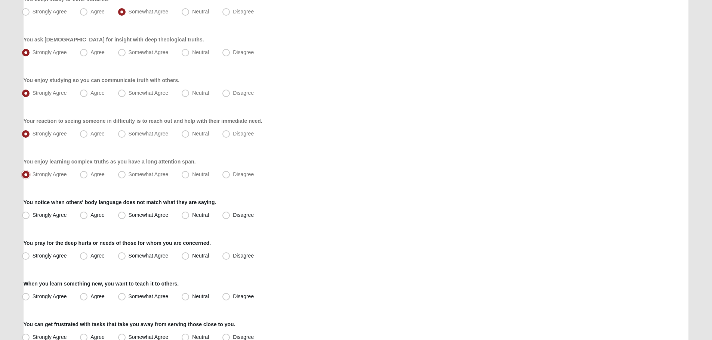
scroll to position [336, 0]
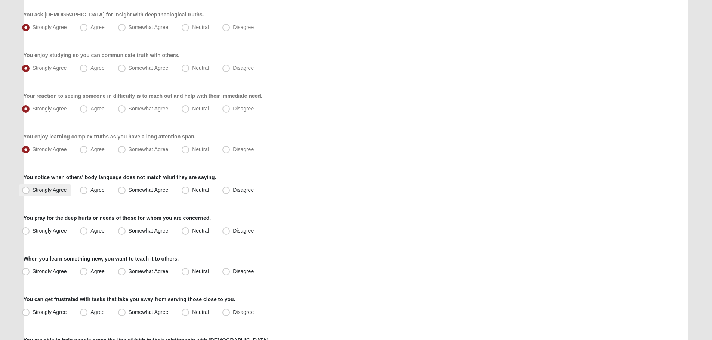
click at [57, 192] on span "Strongly Agree" at bounding box center [50, 190] width 34 height 6
click at [30, 192] on input "Strongly Agree" at bounding box center [27, 190] width 5 height 5
radio input "true"
click at [45, 229] on span "Strongly Agree" at bounding box center [50, 231] width 34 height 6
click at [30, 229] on input "Strongly Agree" at bounding box center [27, 231] width 5 height 5
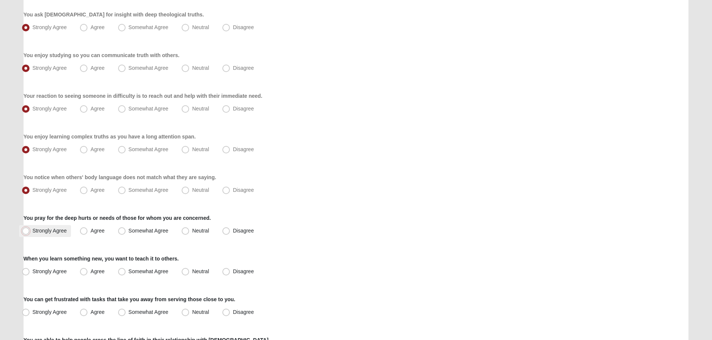
radio input "true"
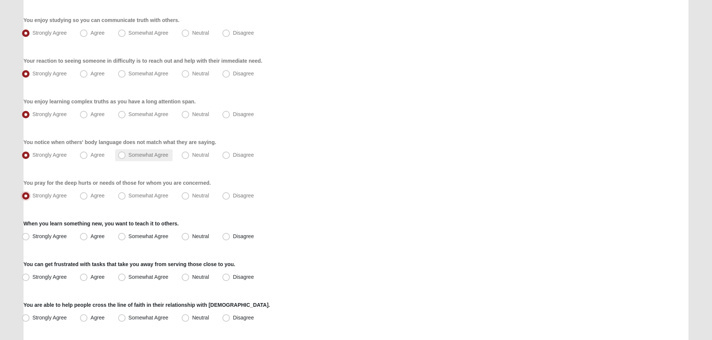
scroll to position [374, 0]
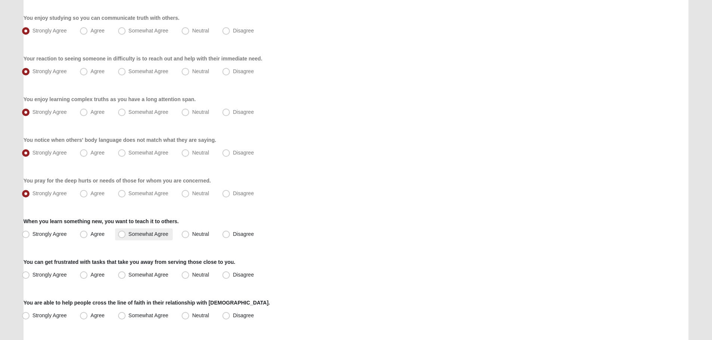
click at [129, 233] on span "Somewhat Agree" at bounding box center [149, 234] width 40 height 6
click at [125, 233] on input "Somewhat Agree" at bounding box center [123, 234] width 5 height 5
radio input "true"
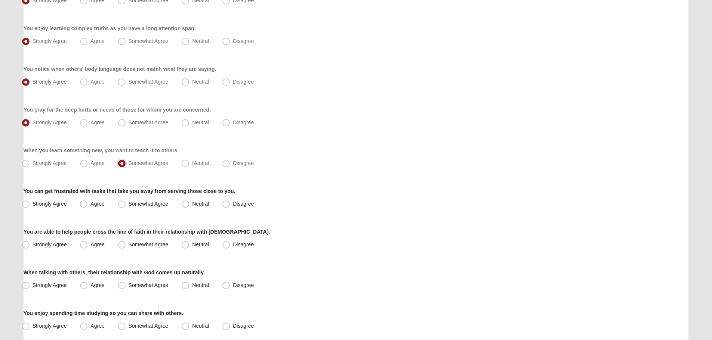
scroll to position [448, 0]
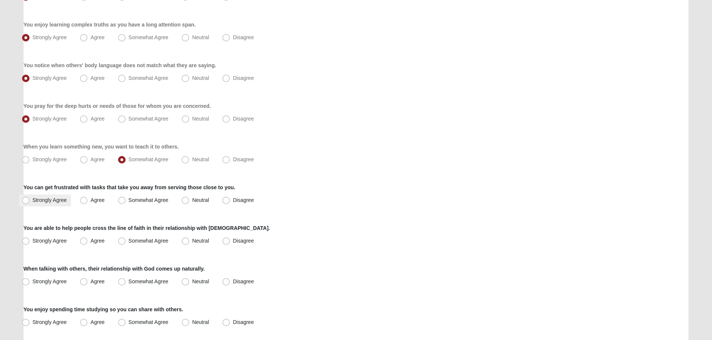
click at [58, 202] on span "Strongly Agree" at bounding box center [50, 200] width 34 height 6
click at [30, 202] on input "Strongly Agree" at bounding box center [27, 200] width 5 height 5
radio input "true"
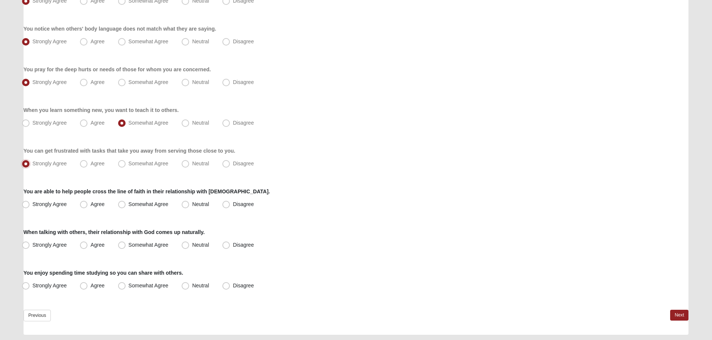
scroll to position [486, 0]
click at [59, 200] on label "Strongly Agree" at bounding box center [45, 204] width 52 height 12
click at [30, 201] on input "Strongly Agree" at bounding box center [27, 203] width 5 height 5
radio input "true"
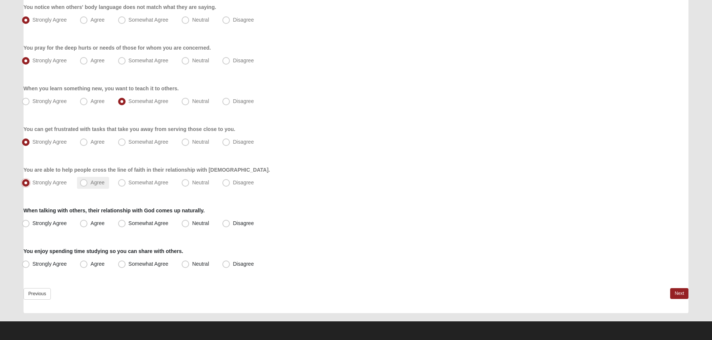
scroll to position [507, 0]
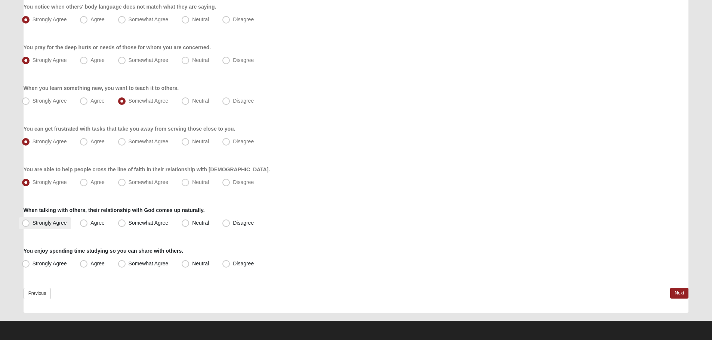
click at [56, 224] on span "Strongly Agree" at bounding box center [50, 223] width 34 height 6
click at [30, 224] on input "Strongly Agree" at bounding box center [27, 223] width 5 height 5
radio input "true"
click at [52, 262] on span "Strongly Agree" at bounding box center [50, 264] width 34 height 6
click at [30, 262] on input "Strongly Agree" at bounding box center [27, 263] width 5 height 5
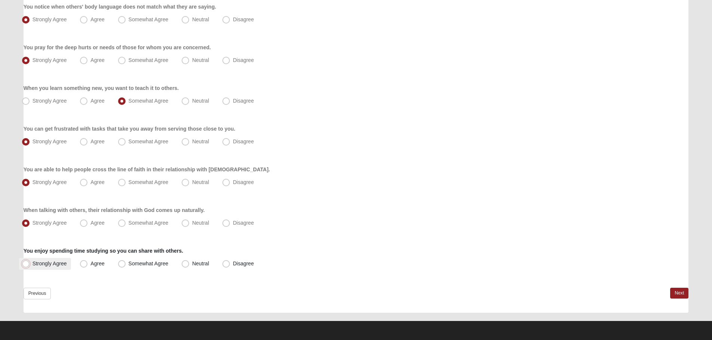
radio input "true"
click at [675, 291] on link "Next" at bounding box center [679, 293] width 18 height 11
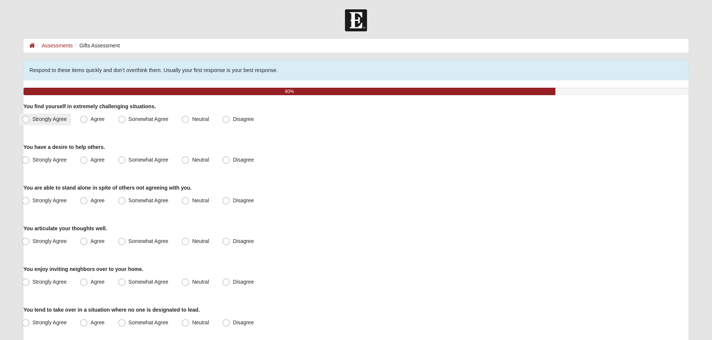
click at [58, 122] on span "Strongly Agree" at bounding box center [50, 119] width 34 height 6
click at [30, 122] on input "Strongly Agree" at bounding box center [27, 119] width 5 height 5
radio input "true"
click at [90, 120] on span "Agree" at bounding box center [97, 119] width 14 height 6
click at [87, 120] on input "Agree" at bounding box center [85, 119] width 5 height 5
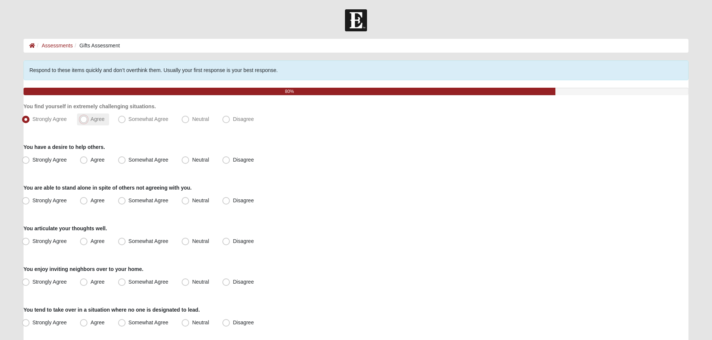
radio input "true"
click at [53, 158] on span "Strongly Agree" at bounding box center [50, 160] width 34 height 6
click at [30, 158] on input "Strongly Agree" at bounding box center [27, 160] width 5 height 5
radio input "true"
click at [31, 199] on label "Strongly Agree" at bounding box center [45, 201] width 52 height 12
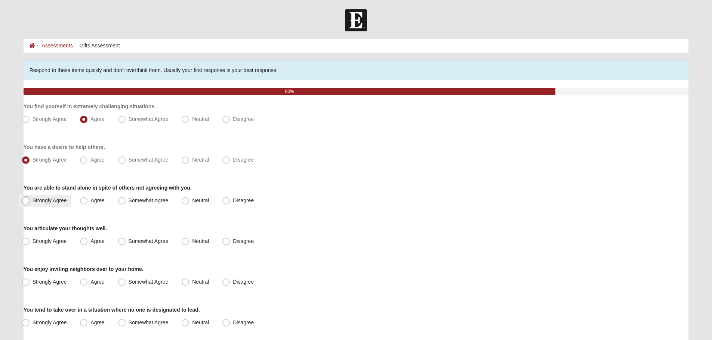
click at [30, 199] on input "Strongly Agree" at bounding box center [27, 200] width 5 height 5
radio input "true"
click at [50, 241] on span "Strongly Agree" at bounding box center [50, 241] width 34 height 6
click at [30, 241] on input "Strongly Agree" at bounding box center [27, 241] width 5 height 5
radio input "true"
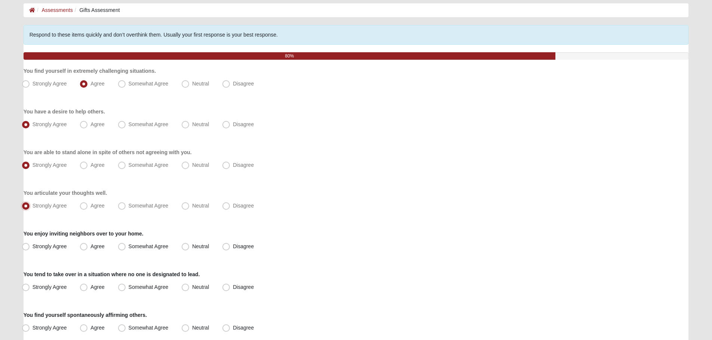
scroll to position [37, 0]
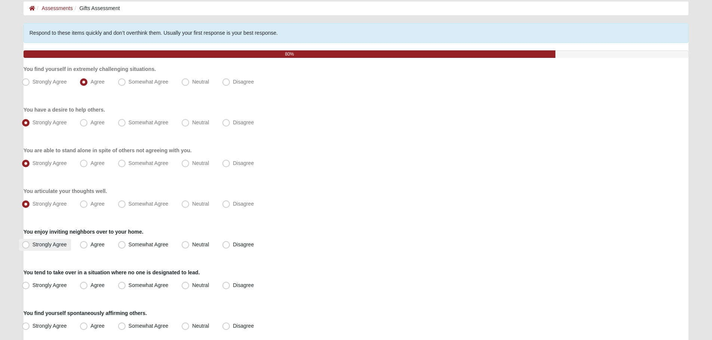
click at [52, 241] on label "Strongly Agree" at bounding box center [45, 245] width 52 height 12
click at [30, 242] on input "Strongly Agree" at bounding box center [27, 244] width 5 height 5
radio input "true"
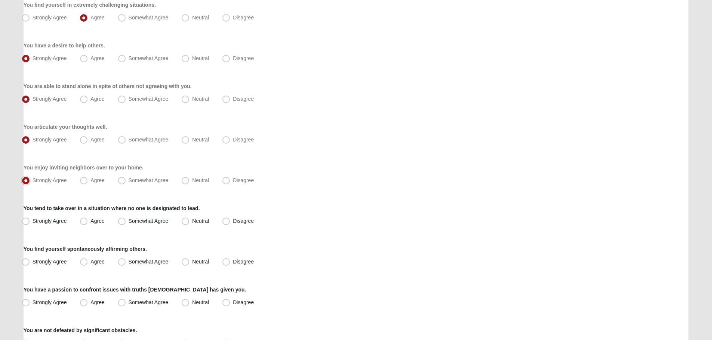
scroll to position [112, 0]
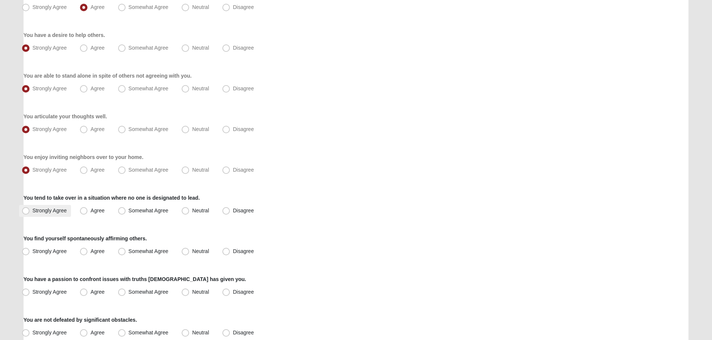
click at [51, 209] on span "Strongly Agree" at bounding box center [50, 211] width 34 height 6
click at [30, 209] on input "Strongly Agree" at bounding box center [27, 210] width 5 height 5
radio input "true"
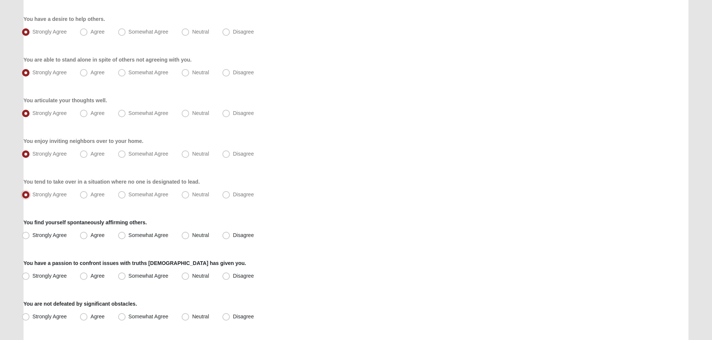
scroll to position [149, 0]
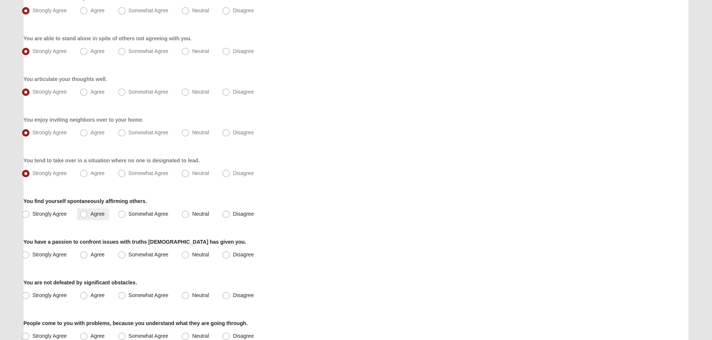
click at [103, 210] on label "Agree" at bounding box center [93, 214] width 32 height 12
click at [88, 212] on input "Agree" at bounding box center [85, 214] width 5 height 5
radio input "true"
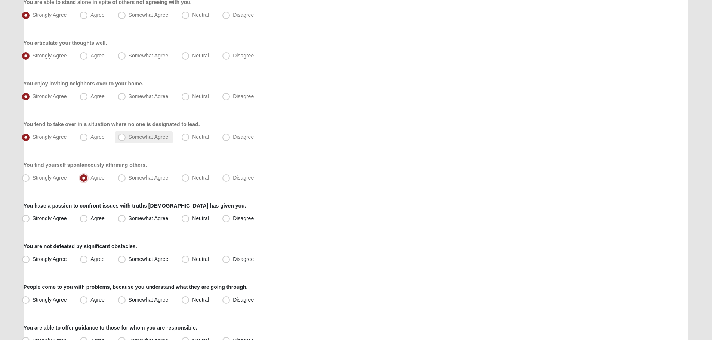
scroll to position [187, 0]
click at [60, 216] on span "Strongly Agree" at bounding box center [50, 217] width 34 height 6
click at [30, 216] on input "Strongly Agree" at bounding box center [27, 217] width 5 height 5
radio input "true"
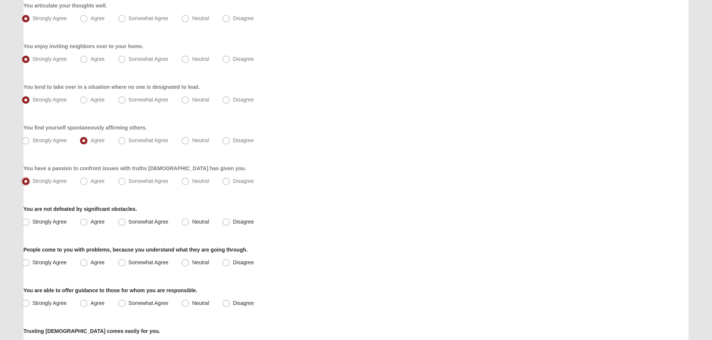
scroll to position [224, 0]
click at [55, 227] on label "Strongly Agree" at bounding box center [45, 221] width 52 height 12
click at [30, 223] on input "Strongly Agree" at bounding box center [27, 221] width 5 height 5
radio input "true"
click at [90, 263] on span "Agree" at bounding box center [97, 262] width 14 height 6
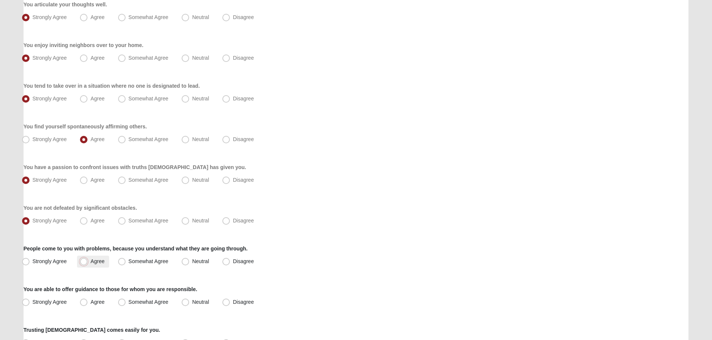
click at [87, 263] on input "Agree" at bounding box center [85, 261] width 5 height 5
radio input "true"
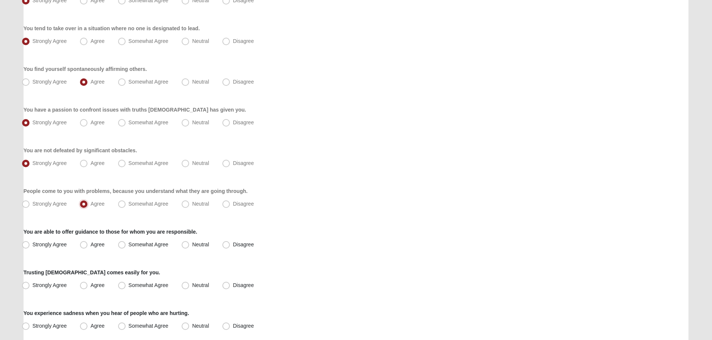
scroll to position [299, 0]
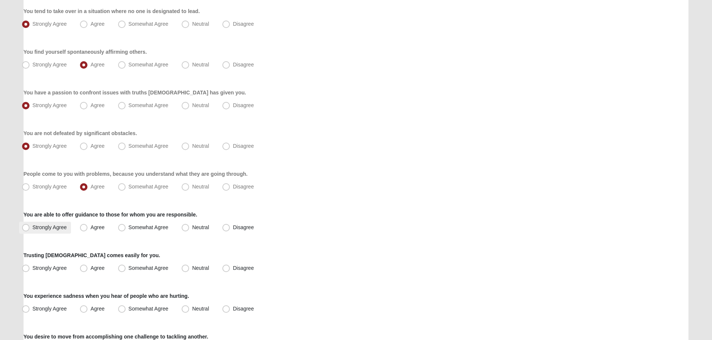
click at [63, 229] on span "Strongly Agree" at bounding box center [50, 228] width 34 height 6
click at [30, 229] on input "Strongly Agree" at bounding box center [27, 227] width 5 height 5
radio input "true"
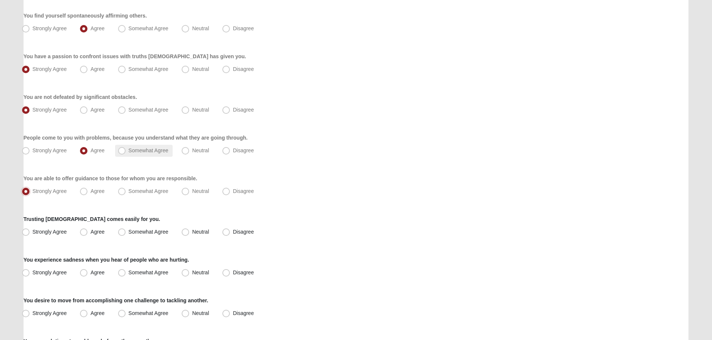
scroll to position [336, 0]
click at [65, 230] on span "Strongly Agree" at bounding box center [50, 231] width 34 height 6
click at [30, 230] on input "Strongly Agree" at bounding box center [27, 231] width 5 height 5
radio input "true"
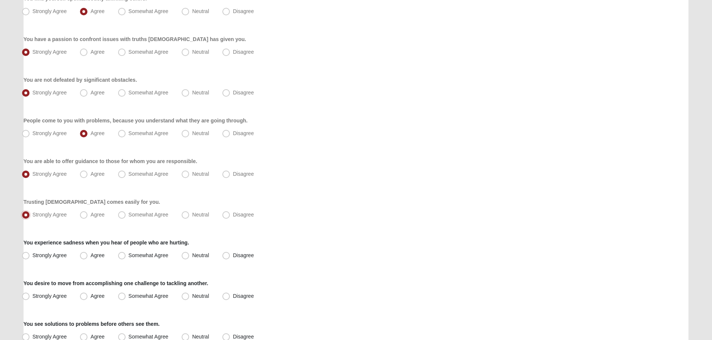
scroll to position [374, 0]
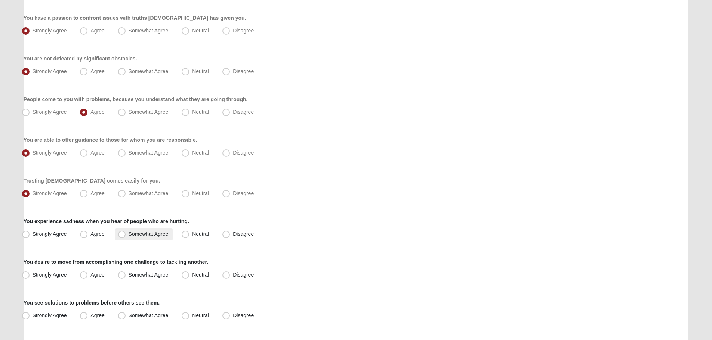
click at [129, 233] on span "Somewhat Agree" at bounding box center [149, 234] width 40 height 6
click at [123, 233] on input "Somewhat Agree" at bounding box center [123, 234] width 5 height 5
radio input "true"
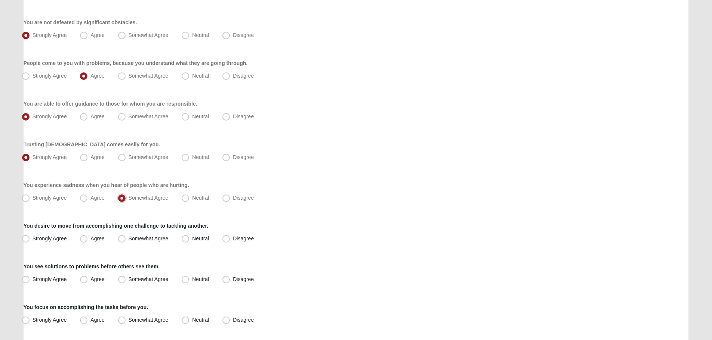
scroll to position [411, 0]
click at [129, 236] on span "Somewhat Agree" at bounding box center [149, 238] width 40 height 6
click at [121, 236] on input "Somewhat Agree" at bounding box center [123, 237] width 5 height 5
radio input "true"
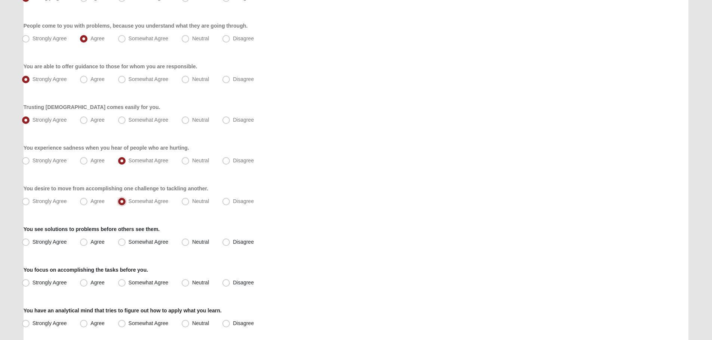
scroll to position [448, 0]
click at [49, 242] on span "Strongly Agree" at bounding box center [50, 241] width 34 height 6
click at [30, 242] on input "Strongly Agree" at bounding box center [27, 241] width 5 height 5
radio input "true"
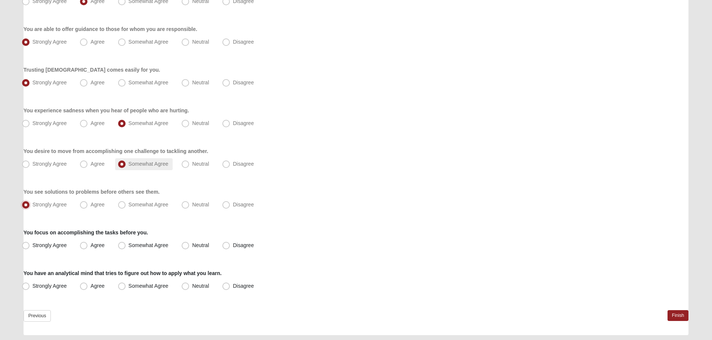
scroll to position [486, 0]
click at [95, 245] on span "Agree" at bounding box center [97, 244] width 14 height 6
click at [88, 245] on input "Agree" at bounding box center [85, 244] width 5 height 5
radio input "true"
drag, startPoint x: 52, startPoint y: 280, endPoint x: 171, endPoint y: 273, distance: 119.7
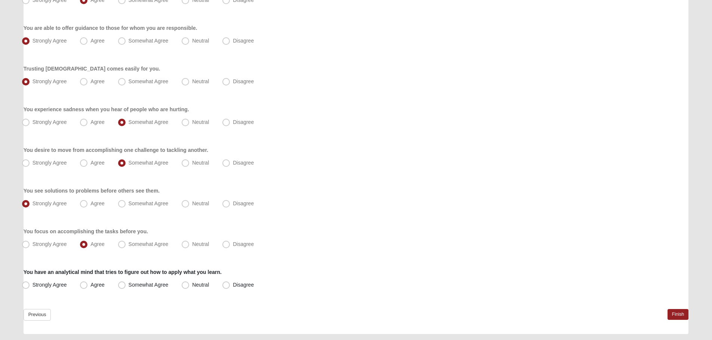
click at [52, 280] on label "Strongly Agree" at bounding box center [45, 285] width 52 height 12
click at [30, 283] on input "Strongly Agree" at bounding box center [27, 285] width 5 height 5
radio input "true"
click at [671, 314] on link "Finish" at bounding box center [677, 314] width 21 height 11
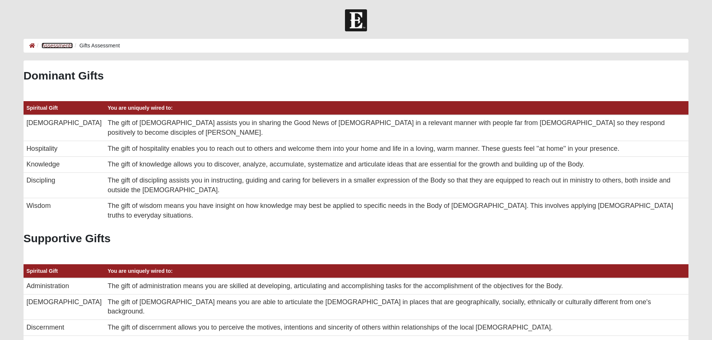
click at [50, 44] on link "Assessments" at bounding box center [56, 46] width 31 height 6
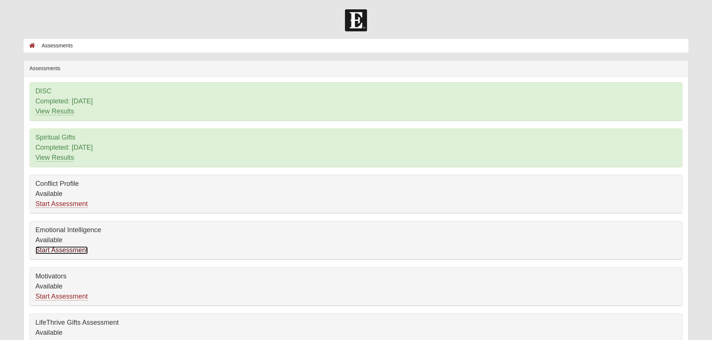
click at [67, 248] on link "Start Assessment" at bounding box center [61, 251] width 52 height 8
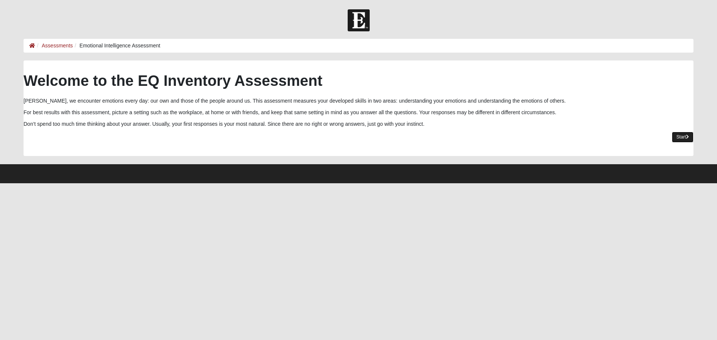
click at [681, 137] on link "Start" at bounding box center [683, 137] width 22 height 11
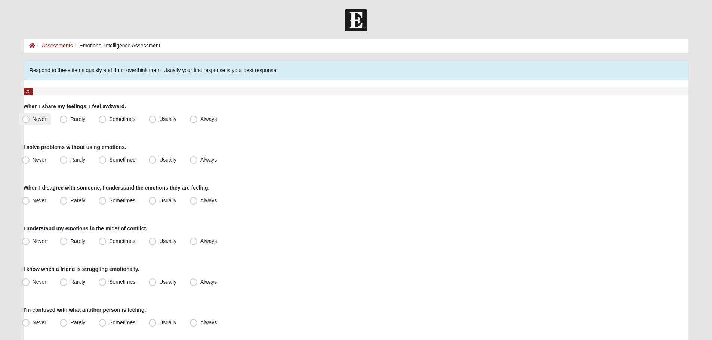
click at [33, 122] on span "Never" at bounding box center [40, 119] width 14 height 6
click at [27, 122] on input "Never" at bounding box center [27, 119] width 5 height 5
radio input "true"
click at [157, 161] on label "Usually" at bounding box center [163, 160] width 35 height 12
click at [157, 161] on input "Usually" at bounding box center [154, 160] width 5 height 5
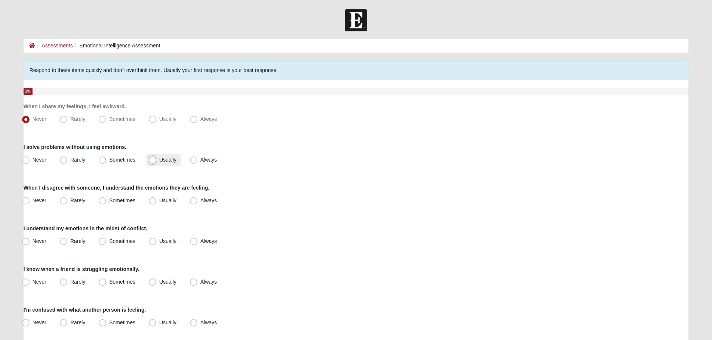
radio input "true"
click at [159, 199] on span "Usually" at bounding box center [167, 201] width 17 height 6
click at [153, 199] on input "Usually" at bounding box center [154, 200] width 5 height 5
radio input "true"
click at [200, 244] on span "Always" at bounding box center [208, 241] width 16 height 6
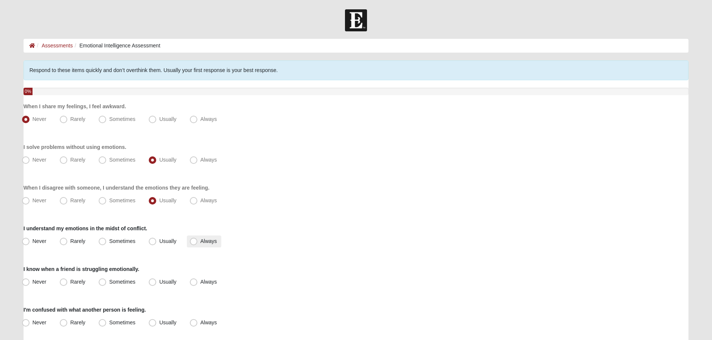
click at [196, 244] on input "Always" at bounding box center [195, 241] width 5 height 5
radio input "true"
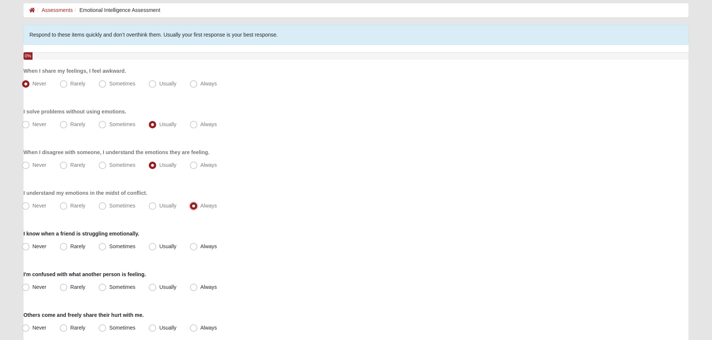
scroll to position [37, 0]
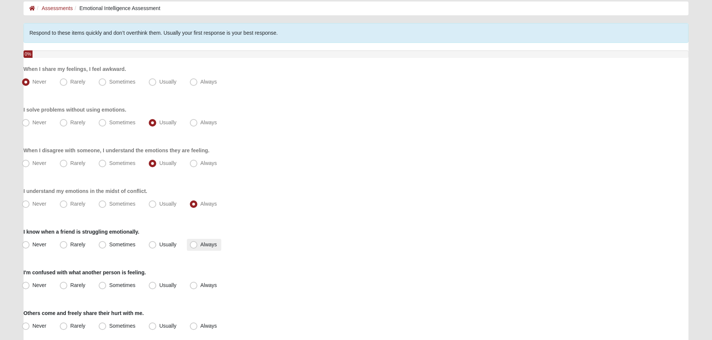
click at [200, 245] on span "Always" at bounding box center [208, 245] width 16 height 6
click at [194, 245] on input "Always" at bounding box center [195, 244] width 5 height 5
radio input "true"
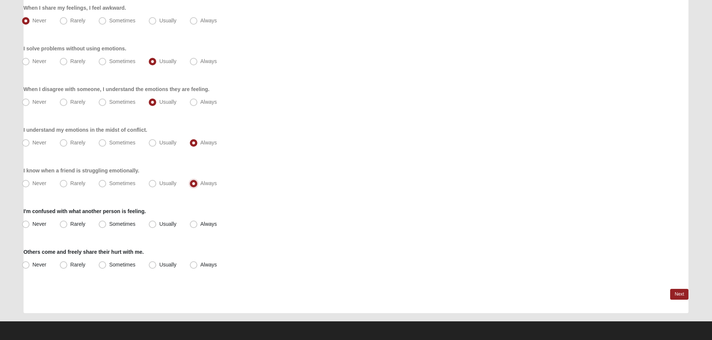
scroll to position [99, 0]
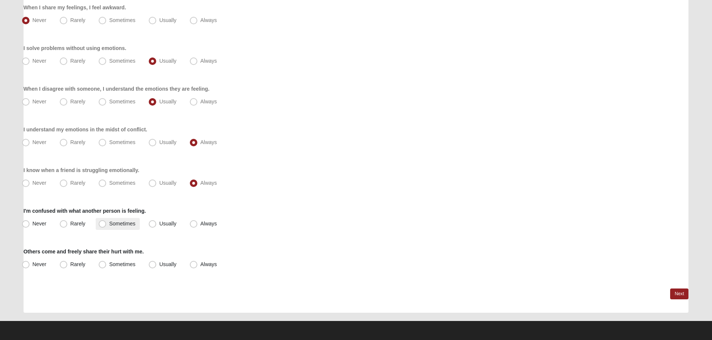
click at [109, 223] on span "Sometimes" at bounding box center [122, 224] width 26 height 6
click at [103, 223] on input "Sometimes" at bounding box center [104, 224] width 5 height 5
radio input "true"
click at [159, 265] on span "Usually" at bounding box center [167, 264] width 17 height 6
click at [152, 265] on input "Usually" at bounding box center [154, 264] width 5 height 5
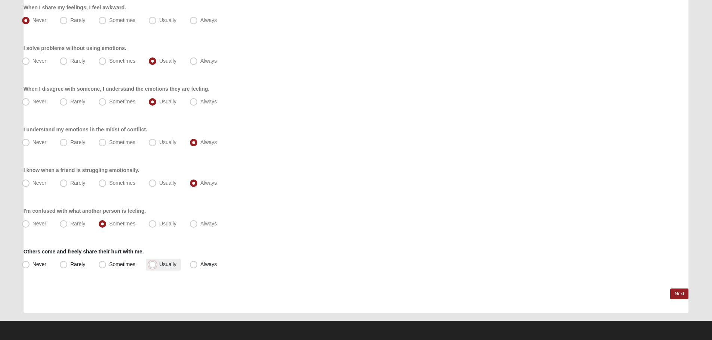
radio input "true"
click at [120, 266] on span "Sometimes" at bounding box center [122, 264] width 26 height 6
click at [106, 266] on input "Sometimes" at bounding box center [104, 264] width 5 height 5
radio input "true"
click at [172, 264] on span "Usually" at bounding box center [167, 264] width 17 height 6
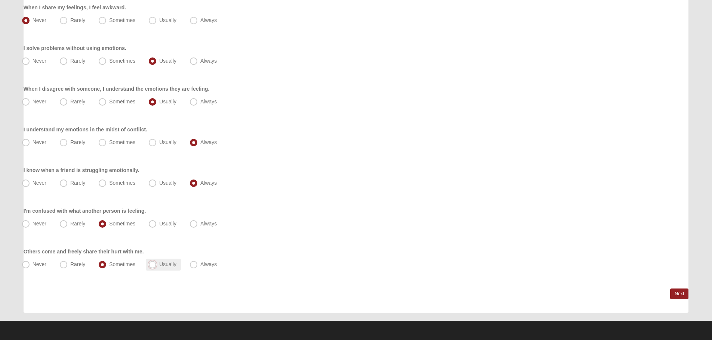
click at [157, 264] on input "Usually" at bounding box center [154, 264] width 5 height 5
radio input "true"
click at [678, 296] on link "Next" at bounding box center [679, 294] width 18 height 11
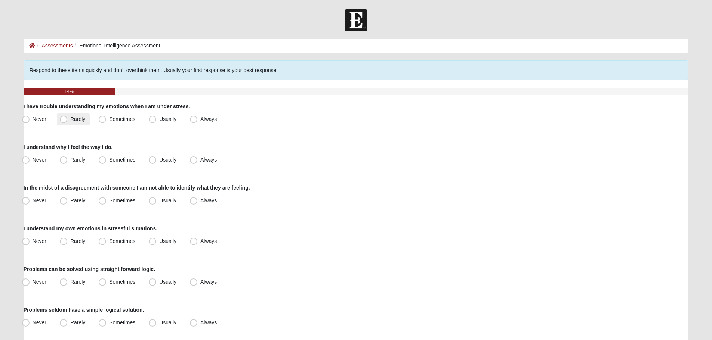
click at [68, 122] on label "Rarely" at bounding box center [73, 120] width 33 height 12
click at [68, 122] on input "Rarely" at bounding box center [65, 119] width 5 height 5
radio input "true"
click at [200, 161] on span "Always" at bounding box center [208, 160] width 16 height 6
click at [194, 161] on input "Always" at bounding box center [195, 160] width 5 height 5
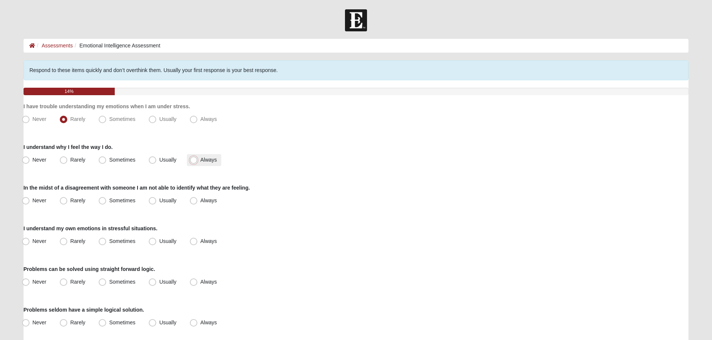
radio input "true"
click at [80, 199] on span "Rarely" at bounding box center [77, 201] width 15 height 6
click at [68, 199] on input "Rarely" at bounding box center [65, 200] width 5 height 5
radio input "true"
click at [159, 239] on span "Usually" at bounding box center [167, 241] width 17 height 6
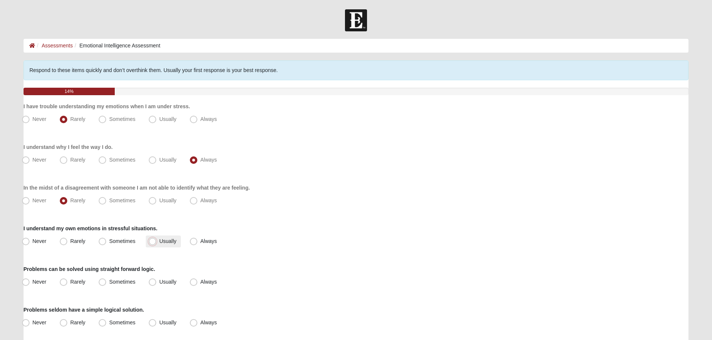
click at [155, 239] on input "Usually" at bounding box center [154, 241] width 5 height 5
radio input "true"
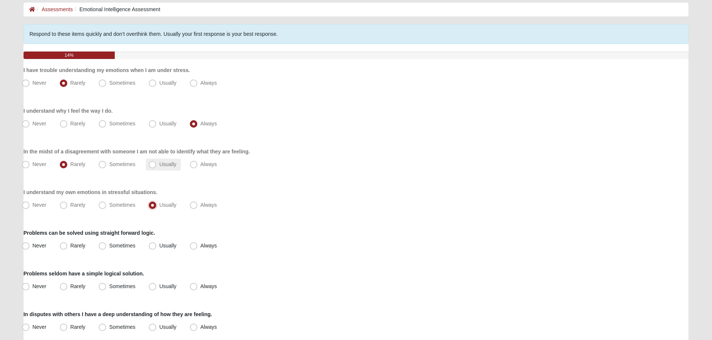
scroll to position [37, 0]
click at [109, 247] on span "Sometimes" at bounding box center [122, 245] width 26 height 6
click at [102, 247] on input "Sometimes" at bounding box center [104, 244] width 5 height 5
radio input "true"
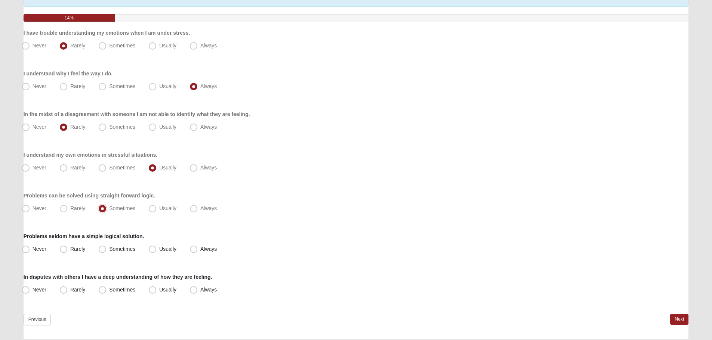
scroll to position [75, 0]
click at [109, 249] on span "Sometimes" at bounding box center [122, 248] width 26 height 6
click at [102, 249] on input "Sometimes" at bounding box center [104, 248] width 5 height 5
radio input "true"
click at [159, 288] on span "Usually" at bounding box center [167, 289] width 17 height 6
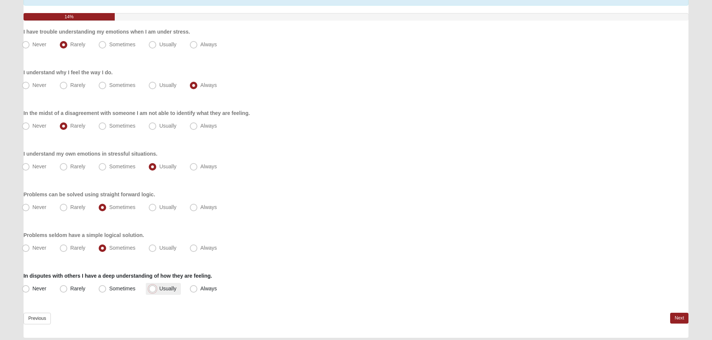
click at [153, 288] on input "Usually" at bounding box center [154, 289] width 5 height 5
radio input "true"
click at [678, 317] on link "Next" at bounding box center [679, 318] width 18 height 11
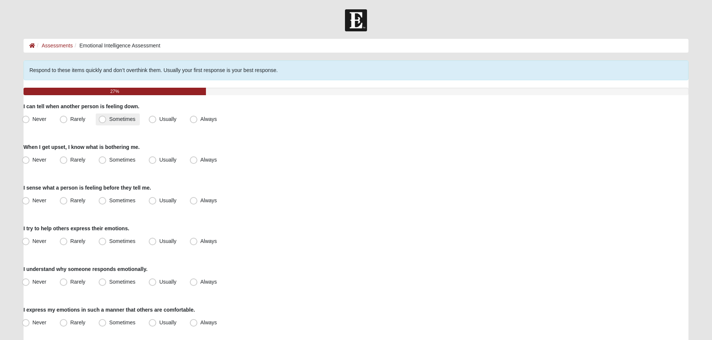
click at [109, 120] on span "Sometimes" at bounding box center [122, 119] width 26 height 6
click at [106, 120] on input "Sometimes" at bounding box center [104, 119] width 5 height 5
radio input "true"
click at [159, 119] on span "Usually" at bounding box center [167, 119] width 17 height 6
click at [152, 119] on input "Usually" at bounding box center [154, 119] width 5 height 5
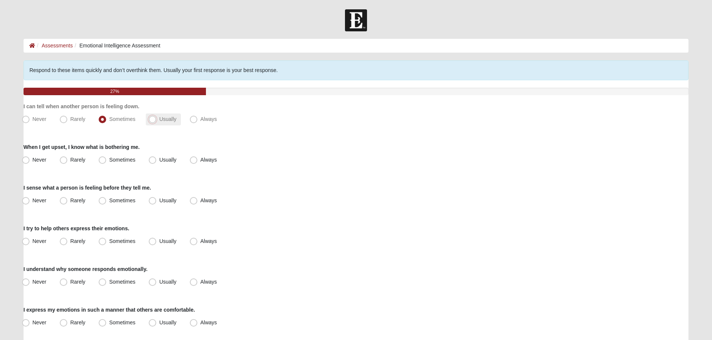
radio input "true"
click at [159, 160] on span "Usually" at bounding box center [167, 160] width 17 height 6
click at [152, 160] on input "Usually" at bounding box center [154, 160] width 5 height 5
radio input "true"
click at [159, 202] on span "Usually" at bounding box center [167, 201] width 17 height 6
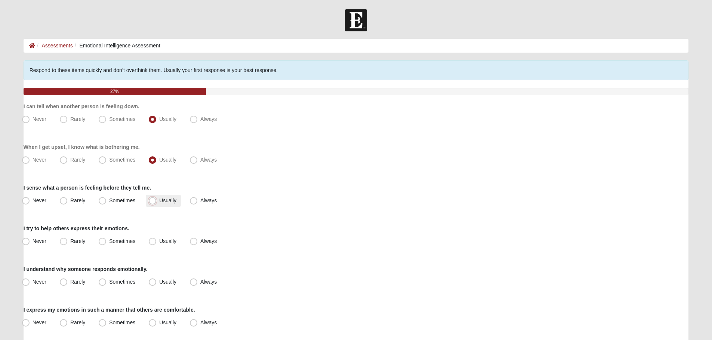
click at [155, 202] on input "Usually" at bounding box center [154, 200] width 5 height 5
radio input "true"
click at [71, 242] on span "Rarely" at bounding box center [77, 241] width 15 height 6
click at [68, 242] on input "Rarely" at bounding box center [65, 241] width 5 height 5
radio input "true"
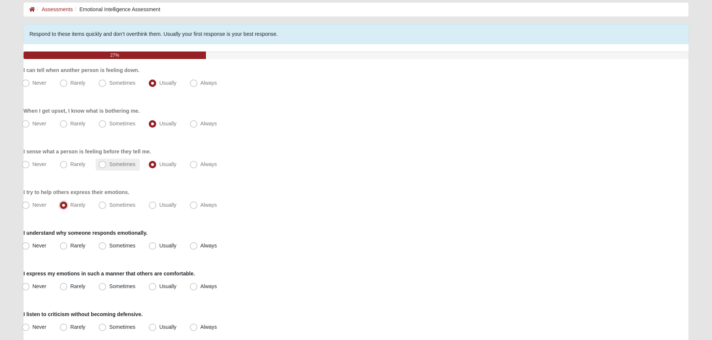
scroll to position [37, 0]
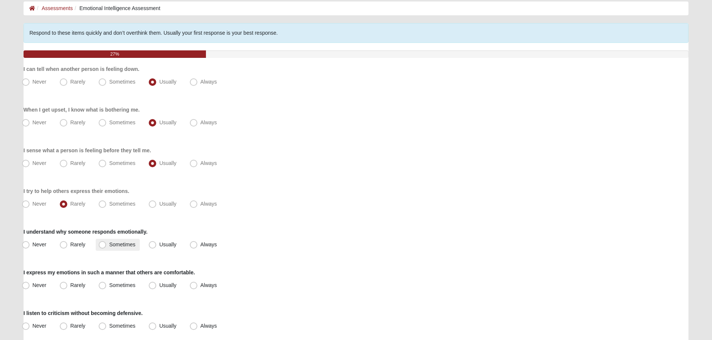
click at [122, 245] on span "Sometimes" at bounding box center [122, 245] width 26 height 6
click at [106, 245] on input "Sometimes" at bounding box center [104, 244] width 5 height 5
radio input "true"
click at [115, 283] on span "Sometimes" at bounding box center [122, 285] width 26 height 6
click at [106, 283] on input "Sometimes" at bounding box center [104, 285] width 5 height 5
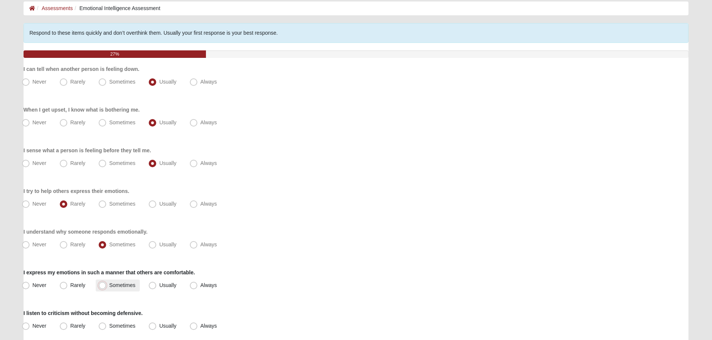
radio input "true"
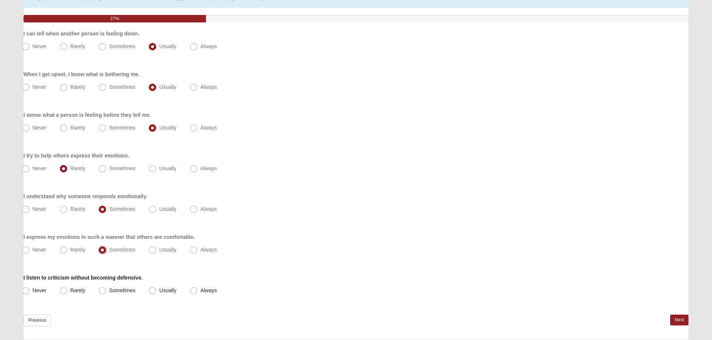
scroll to position [75, 0]
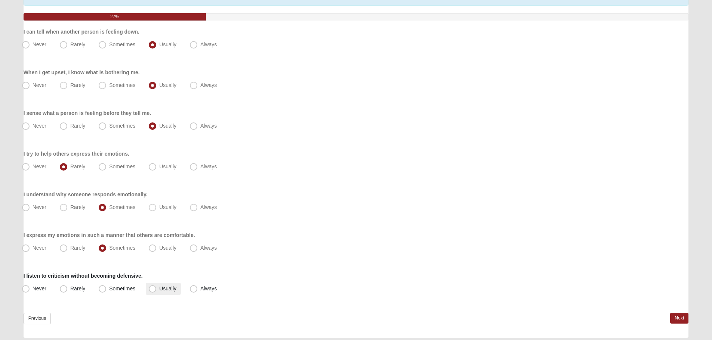
click at [158, 286] on label "Usually" at bounding box center [163, 289] width 35 height 12
click at [157, 287] on input "Usually" at bounding box center [154, 289] width 5 height 5
radio input "true"
click at [675, 321] on link "Next" at bounding box center [679, 318] width 18 height 11
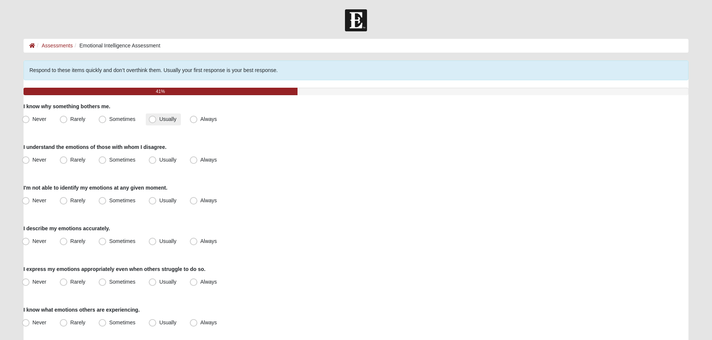
click at [161, 122] on span "Usually" at bounding box center [167, 119] width 17 height 6
click at [157, 122] on input "Usually" at bounding box center [154, 119] width 5 height 5
radio input "true"
click at [159, 158] on span "Usually" at bounding box center [167, 160] width 17 height 6
click at [154, 158] on input "Usually" at bounding box center [154, 160] width 5 height 5
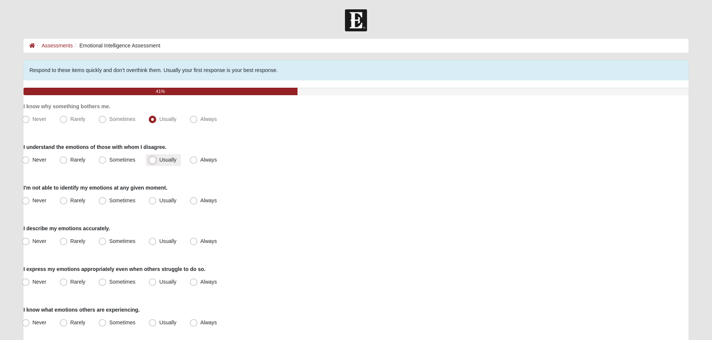
radio input "true"
click at [67, 202] on label "Rarely" at bounding box center [73, 201] width 33 height 12
click at [67, 202] on input "Rarely" at bounding box center [65, 200] width 5 height 5
radio input "true"
click at [161, 241] on span "Usually" at bounding box center [167, 241] width 17 height 6
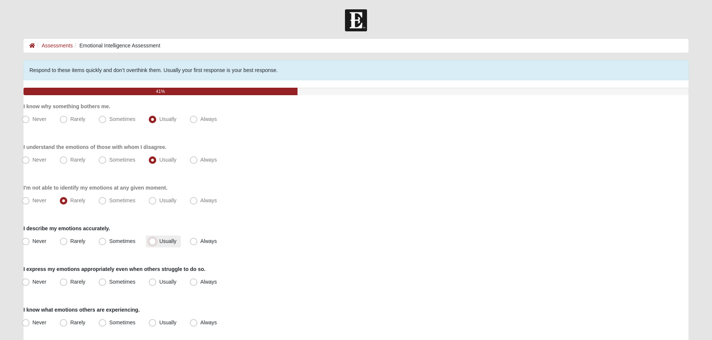
click at [157, 241] on input "Usually" at bounding box center [154, 241] width 5 height 5
radio input "true"
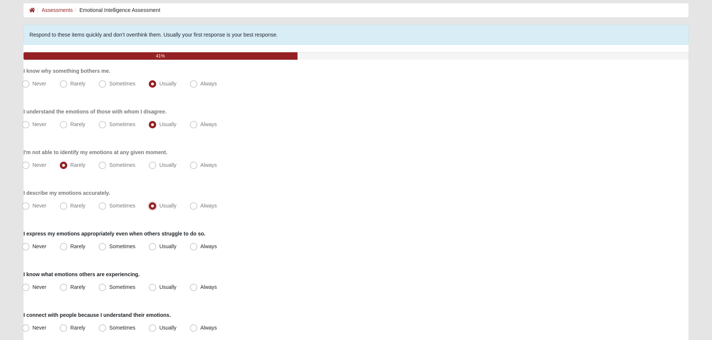
scroll to position [37, 0]
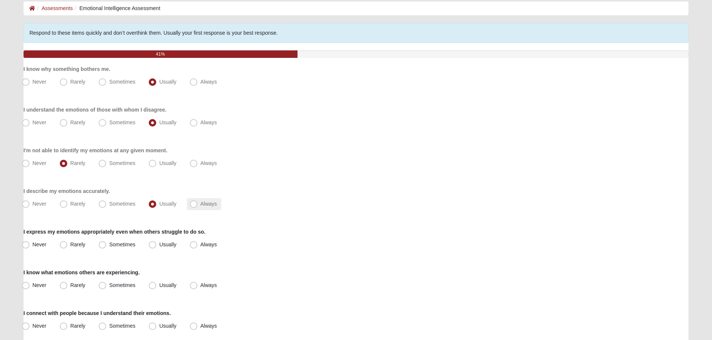
click at [199, 207] on label "Always" at bounding box center [204, 204] width 34 height 12
click at [198, 207] on input "Always" at bounding box center [195, 204] width 5 height 5
radio input "true"
click at [200, 242] on span "Always" at bounding box center [208, 245] width 16 height 6
click at [194, 242] on input "Always" at bounding box center [195, 244] width 5 height 5
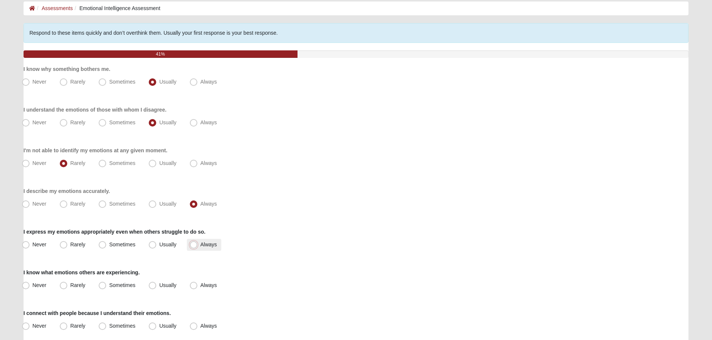
radio input "true"
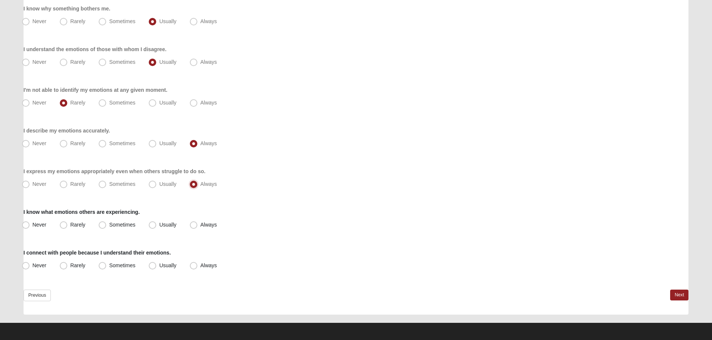
scroll to position [100, 0]
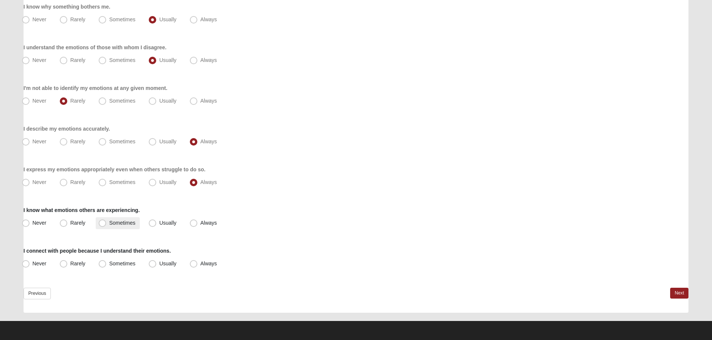
click at [109, 222] on span "Sometimes" at bounding box center [122, 223] width 26 height 6
click at [102, 222] on input "Sometimes" at bounding box center [104, 223] width 5 height 5
radio input "true"
click at [70, 264] on span "Rarely" at bounding box center [77, 264] width 15 height 6
click at [68, 264] on input "Rarely" at bounding box center [65, 263] width 5 height 5
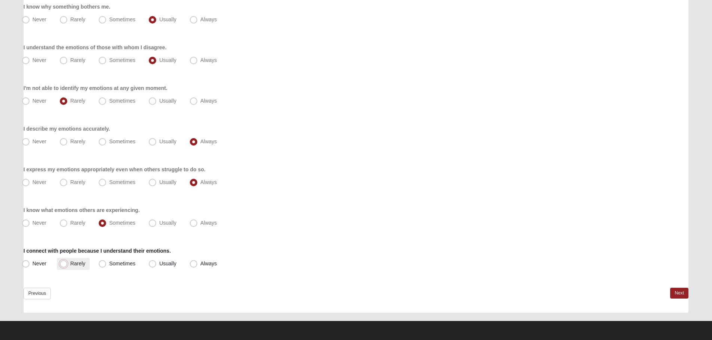
radio input "true"
click at [677, 291] on link "Next" at bounding box center [679, 293] width 18 height 11
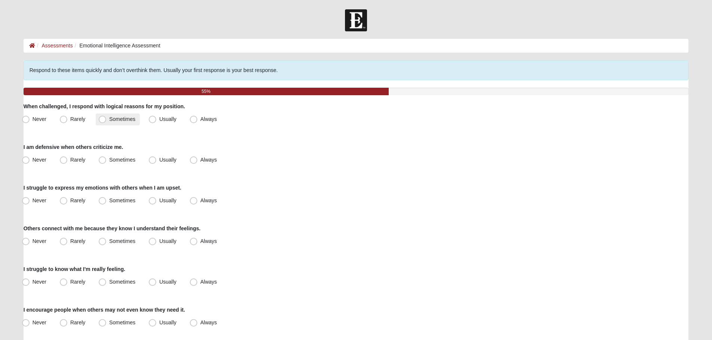
click at [120, 117] on span "Sometimes" at bounding box center [122, 119] width 26 height 6
click at [106, 117] on input "Sometimes" at bounding box center [104, 119] width 5 height 5
radio input "true"
click at [33, 159] on span "Never" at bounding box center [40, 160] width 14 height 6
click at [28, 159] on input "Never" at bounding box center [27, 160] width 5 height 5
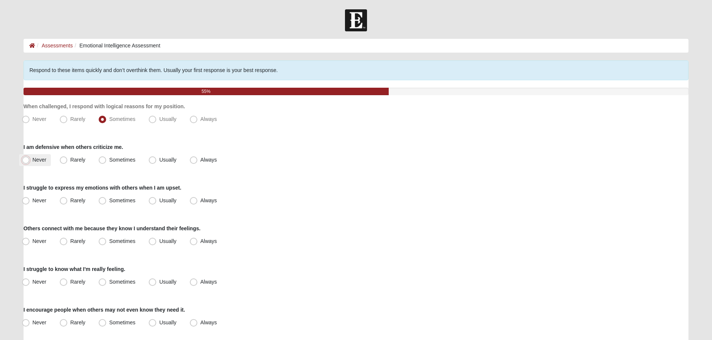
radio input "true"
click at [36, 203] on span "Never" at bounding box center [40, 201] width 14 height 6
click at [30, 203] on input "Never" at bounding box center [27, 200] width 5 height 5
radio input "true"
click at [125, 238] on label "Sometimes" at bounding box center [118, 242] width 44 height 12
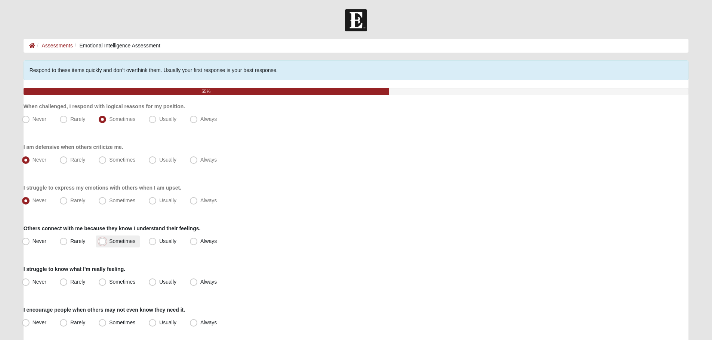
click at [106, 239] on input "Sometimes" at bounding box center [104, 241] width 5 height 5
radio input "true"
drag, startPoint x: 75, startPoint y: 281, endPoint x: 92, endPoint y: 267, distance: 20.7
click at [77, 278] on label "Rarely" at bounding box center [73, 282] width 33 height 12
click at [68, 280] on input "Rarely" at bounding box center [65, 282] width 5 height 5
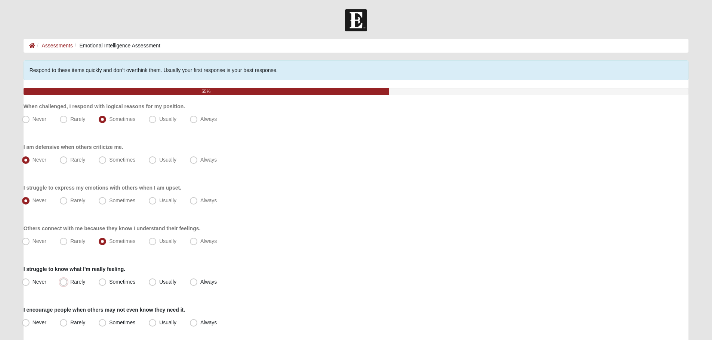
radio input "true"
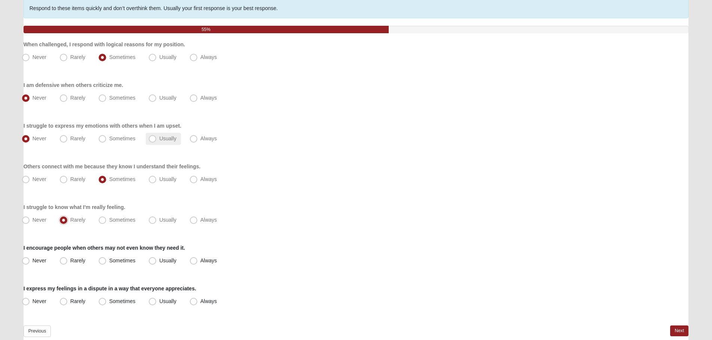
scroll to position [75, 0]
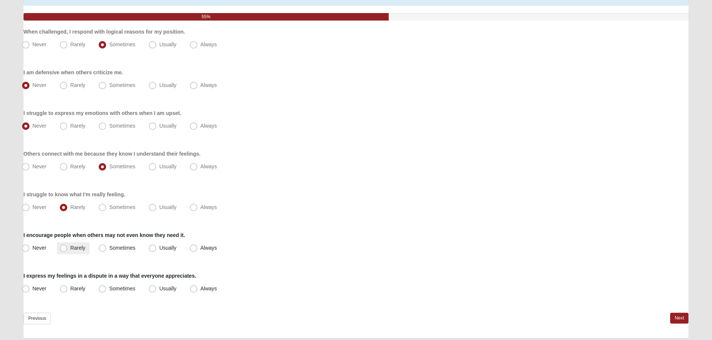
click at [78, 250] on span "Rarely" at bounding box center [77, 248] width 15 height 6
click at [68, 250] on input "Rarely" at bounding box center [65, 248] width 5 height 5
radio input "true"
click at [159, 289] on span "Usually" at bounding box center [167, 289] width 17 height 6
click at [153, 289] on input "Usually" at bounding box center [154, 289] width 5 height 5
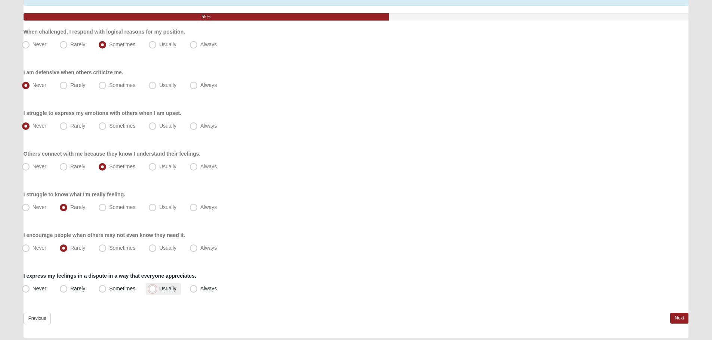
radio input "true"
click at [677, 319] on link "Next" at bounding box center [679, 318] width 18 height 11
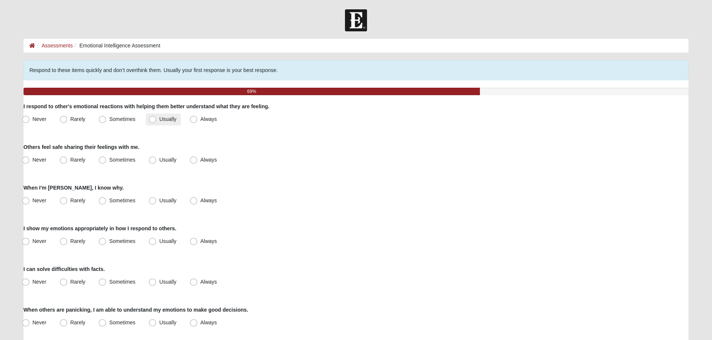
click at [159, 122] on span "Usually" at bounding box center [167, 119] width 17 height 6
click at [152, 122] on input "Usually" at bounding box center [154, 119] width 5 height 5
radio input "true"
click at [109, 160] on span "Sometimes" at bounding box center [122, 160] width 26 height 6
click at [104, 160] on input "Sometimes" at bounding box center [104, 160] width 5 height 5
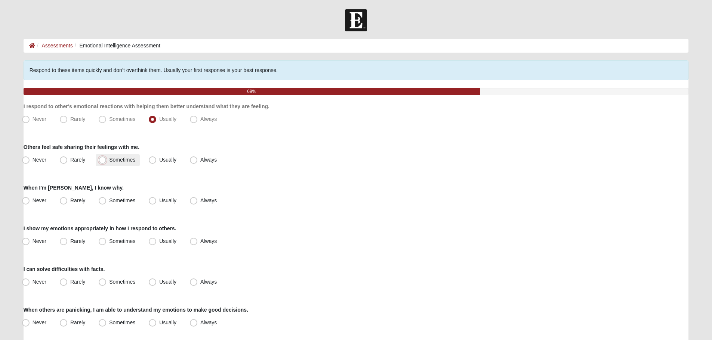
radio input "true"
click at [170, 203] on span "Usually" at bounding box center [167, 201] width 17 height 6
click at [157, 203] on input "Usually" at bounding box center [154, 200] width 5 height 5
radio input "true"
click at [200, 203] on span "Always" at bounding box center [208, 201] width 16 height 6
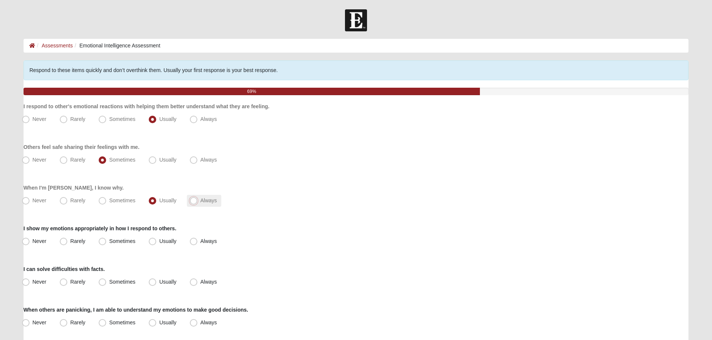
click at [196, 203] on input "Always" at bounding box center [195, 200] width 5 height 5
radio input "true"
click at [159, 241] on span "Usually" at bounding box center [167, 241] width 17 height 6
click at [155, 241] on input "Usually" at bounding box center [154, 241] width 5 height 5
radio input "true"
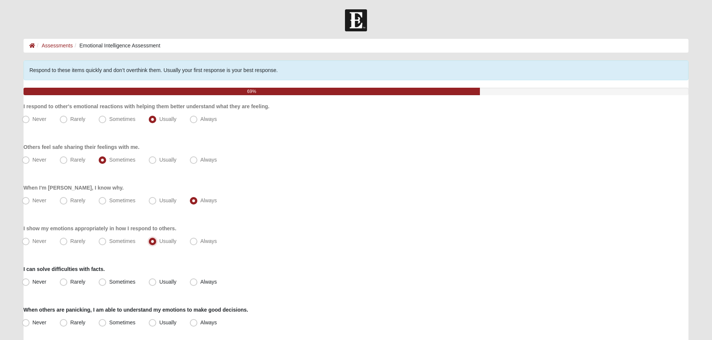
scroll to position [37, 0]
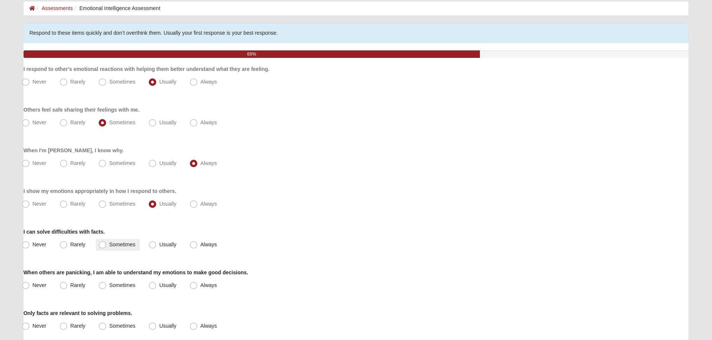
click at [98, 244] on label "Sometimes" at bounding box center [118, 245] width 44 height 12
click at [102, 244] on input "Sometimes" at bounding box center [104, 244] width 5 height 5
radio input "true"
click at [200, 287] on span "Always" at bounding box center [208, 285] width 16 height 6
click at [193, 287] on input "Always" at bounding box center [195, 285] width 5 height 5
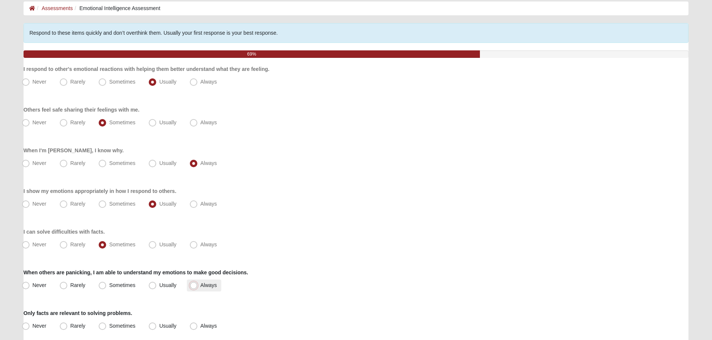
radio input "true"
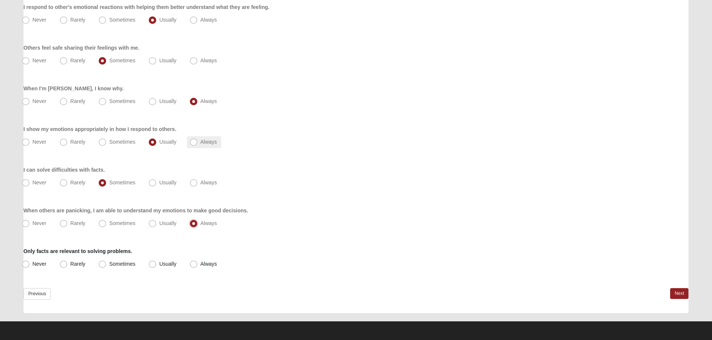
scroll to position [100, 0]
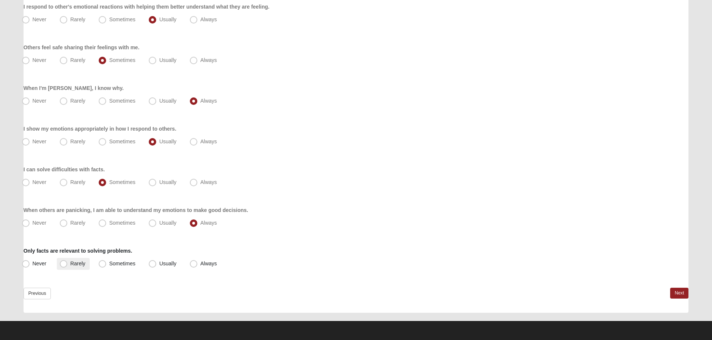
click at [70, 264] on span "Rarely" at bounding box center [77, 264] width 15 height 6
click at [63, 264] on input "Rarely" at bounding box center [65, 263] width 5 height 5
radio input "true"
click at [680, 296] on link "Next" at bounding box center [679, 293] width 18 height 11
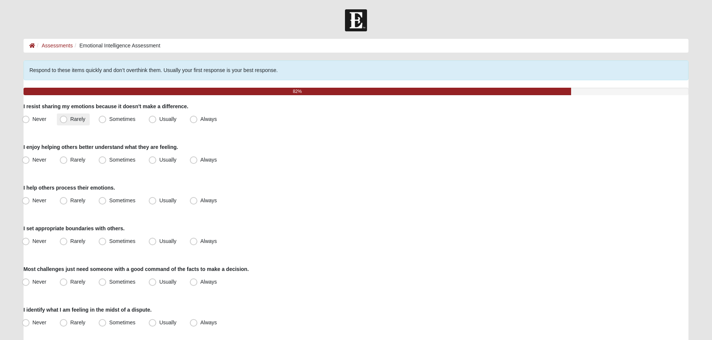
click at [70, 119] on span "Rarely" at bounding box center [77, 119] width 15 height 6
click at [66, 119] on input "Rarely" at bounding box center [65, 119] width 5 height 5
radio input "true"
click at [79, 158] on span "Rarely" at bounding box center [77, 160] width 15 height 6
click at [68, 158] on input "Rarely" at bounding box center [65, 160] width 5 height 5
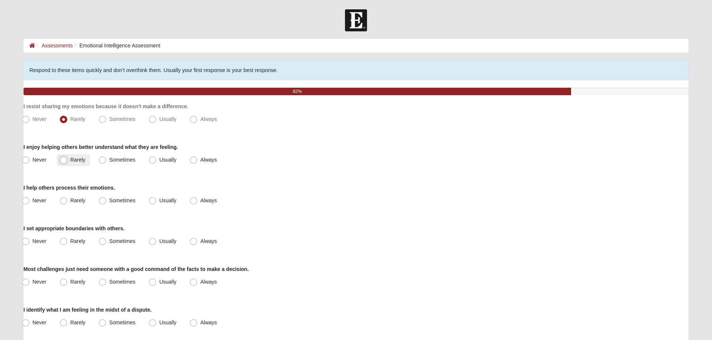
radio input "true"
click at [114, 196] on label "Sometimes" at bounding box center [118, 201] width 44 height 12
click at [106, 198] on input "Sometimes" at bounding box center [104, 200] width 5 height 5
radio input "true"
click at [159, 201] on span "Usually" at bounding box center [167, 201] width 17 height 6
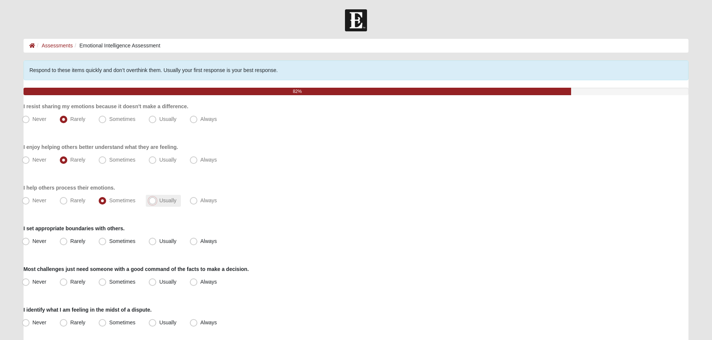
click at [152, 201] on input "Usually" at bounding box center [154, 200] width 5 height 5
radio input "true"
click at [163, 160] on span "Usually" at bounding box center [167, 160] width 17 height 6
click at [157, 160] on input "Usually" at bounding box center [154, 160] width 5 height 5
radio input "true"
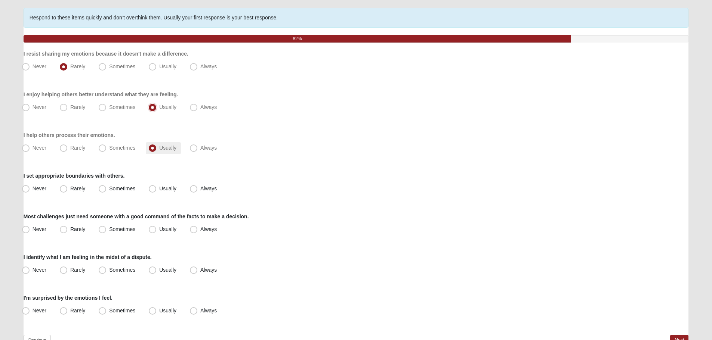
scroll to position [75, 0]
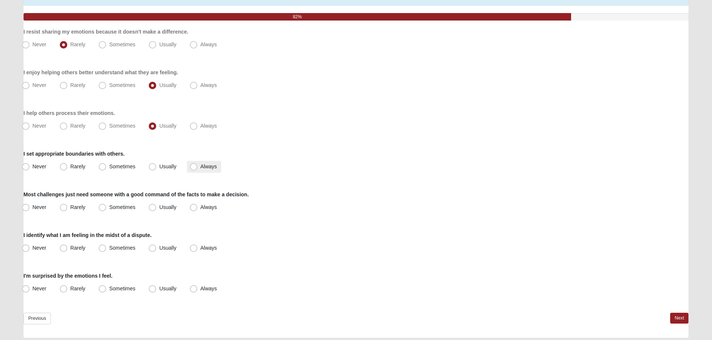
click at [200, 165] on span "Always" at bounding box center [208, 167] width 16 height 6
click at [195, 165] on input "Always" at bounding box center [195, 166] width 5 height 5
radio input "true"
click at [109, 206] on span "Sometimes" at bounding box center [122, 207] width 26 height 6
click at [102, 206] on input "Sometimes" at bounding box center [104, 207] width 5 height 5
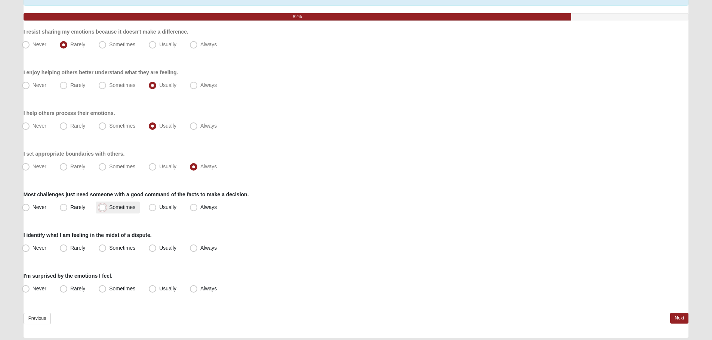
radio input "true"
click at [159, 248] on span "Usually" at bounding box center [167, 248] width 17 height 6
click at [152, 248] on input "Usually" at bounding box center [154, 248] width 5 height 5
radio input "true"
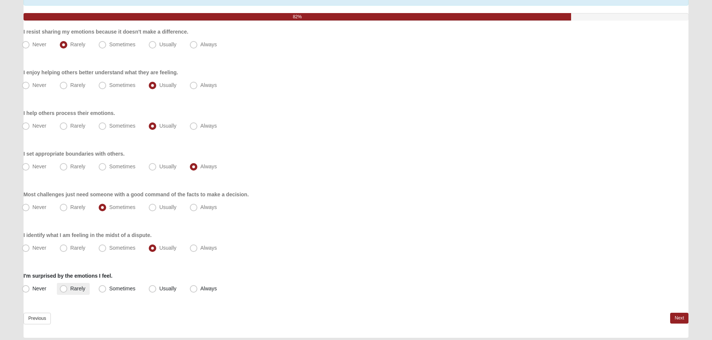
click at [70, 291] on span "Rarely" at bounding box center [77, 289] width 15 height 6
click at [63, 291] on input "Rarely" at bounding box center [65, 289] width 5 height 5
radio input "true"
click at [675, 316] on link "Next" at bounding box center [679, 318] width 18 height 11
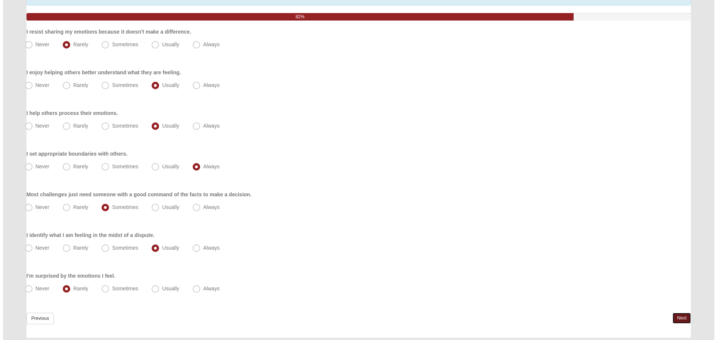
scroll to position [0, 0]
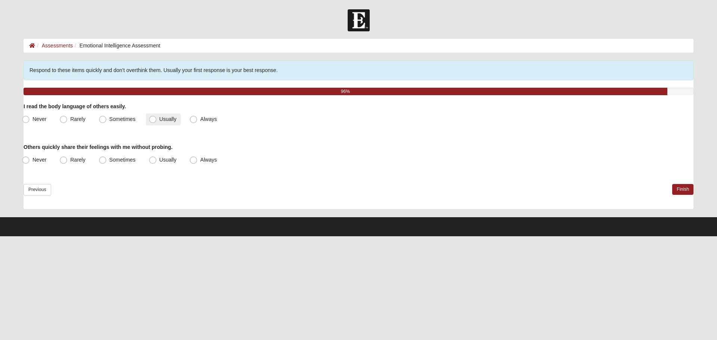
click at [160, 119] on span "Usually" at bounding box center [168, 119] width 17 height 6
click at [156, 119] on input "Usually" at bounding box center [154, 119] width 5 height 5
radio input "true"
drag, startPoint x: 156, startPoint y: 119, endPoint x: 147, endPoint y: 133, distance: 16.4
click at [147, 133] on div "Respond to these items quickly and don’t overthink them. Usually your first res…" at bounding box center [359, 135] width 670 height 149
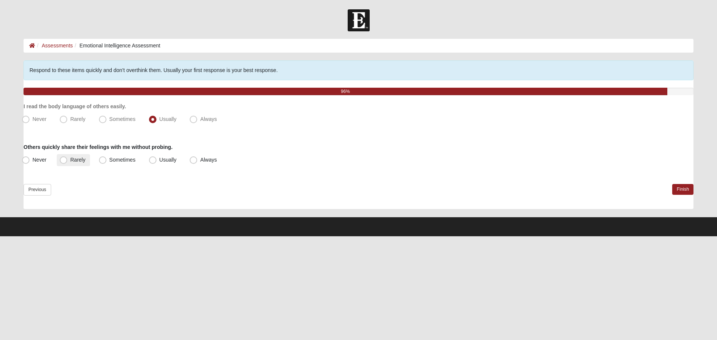
click at [80, 156] on label "Rarely" at bounding box center [73, 160] width 33 height 12
click at [68, 158] on input "Rarely" at bounding box center [65, 160] width 5 height 5
radio input "true"
click at [681, 186] on link "Finish" at bounding box center [682, 189] width 21 height 11
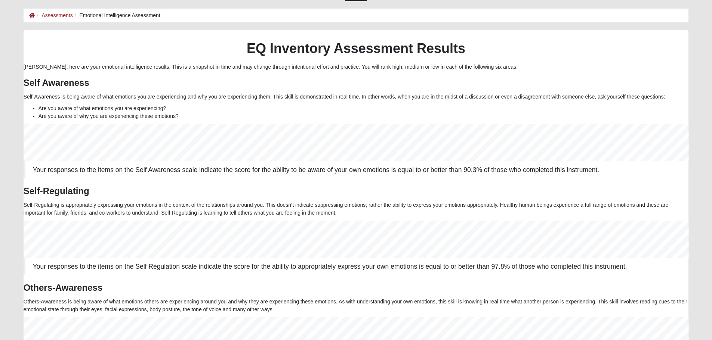
scroll to position [24, 0]
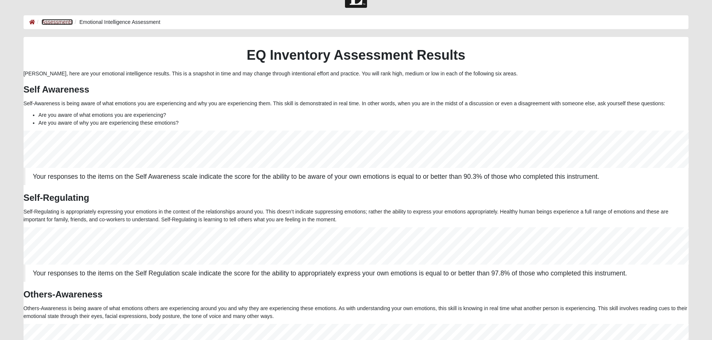
click at [46, 20] on link "Assessments" at bounding box center [56, 22] width 31 height 6
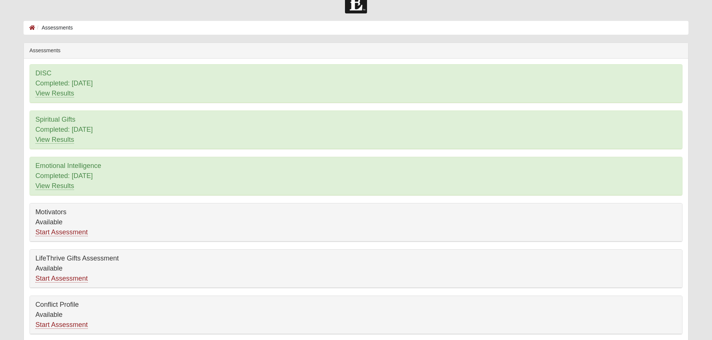
scroll to position [53, 0]
